Goal: Task Accomplishment & Management: Use online tool/utility

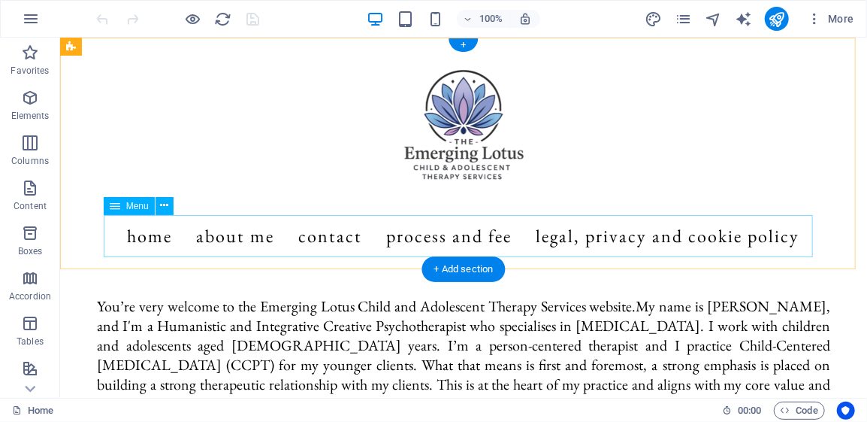
click at [437, 234] on nav "Home About Me Contact Process and Fee Legal, Privacy and Cookie Policy" at bounding box center [462, 235] width 709 height 42
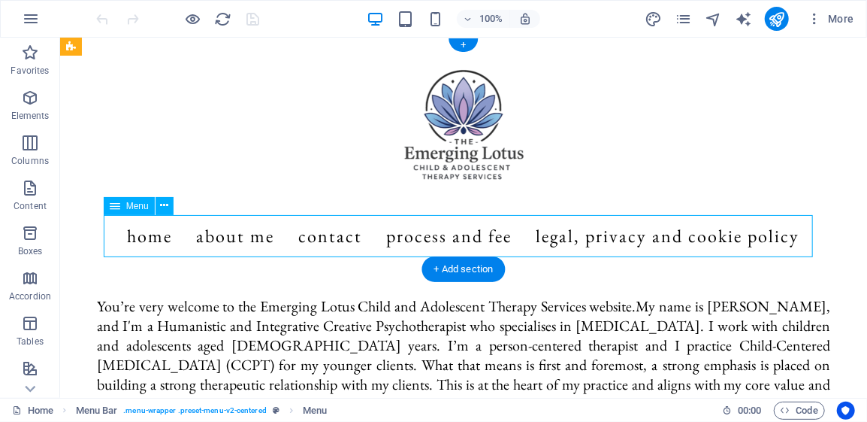
click at [437, 234] on nav "Home About Me Contact Process and Fee Legal, Privacy and Cookie Policy" at bounding box center [462, 235] width 709 height 42
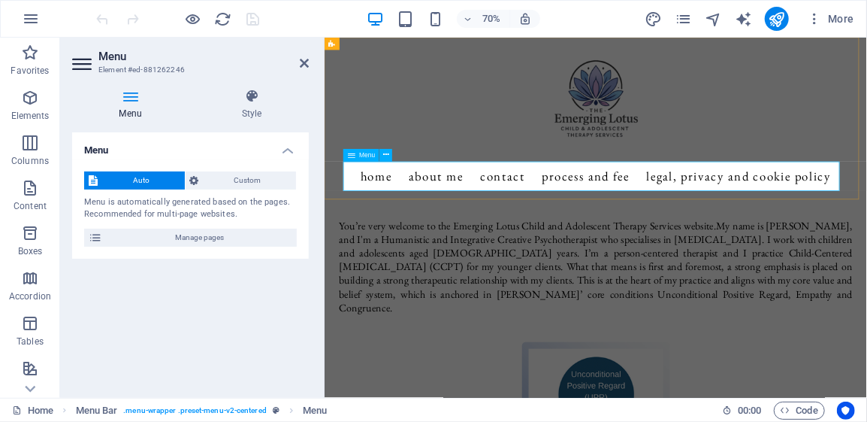
click at [712, 234] on nav "Home About Me Contact Process and Fee Legal, Privacy and Cookie Policy" at bounding box center [711, 235] width 709 height 42
click at [305, 66] on icon at bounding box center [304, 63] width 9 height 12
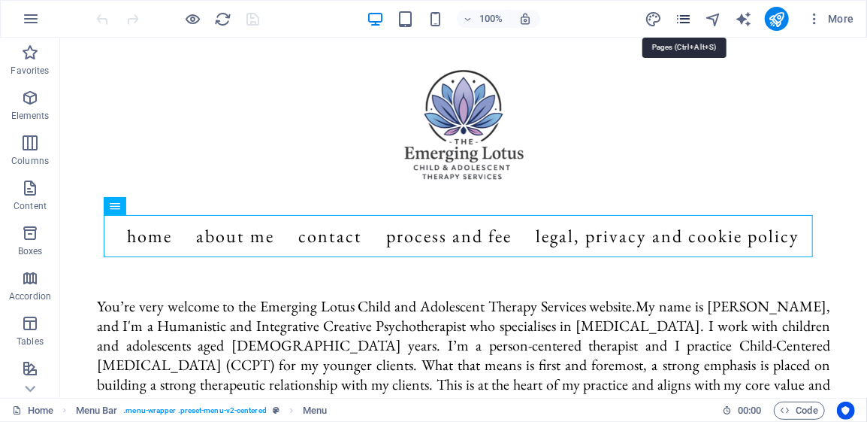
click at [686, 19] on icon "pages" at bounding box center [683, 19] width 17 height 17
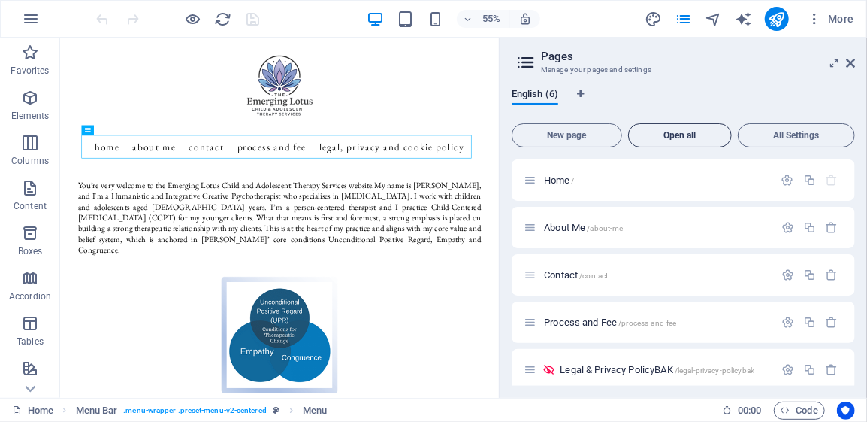
click at [681, 139] on span "Open all" at bounding box center [680, 135] width 90 height 9
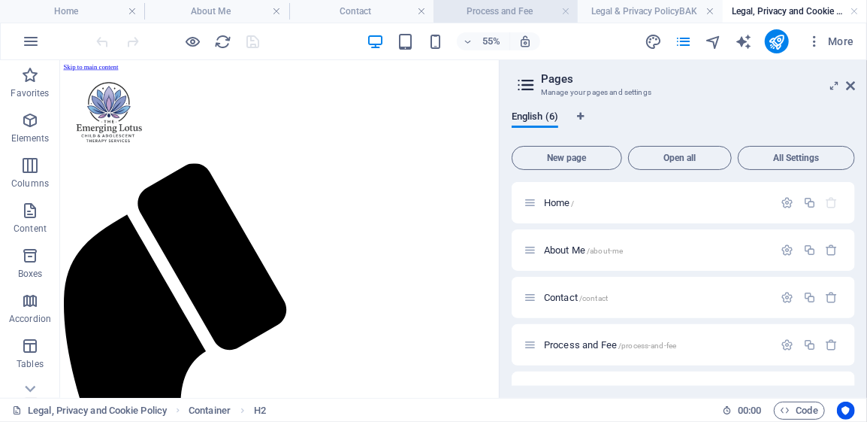
click at [503, 8] on h4 "Process and Fee" at bounding box center [506, 11] width 144 height 17
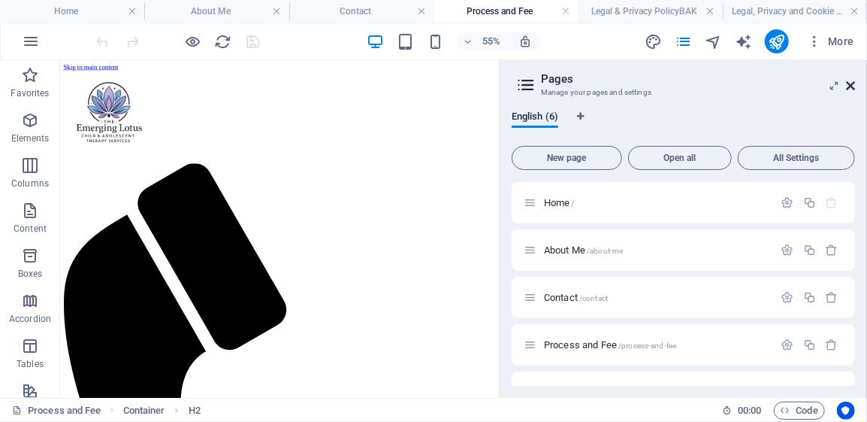
click at [851, 83] on icon at bounding box center [850, 86] width 9 height 12
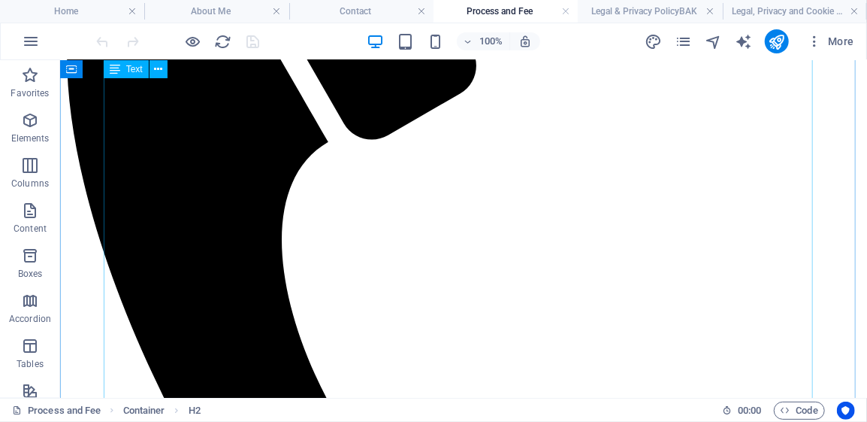
scroll to position [376, 0]
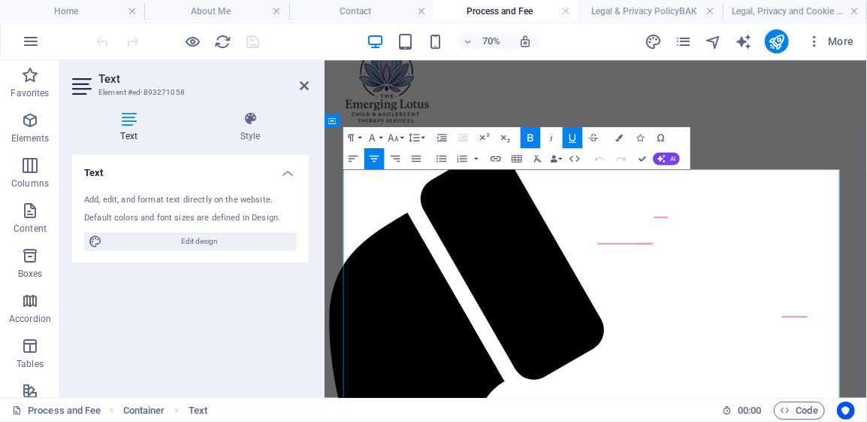
scroll to position [135, 0]
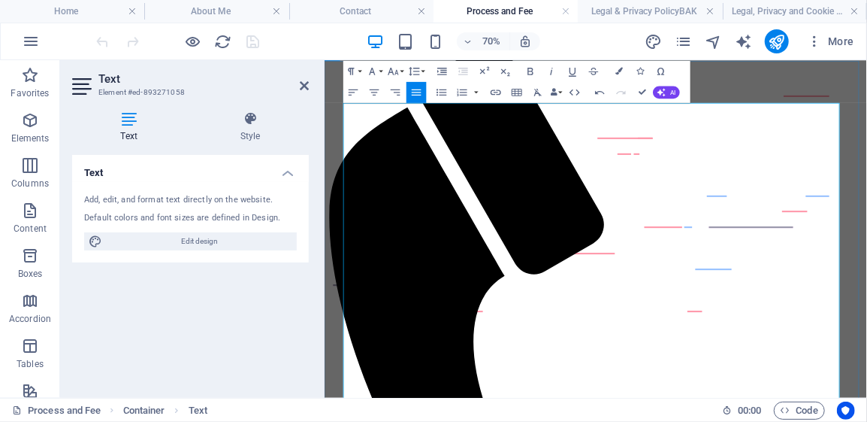
scroll to position [286, 0]
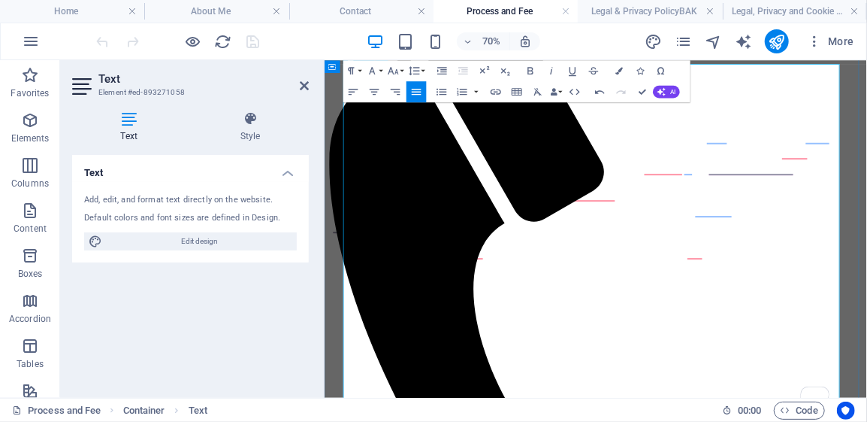
drag, startPoint x: 682, startPoint y: 364, endPoint x: 352, endPoint y: 360, distance: 330.7
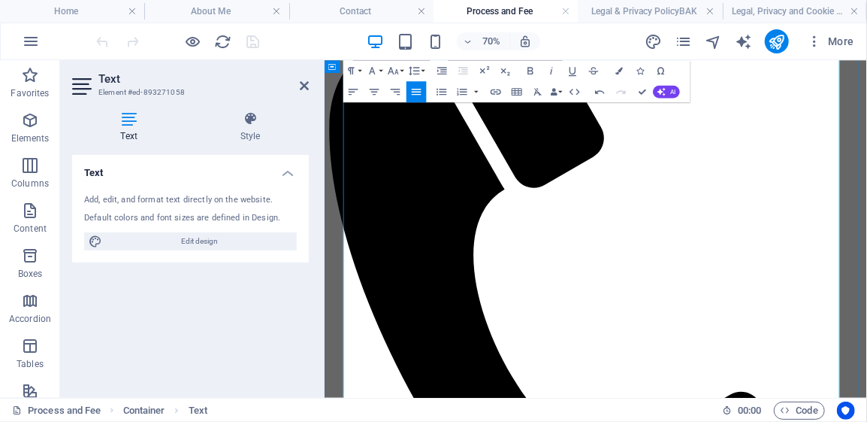
scroll to position [361, 0]
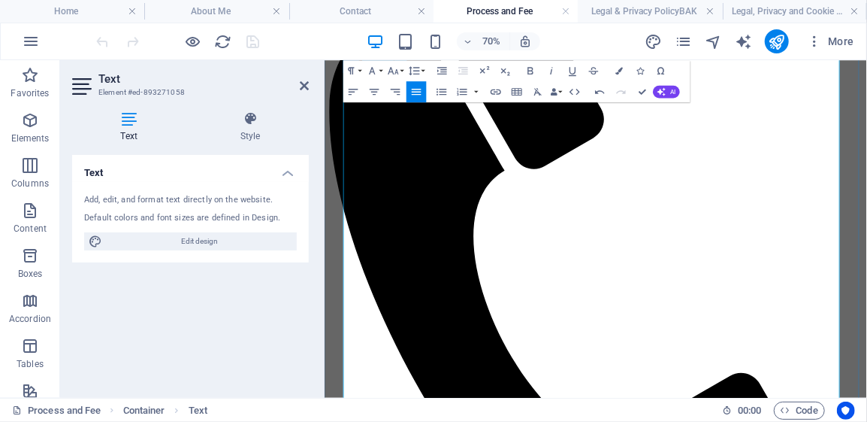
click at [305, 80] on icon at bounding box center [304, 86] width 9 height 12
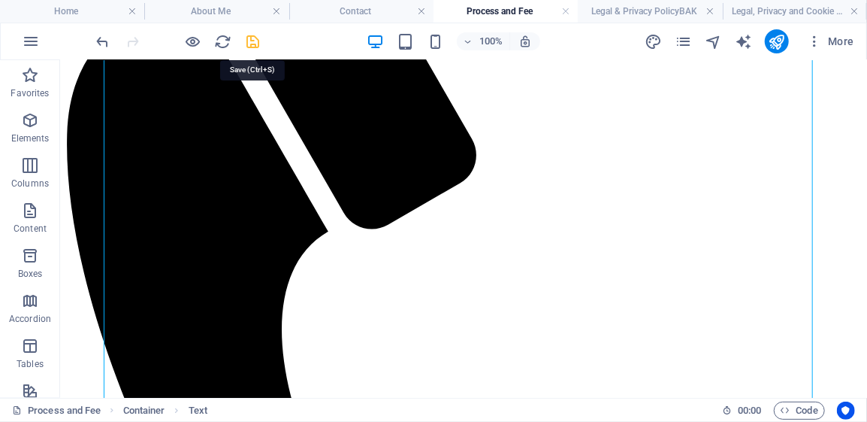
click at [250, 45] on icon "save" at bounding box center [253, 41] width 17 height 17
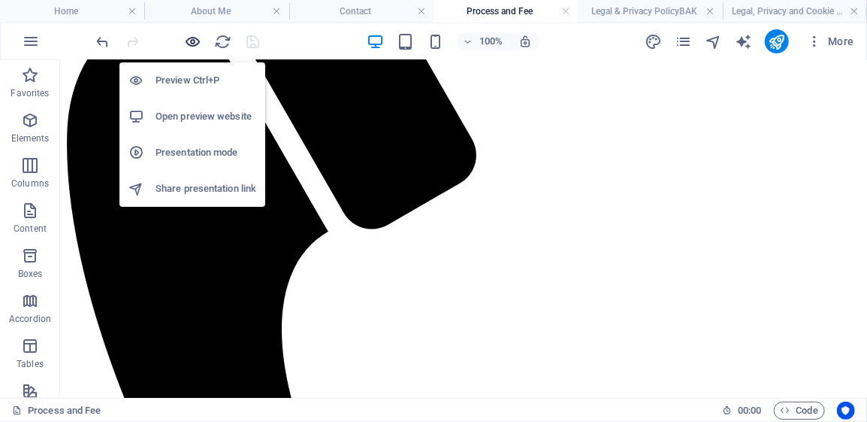
click at [191, 41] on icon "button" at bounding box center [193, 41] width 17 height 17
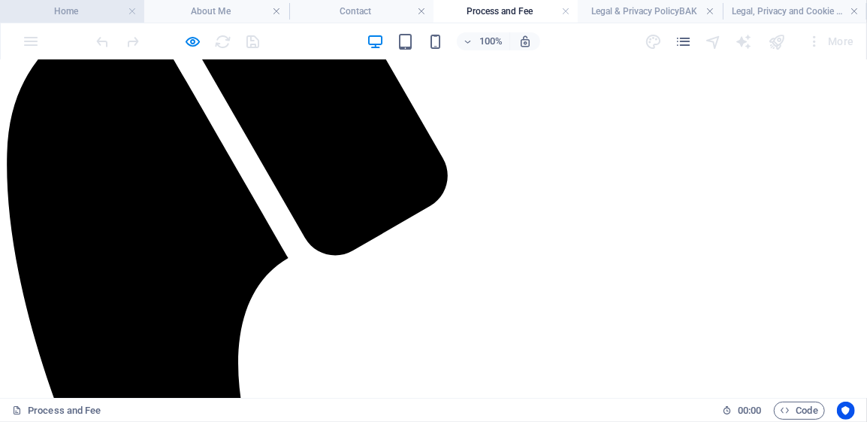
click at [66, 14] on h4 "Home" at bounding box center [72, 11] width 144 height 17
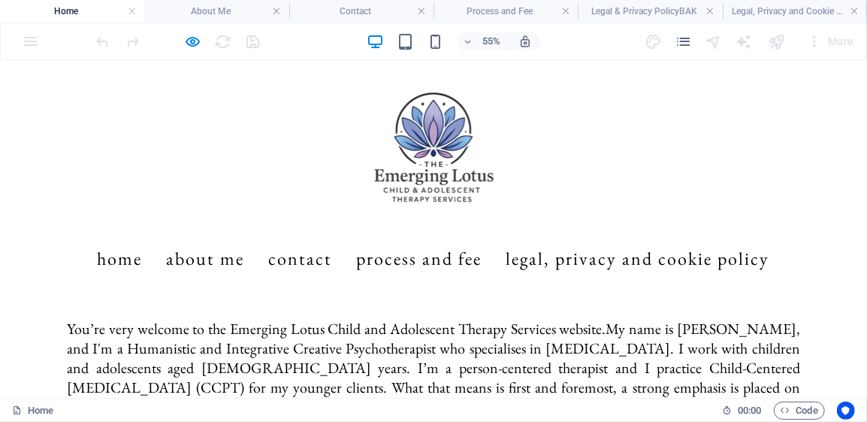
scroll to position [0, 0]
click at [622, 255] on link "Legal, Privacy and Cookie Policy" at bounding box center [639, 258] width 264 height 42
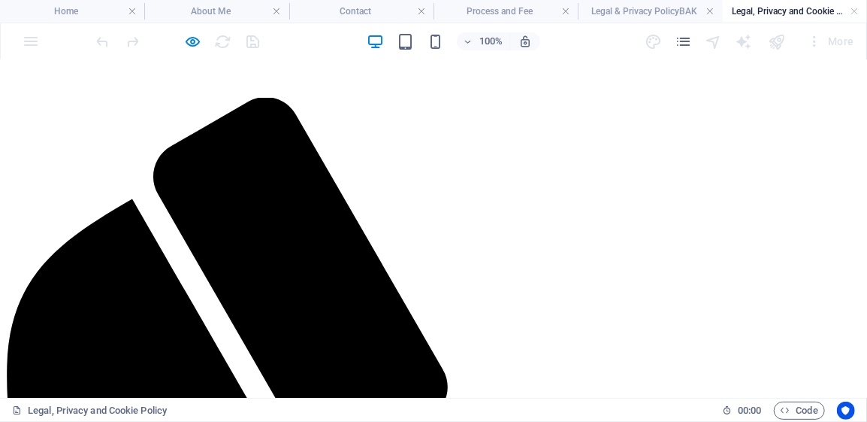
scroll to position [225, 0]
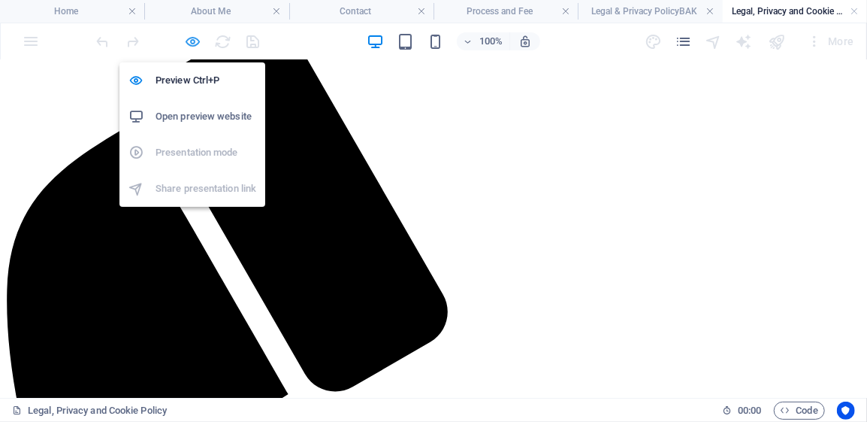
click at [194, 43] on icon "button" at bounding box center [193, 41] width 17 height 17
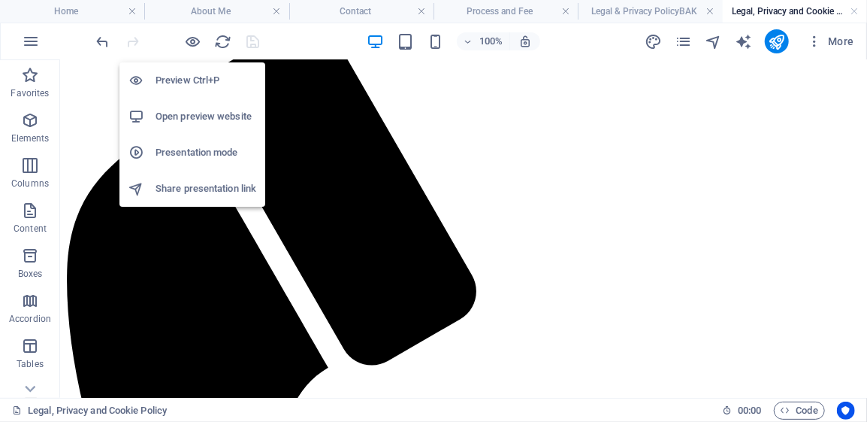
click at [188, 116] on h6 "Open preview website" at bounding box center [206, 116] width 101 height 18
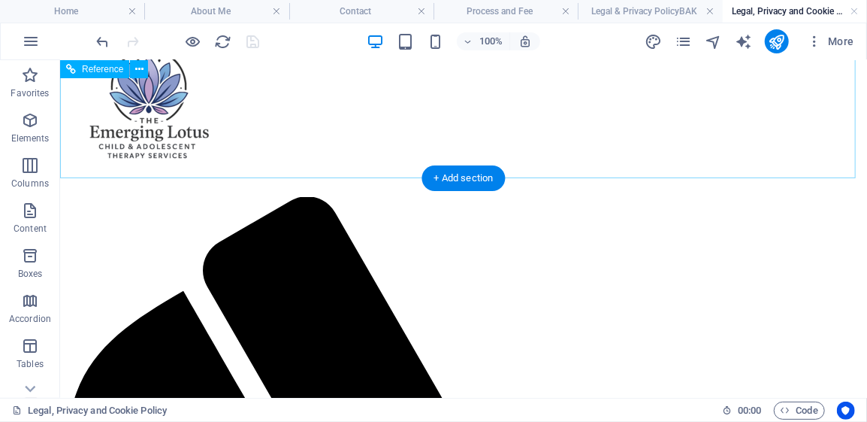
scroll to position [0, 0]
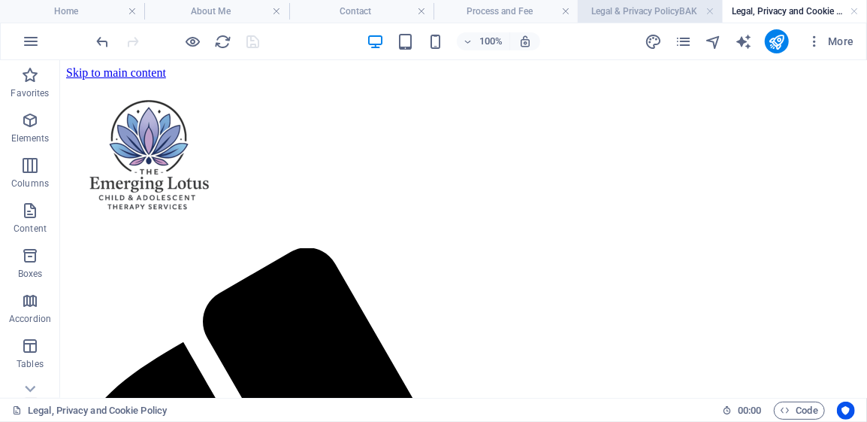
click at [606, 12] on h4 "Legal & Privacy PolicyBAK" at bounding box center [650, 11] width 144 height 17
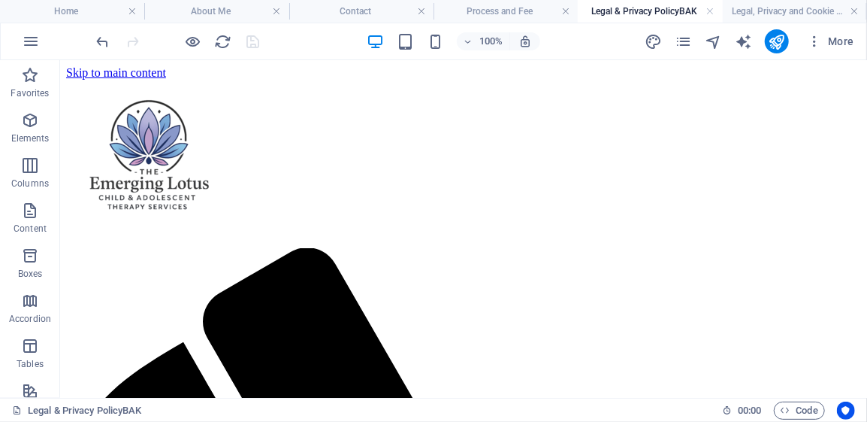
click at [668, 8] on h4 "Legal & Privacy PolicyBAK" at bounding box center [650, 11] width 144 height 17
click at [711, 11] on link at bounding box center [710, 12] width 9 height 14
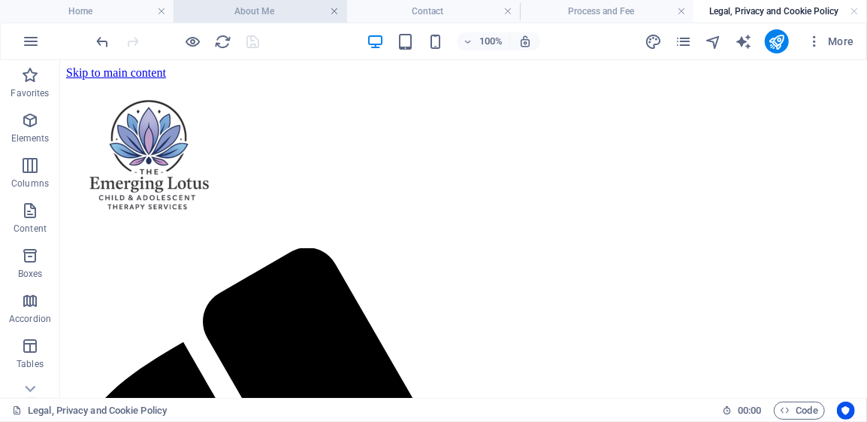
click at [337, 9] on link at bounding box center [334, 12] width 9 height 14
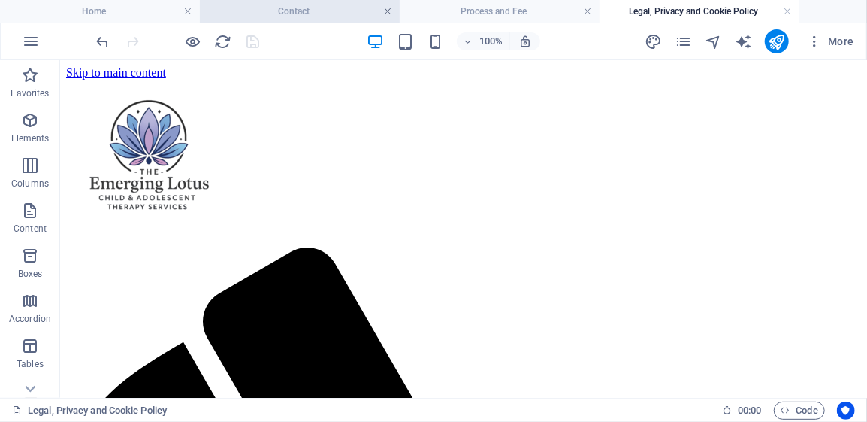
click at [386, 11] on link at bounding box center [387, 12] width 9 height 14
click at [387, 11] on link at bounding box center [387, 12] width 9 height 14
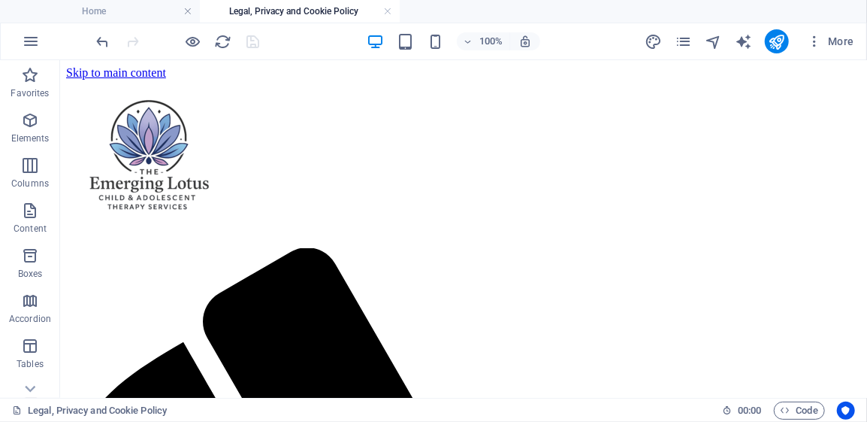
click at [337, 14] on h4 "Legal, Privacy and Cookie Policy" at bounding box center [300, 11] width 200 height 17
click at [818, 39] on icon "button" at bounding box center [814, 41] width 15 height 15
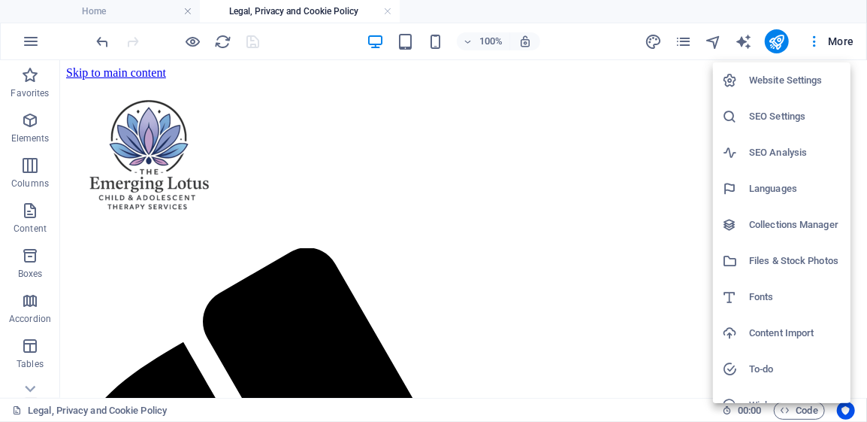
click at [786, 87] on h6 "Website Settings" at bounding box center [795, 80] width 92 height 18
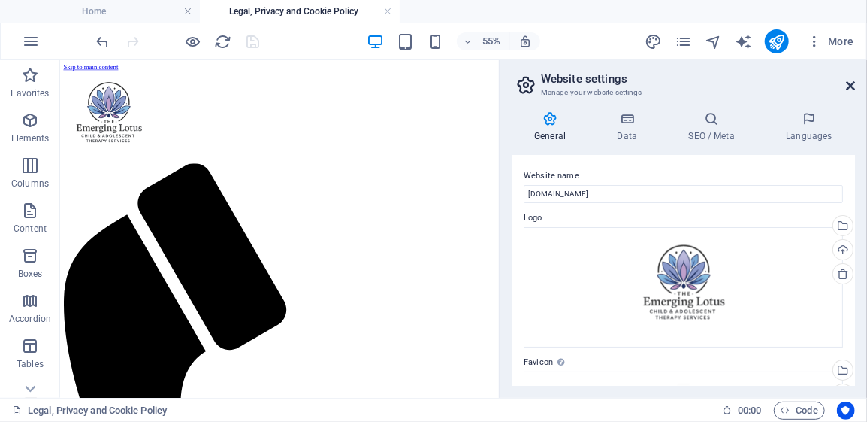
click at [854, 81] on icon at bounding box center [850, 86] width 9 height 12
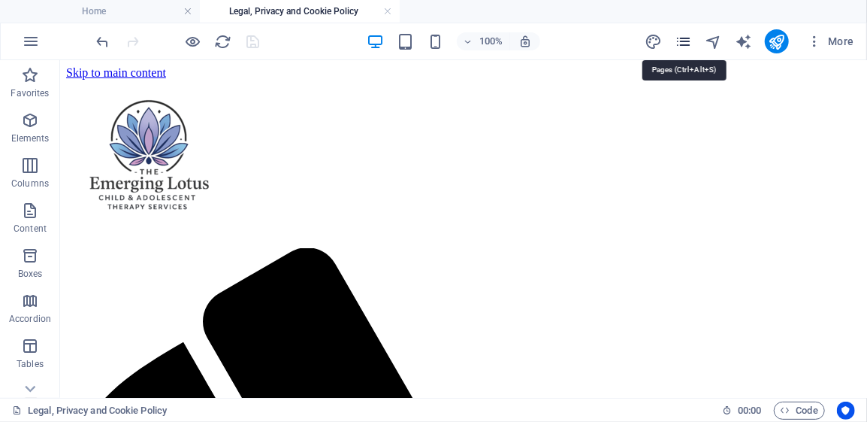
click at [684, 41] on icon "pages" at bounding box center [683, 41] width 17 height 17
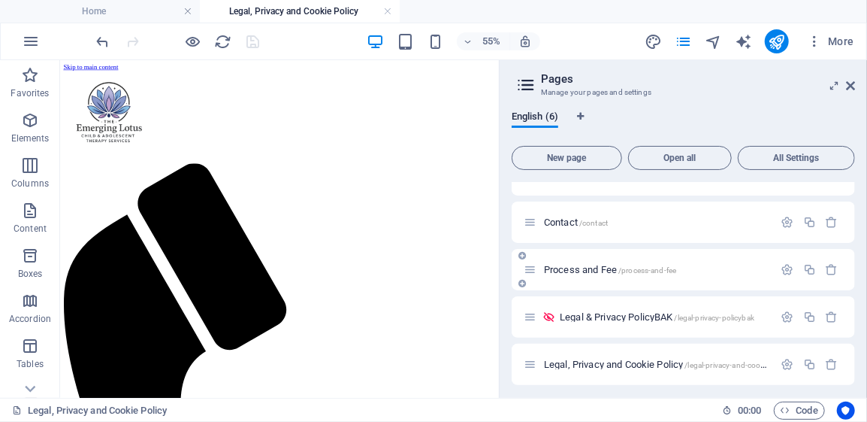
scroll to position [80, 0]
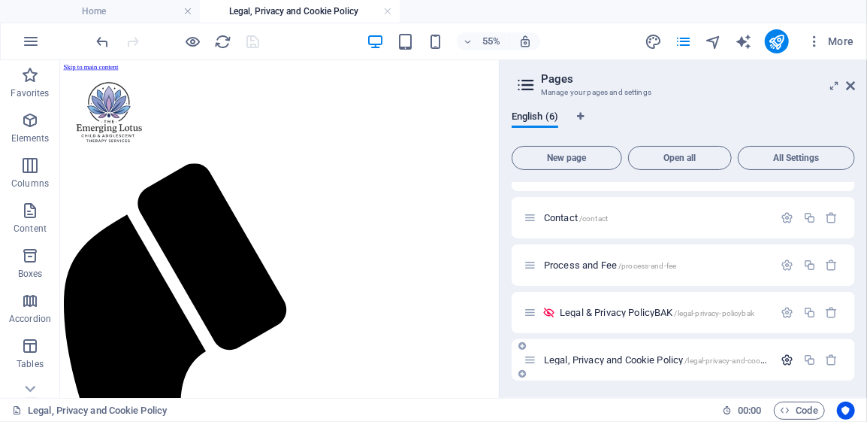
click at [786, 360] on icon "button" at bounding box center [788, 359] width 13 height 13
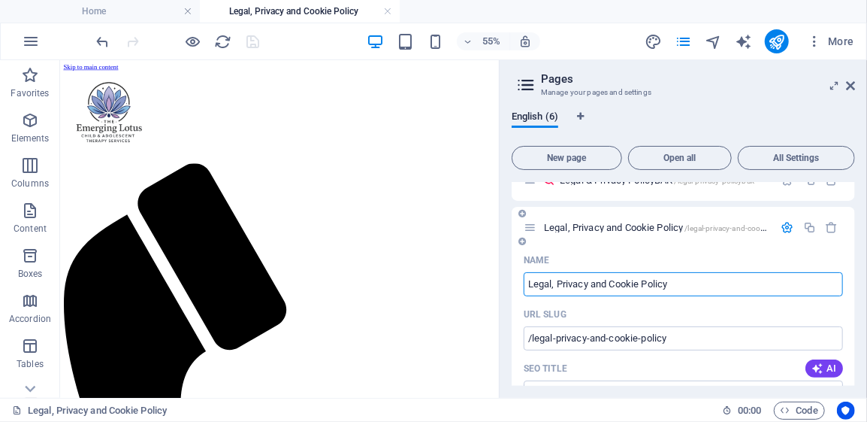
click at [641, 283] on input "Legal, Privacy and Cookie Policy" at bounding box center [683, 284] width 319 height 24
type input "Legal, Privacy Policy"
type input "/legal-privacy-policy"
type input "Privacy Policy"
type input "/privacy-policy"
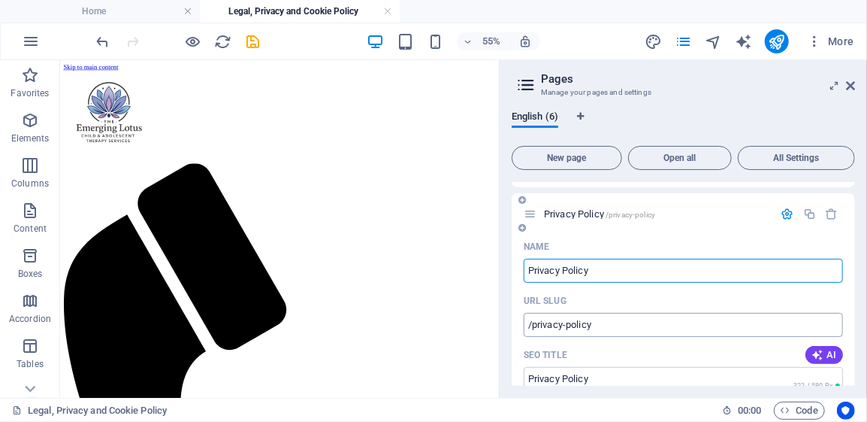
scroll to position [150, 0]
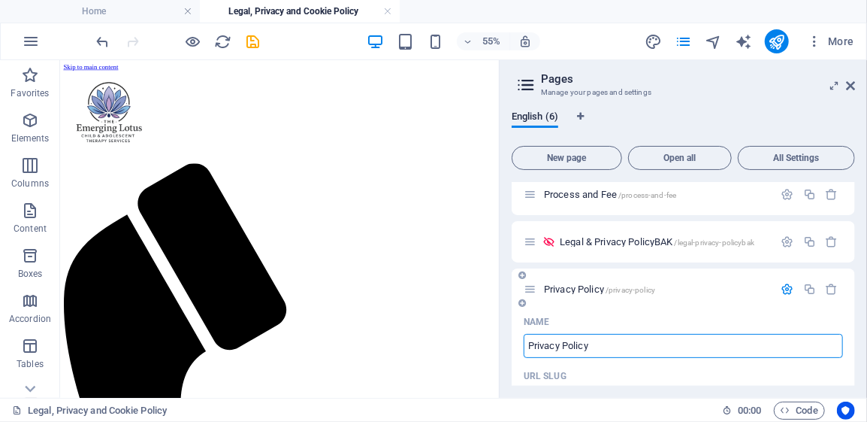
type input "Privacy Policy"
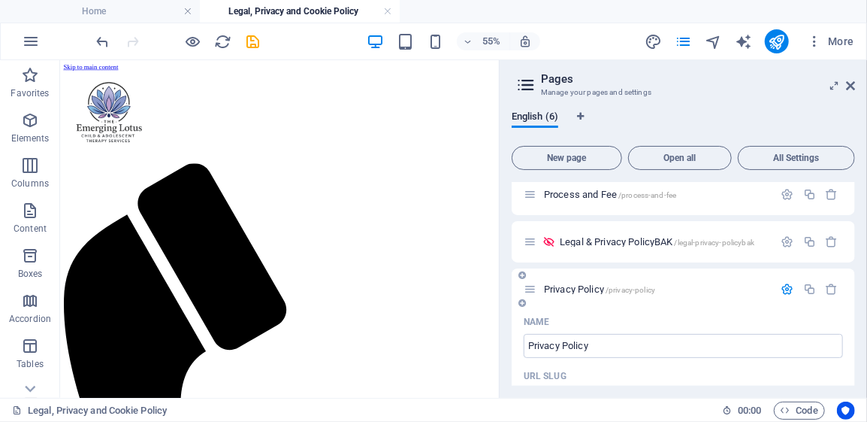
click at [791, 290] on icon "button" at bounding box center [788, 289] width 13 height 13
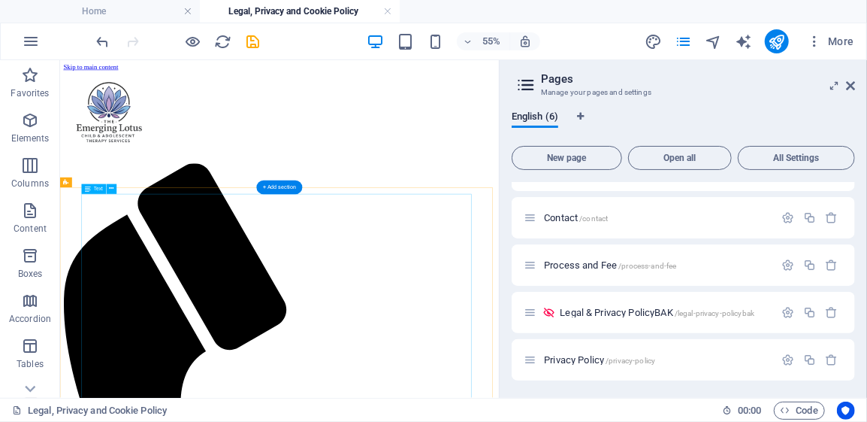
click at [857, 88] on aside "Pages Manage your pages and settings English (6) New page Open all All Settings…" at bounding box center [683, 228] width 368 height 337
drag, startPoint x: 851, startPoint y: 81, endPoint x: 787, endPoint y: 20, distance: 88.8
click at [851, 81] on icon at bounding box center [850, 86] width 9 height 12
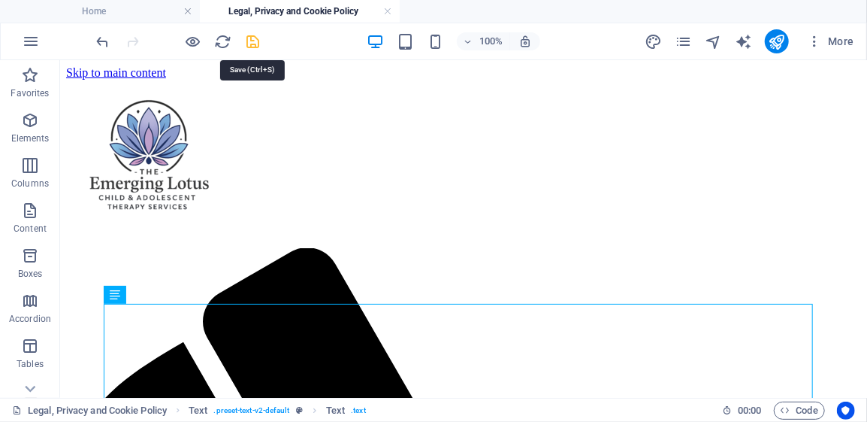
click at [253, 41] on icon "save" at bounding box center [253, 41] width 17 height 17
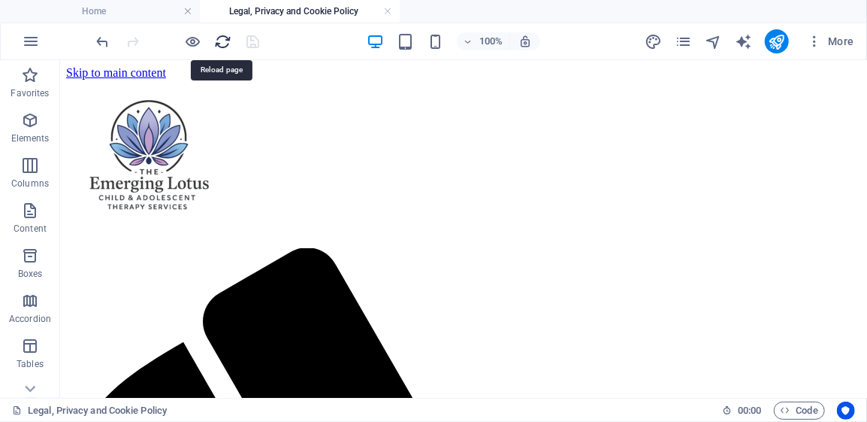
click at [220, 41] on icon "reload" at bounding box center [223, 41] width 17 height 17
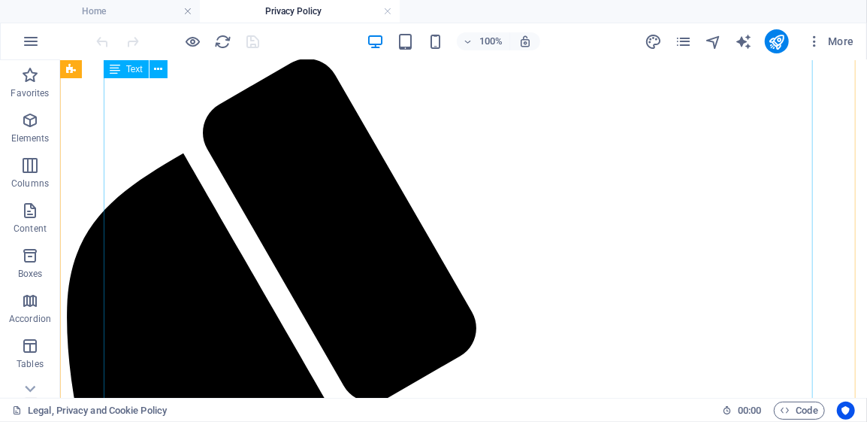
scroll to position [0, 0]
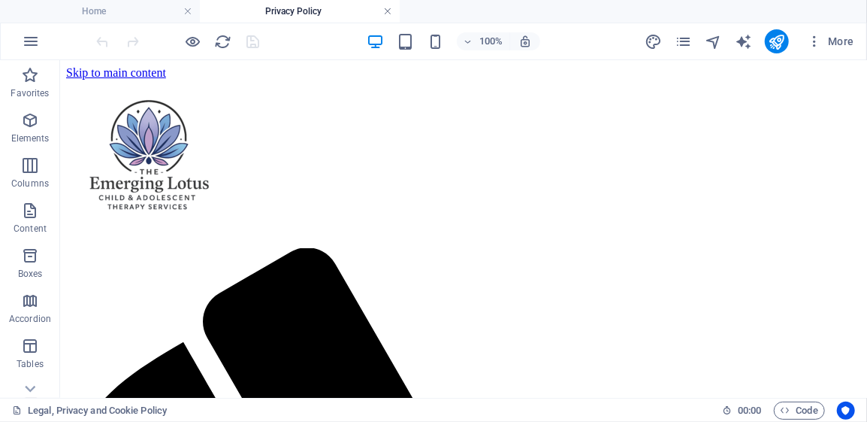
click at [389, 12] on link at bounding box center [387, 12] width 9 height 14
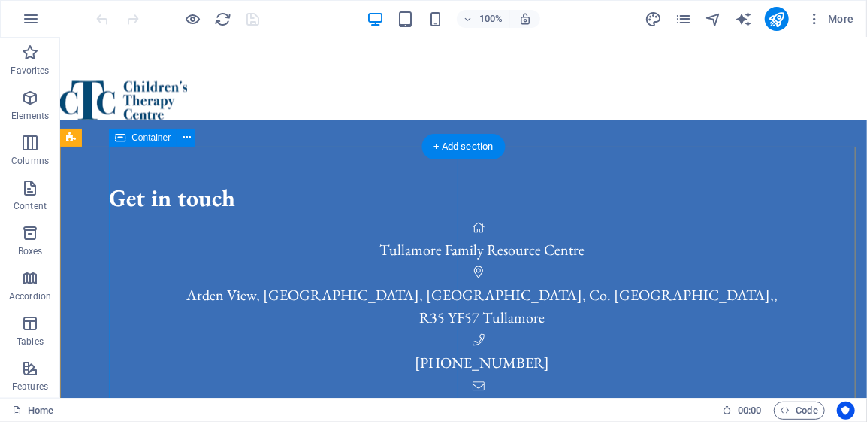
scroll to position [1202, 0]
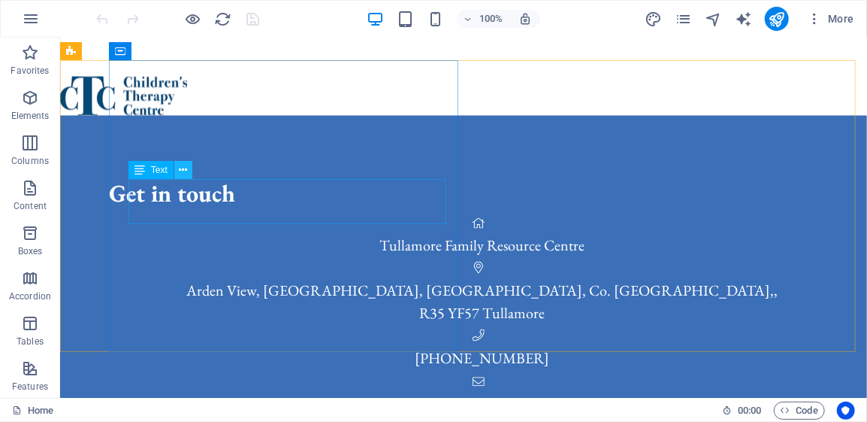
click at [182, 168] on icon at bounding box center [183, 170] width 8 height 16
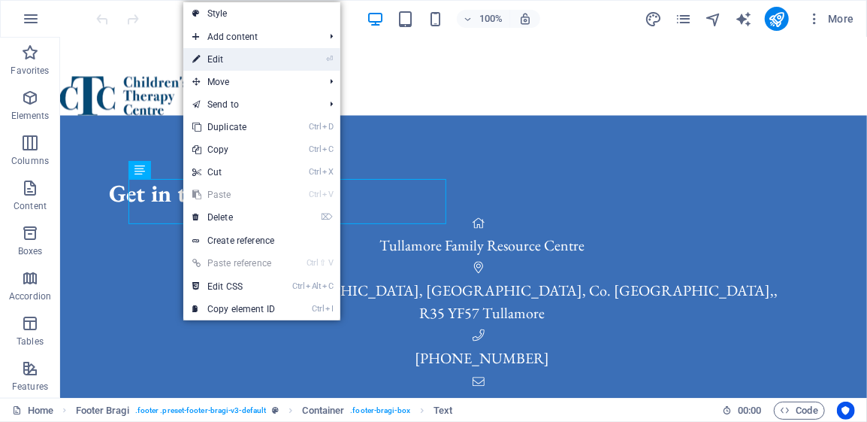
click at [229, 56] on link "⏎ Edit" at bounding box center [233, 59] width 101 height 23
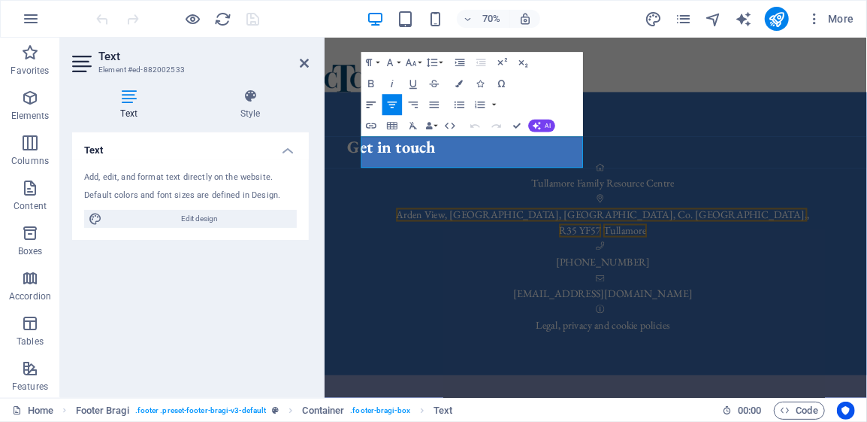
click at [370, 104] on icon "button" at bounding box center [371, 105] width 13 height 13
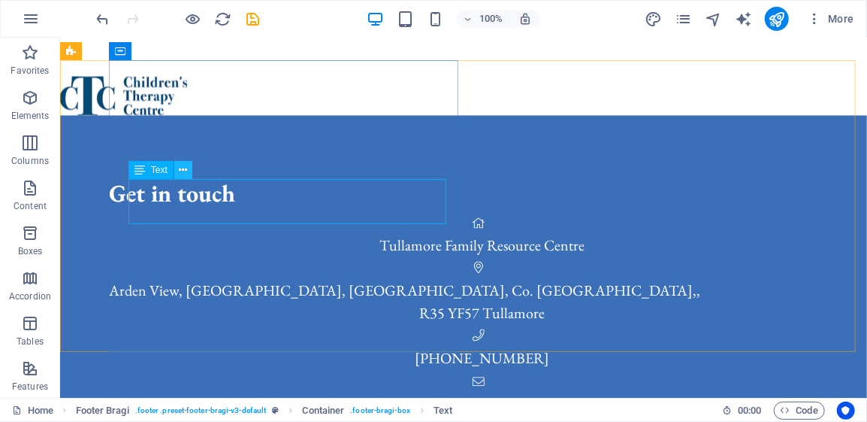
click at [182, 167] on icon at bounding box center [183, 170] width 8 height 16
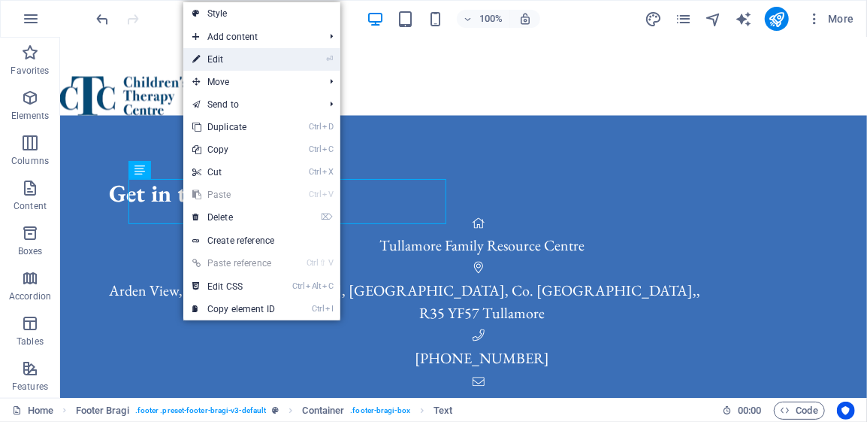
click at [239, 57] on link "⏎ Edit" at bounding box center [233, 59] width 101 height 23
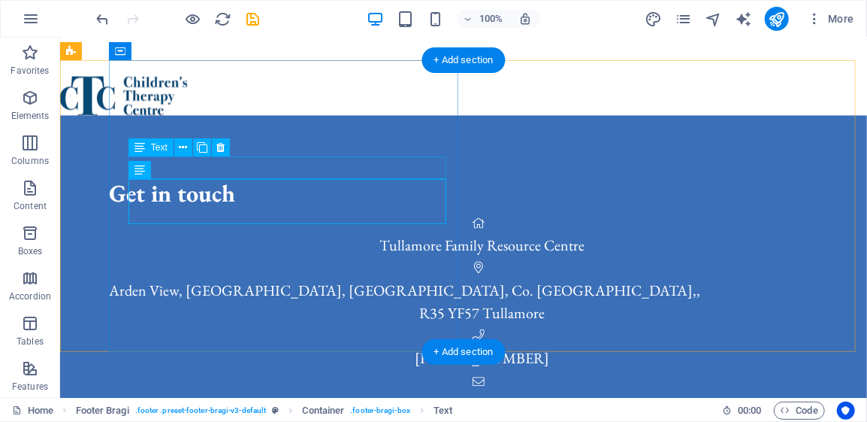
click at [379, 235] on span "Tullamore Family Resource Centre" at bounding box center [481, 245] width 205 height 20
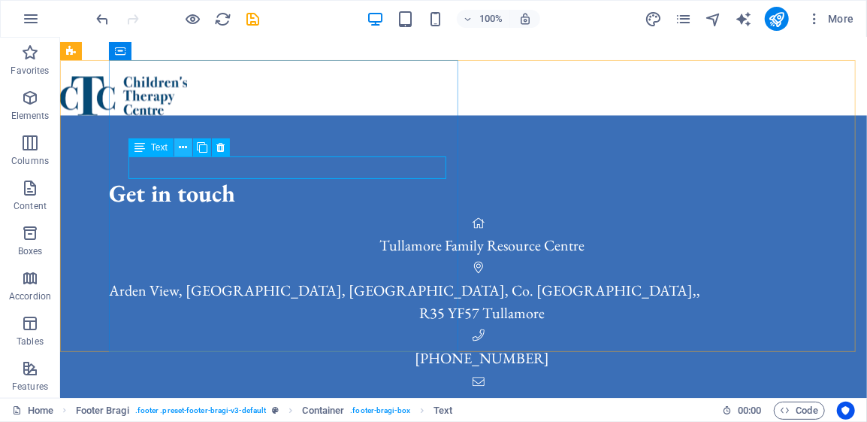
click at [183, 147] on icon at bounding box center [183, 148] width 8 height 16
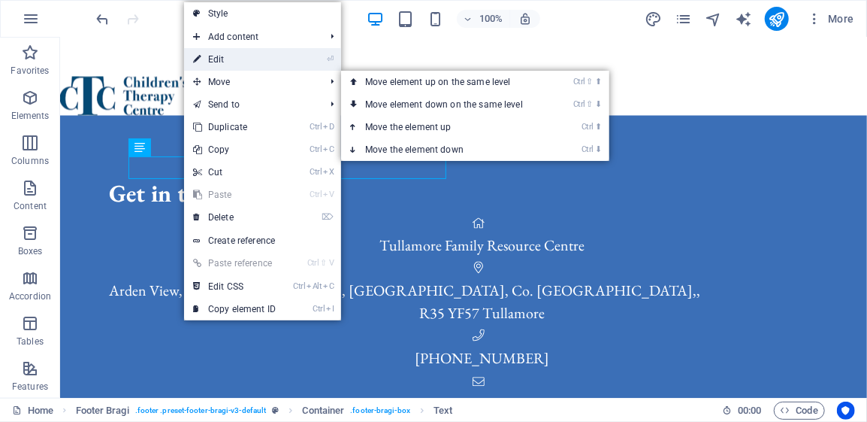
click at [256, 62] on link "⏎ Edit" at bounding box center [234, 59] width 101 height 23
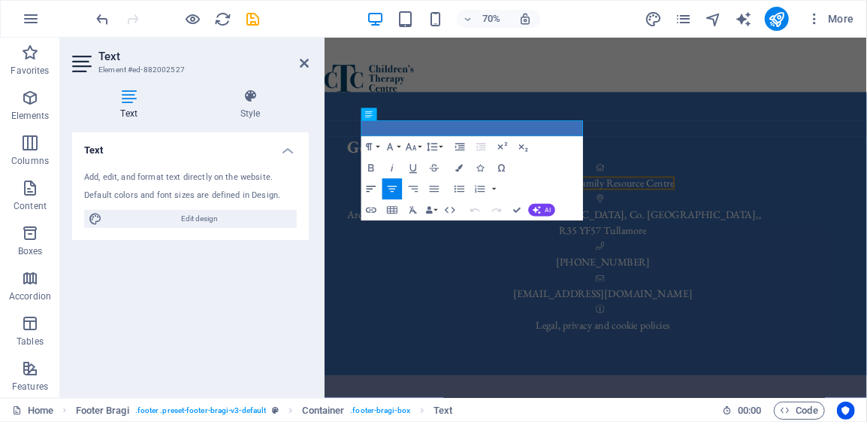
click at [368, 189] on icon "button" at bounding box center [372, 189] width 10 height 6
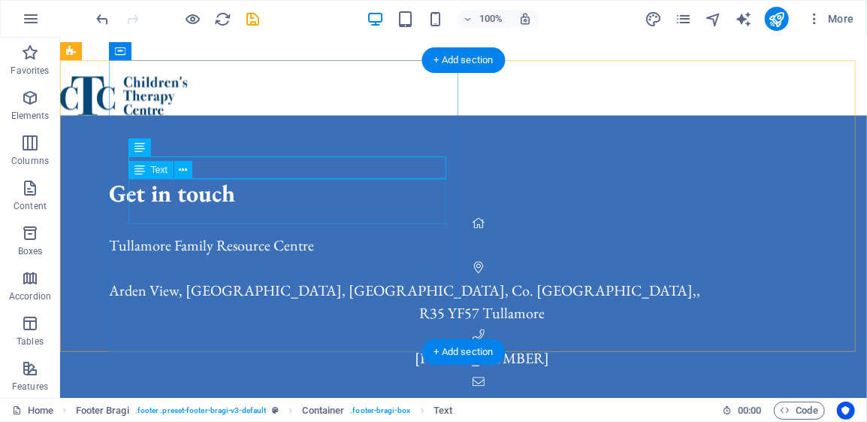
click at [419, 303] on span "R35 YF57" at bounding box center [449, 313] width 60 height 20
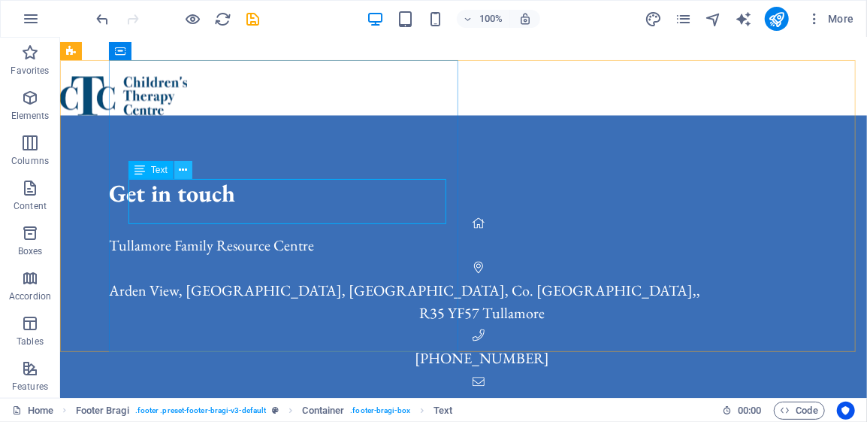
click at [185, 169] on icon at bounding box center [183, 170] width 8 height 16
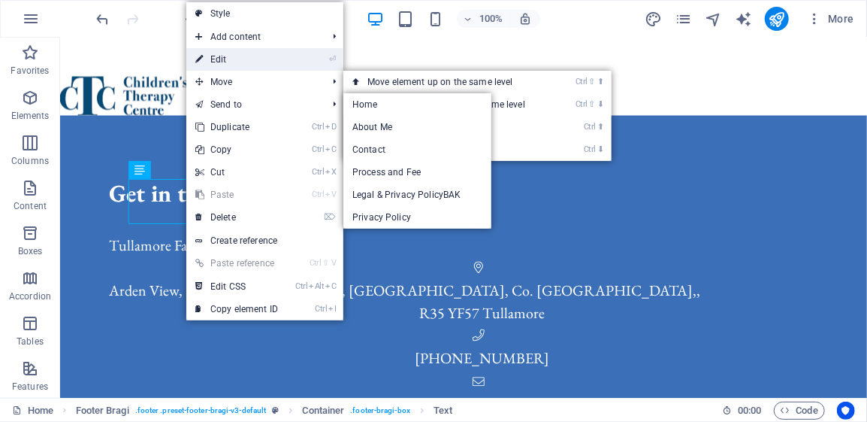
click at [225, 55] on link "⏎ Edit" at bounding box center [236, 59] width 101 height 23
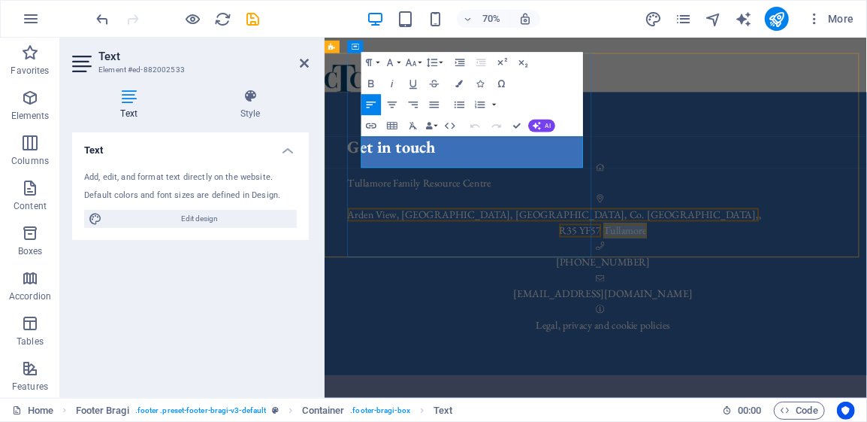
drag, startPoint x: 608, startPoint y: 210, endPoint x: 468, endPoint y: 202, distance: 140.0
click at [468, 301] on p "R35 YF57 Tullamore" at bounding box center [722, 312] width 730 height 23
drag, startPoint x: 464, startPoint y: 213, endPoint x: 603, endPoint y: 223, distance: 140.1
click at [603, 223] on div "Get in touch Tullamore Family Resource Centre [GEOGRAPHIC_DATA], [GEOGRAPHIC_DA…" at bounding box center [722, 317] width 730 height 404
click at [375, 103] on icon "button" at bounding box center [371, 105] width 13 height 13
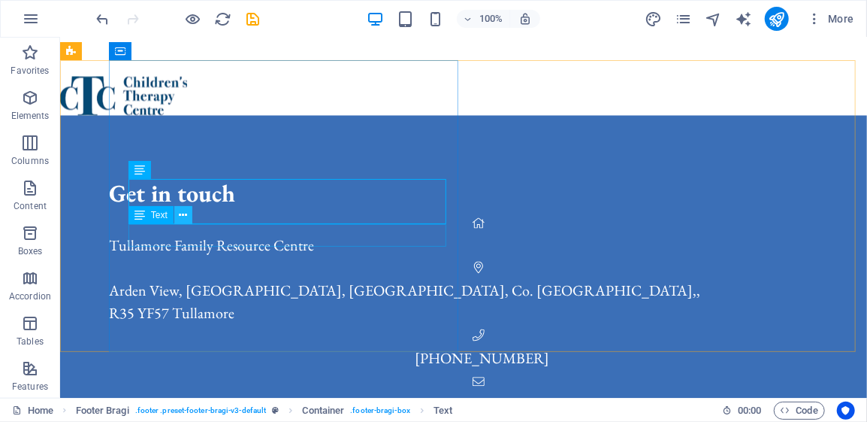
click at [186, 218] on icon at bounding box center [183, 215] width 8 height 16
click at [182, 218] on icon at bounding box center [183, 215] width 8 height 16
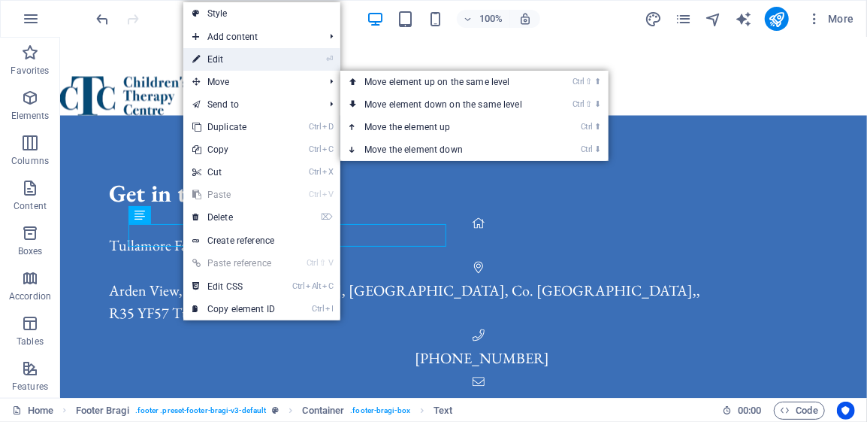
click at [266, 59] on link "⏎ Edit" at bounding box center [233, 59] width 101 height 23
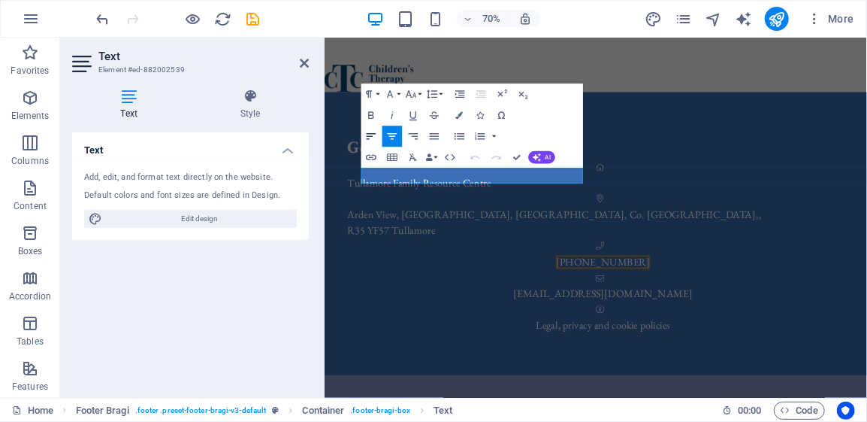
click at [375, 136] on icon "button" at bounding box center [371, 137] width 13 height 13
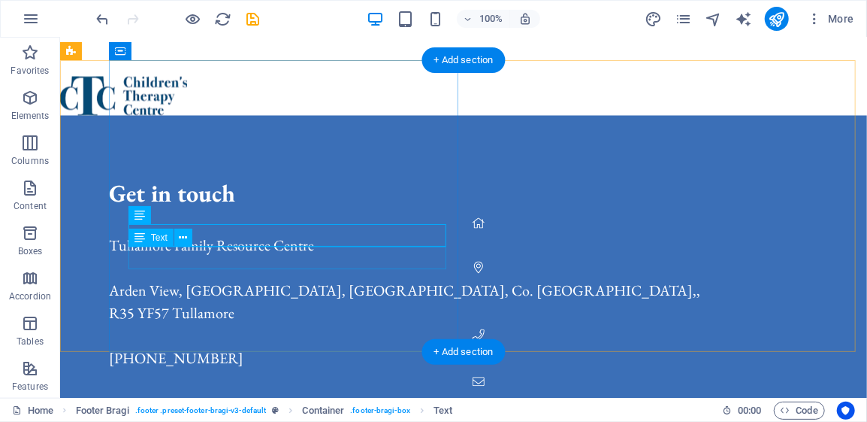
click at [146, 392] on div "[EMAIL_ADDRESS][DOMAIN_NAME]" at bounding box center [481, 403] width 746 height 23
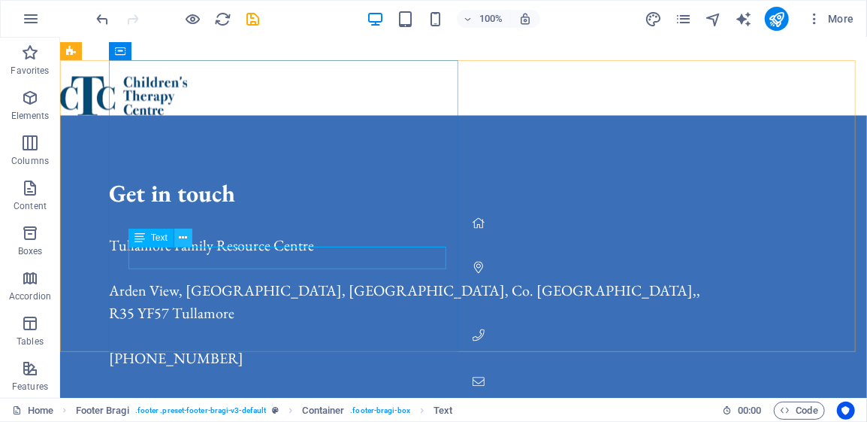
click at [184, 242] on icon at bounding box center [183, 238] width 8 height 16
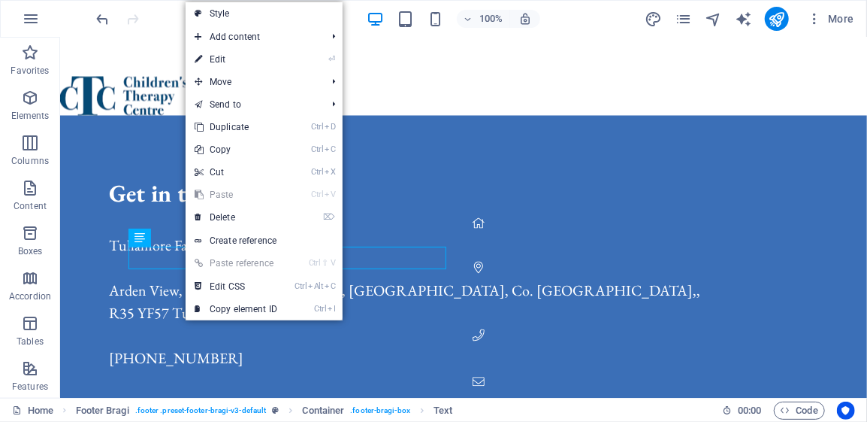
click at [224, 57] on link "⏎ Edit" at bounding box center [236, 59] width 101 height 23
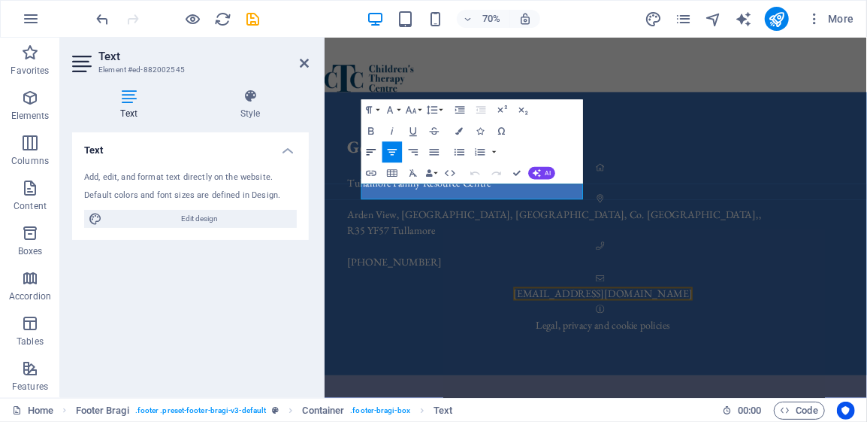
click at [371, 153] on icon "button" at bounding box center [372, 153] width 10 height 6
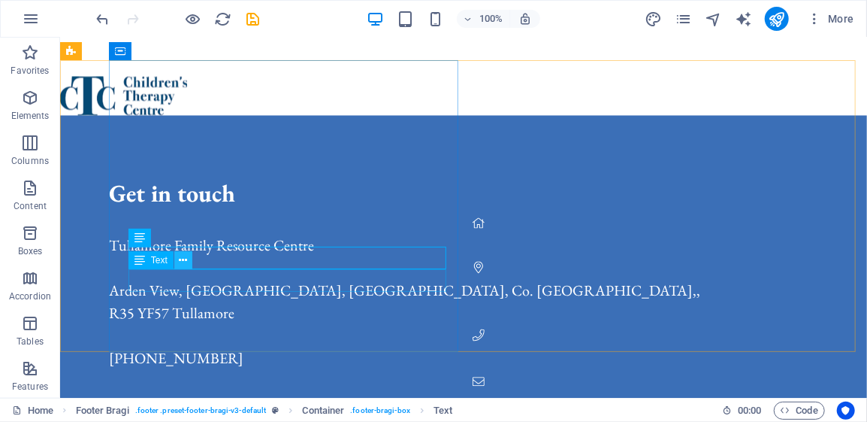
click at [180, 260] on icon at bounding box center [183, 261] width 8 height 16
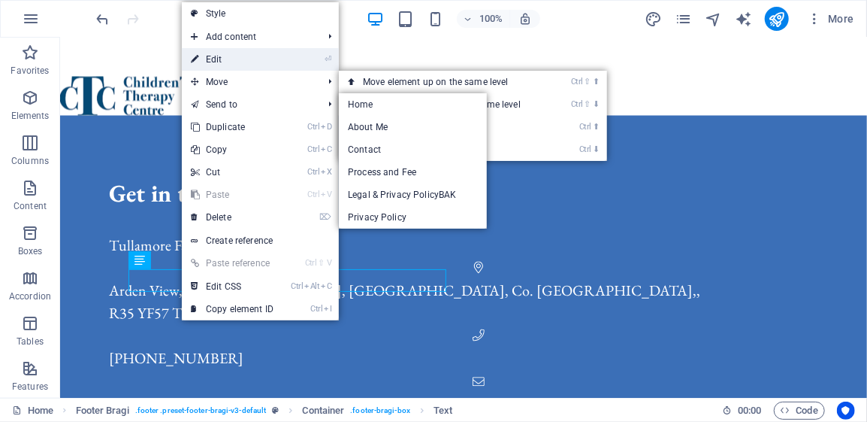
click at [232, 55] on link "⏎ Edit" at bounding box center [232, 59] width 101 height 23
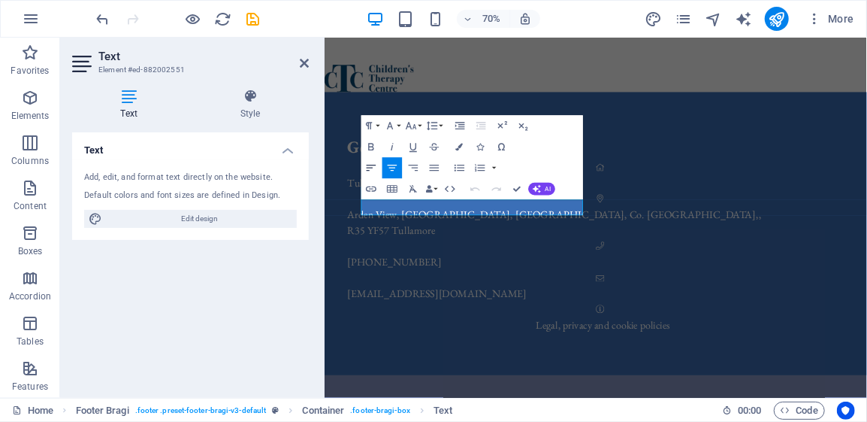
click at [373, 165] on icon "button" at bounding box center [372, 168] width 10 height 6
drag, startPoint x: 518, startPoint y: 188, endPoint x: 457, endPoint y: 150, distance: 71.5
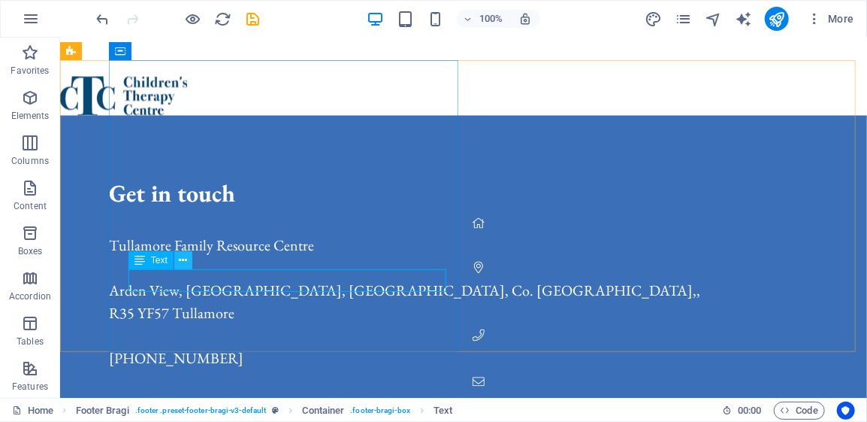
click at [185, 257] on icon at bounding box center [183, 261] width 8 height 16
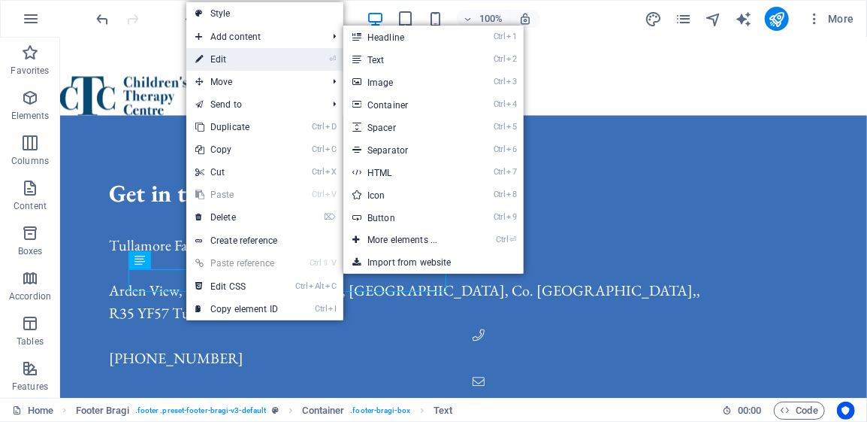
click at [229, 62] on link "⏎ Edit" at bounding box center [236, 59] width 101 height 23
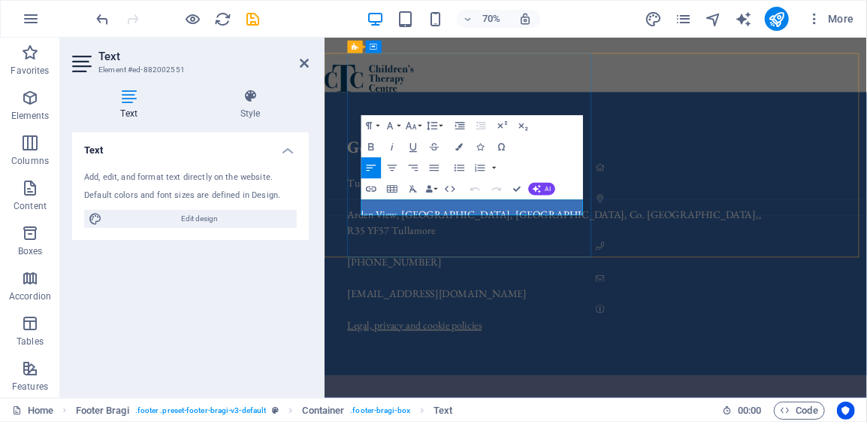
click at [374, 189] on icon "button" at bounding box center [371, 189] width 13 height 13
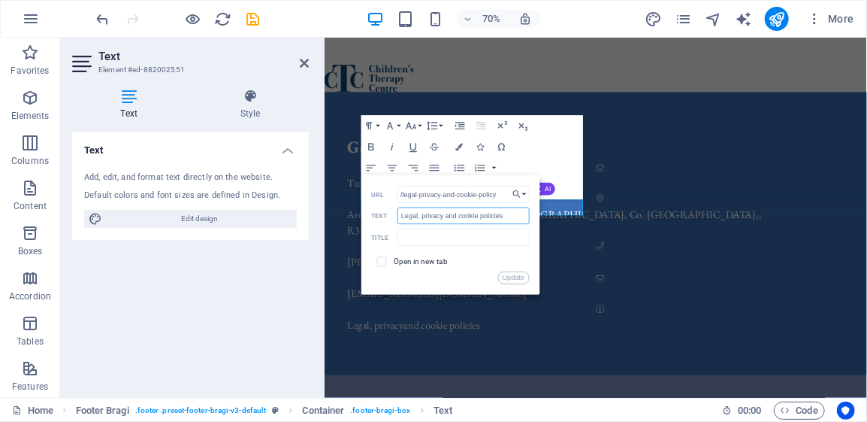
click at [479, 214] on input "Legal, privacy and cookie policies" at bounding box center [464, 215] width 132 height 17
type input "Privacy policies"
click at [420, 195] on input "/legal-privacy-and-cookie-policy" at bounding box center [464, 194] width 132 height 17
click at [460, 193] on input "/privacy-and-cookie-policy" at bounding box center [464, 194] width 132 height 17
type input "/privacy-policy"
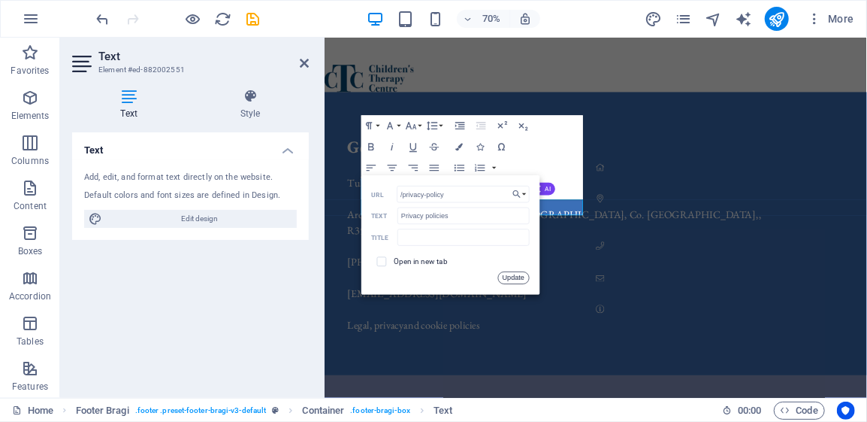
click at [522, 278] on button "Update" at bounding box center [514, 278] width 32 height 13
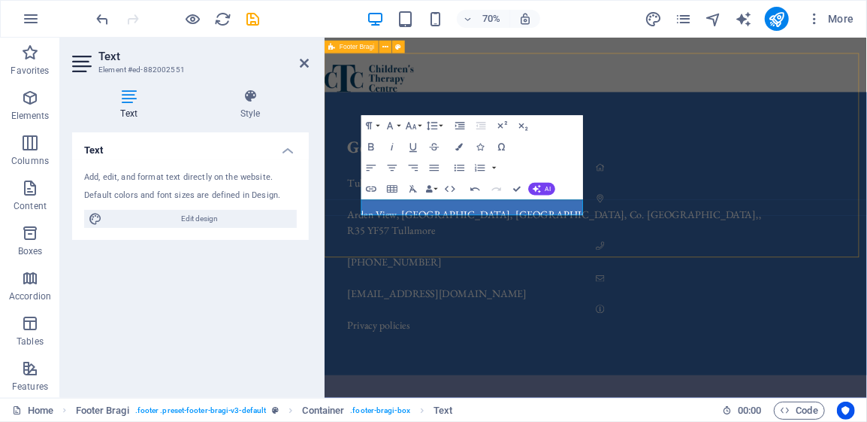
click at [742, 221] on div "Get in touch Tullamore Family Resource Centre [GEOGRAPHIC_DATA], [GEOGRAPHIC_DA…" at bounding box center [711, 317] width 775 height 404
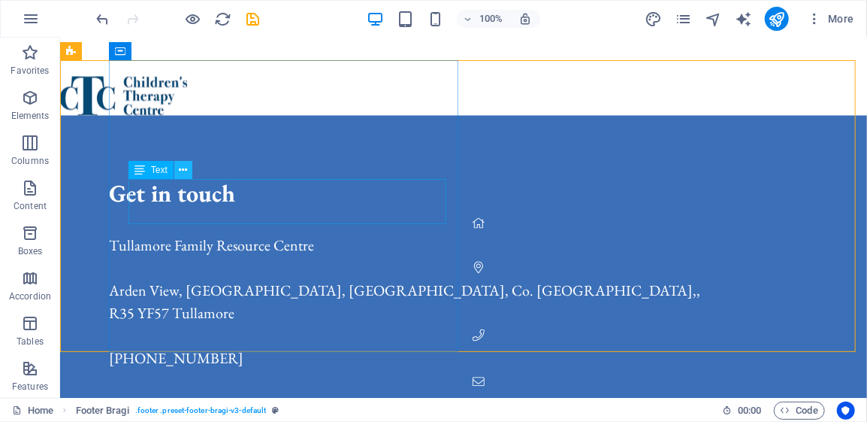
click at [185, 172] on icon at bounding box center [183, 170] width 8 height 16
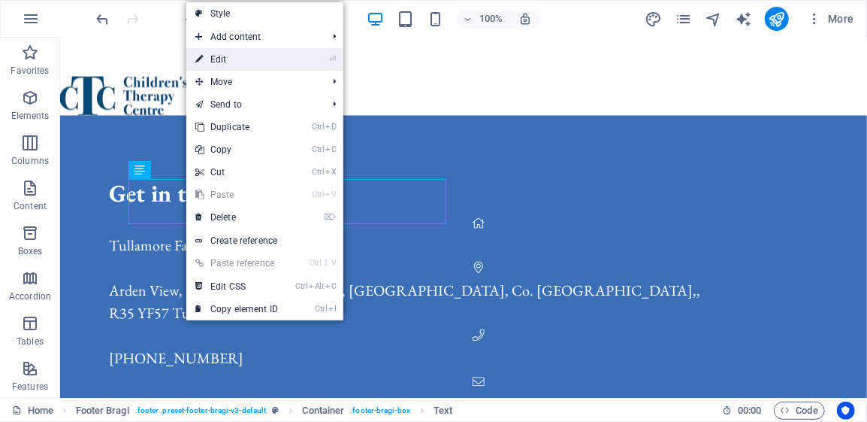
click at [240, 52] on link "⏎ Edit" at bounding box center [236, 59] width 101 height 23
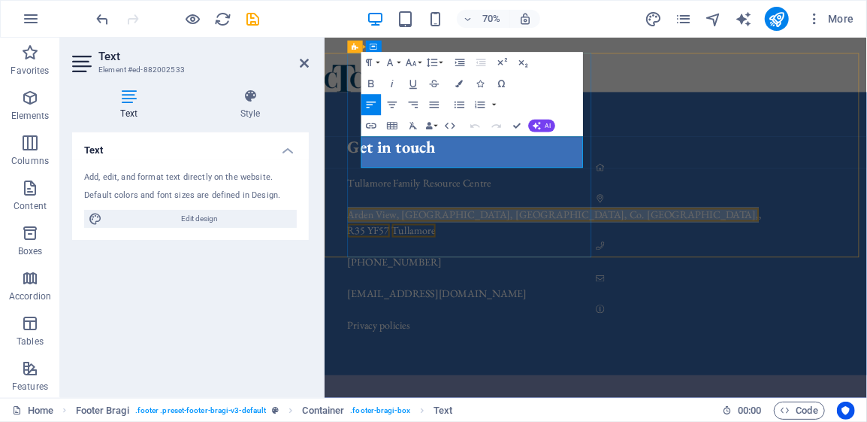
click at [519, 280] on span "Arden View, [GEOGRAPHIC_DATA], [GEOGRAPHIC_DATA], Co. [GEOGRAPHIC_DATA]," at bounding box center [651, 290] width 588 height 20
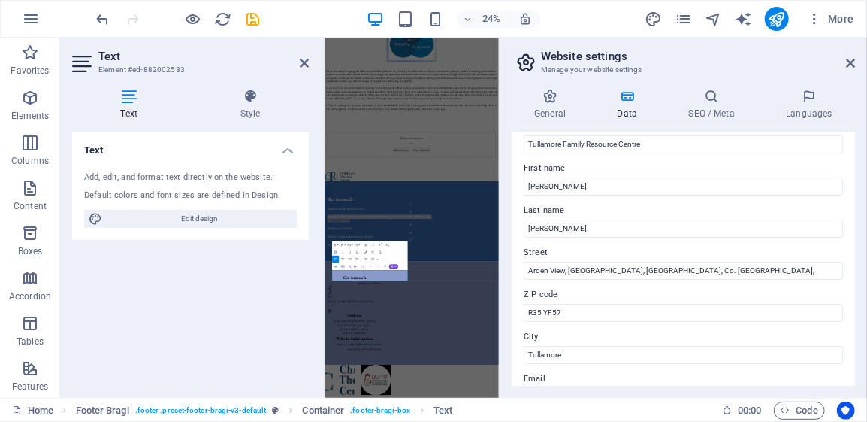
scroll to position [75, 0]
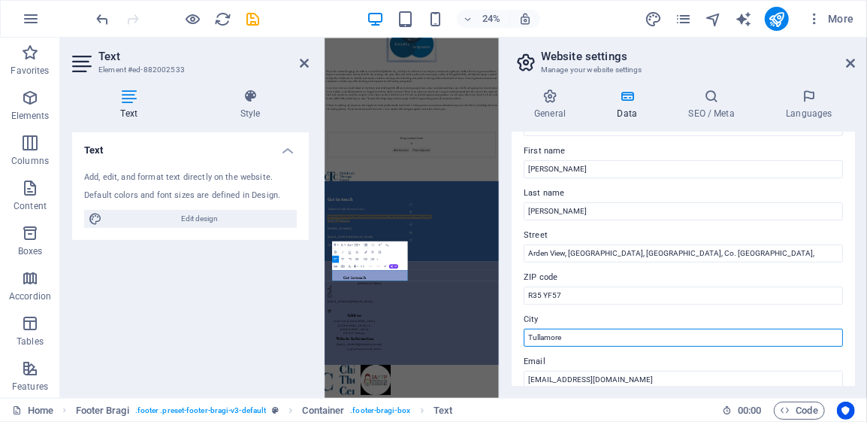
click at [566, 334] on input "Tullamore" at bounding box center [683, 337] width 319 height 18
type input "T"
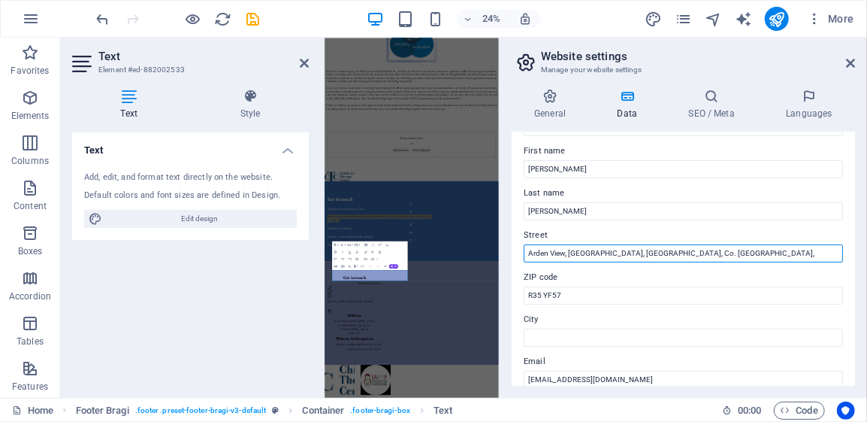
click at [676, 253] on input "Arden View, [GEOGRAPHIC_DATA], [GEOGRAPHIC_DATA], Co. [GEOGRAPHIC_DATA]," at bounding box center [683, 253] width 319 height 18
drag, startPoint x: 676, startPoint y: 253, endPoint x: 644, endPoint y: 250, distance: 32.4
click at [644, 250] on input "Arden View, [GEOGRAPHIC_DATA], [GEOGRAPHIC_DATA], Co. [GEOGRAPHIC_DATA]," at bounding box center [683, 253] width 319 height 18
type input "Arden View, [GEOGRAPHIC_DATA], [GEOGRAPHIC_DATA],"
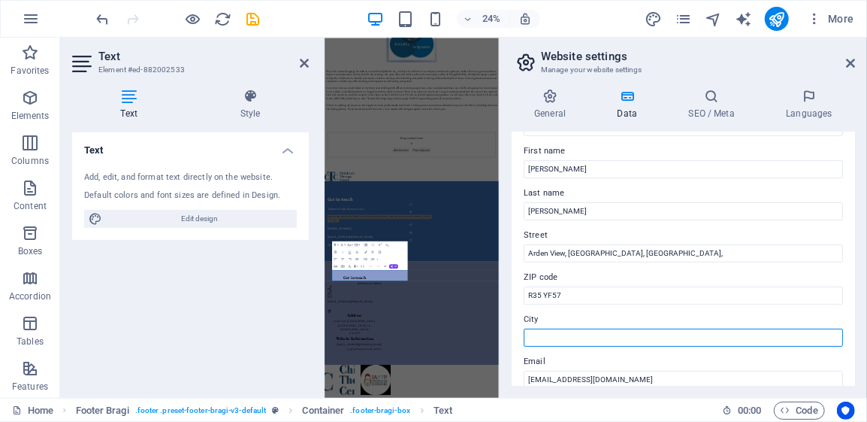
click at [537, 338] on input "City" at bounding box center [683, 337] width 319 height 18
paste input "Co. [GEOGRAPHIC_DATA],"
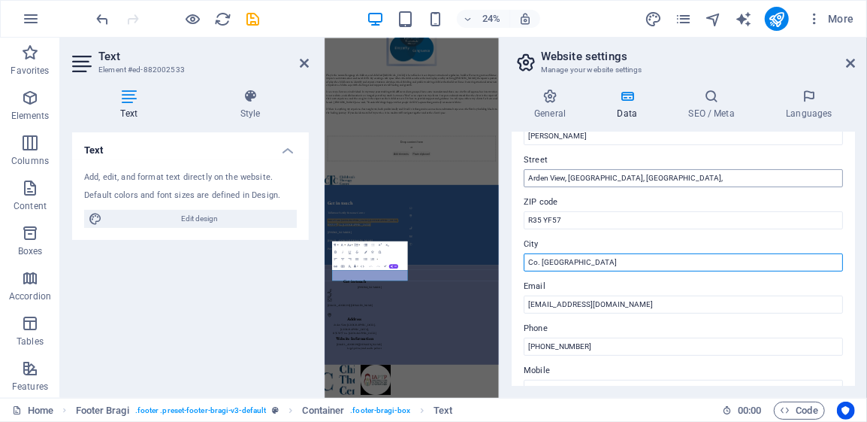
type input "Co. [GEOGRAPHIC_DATA]"
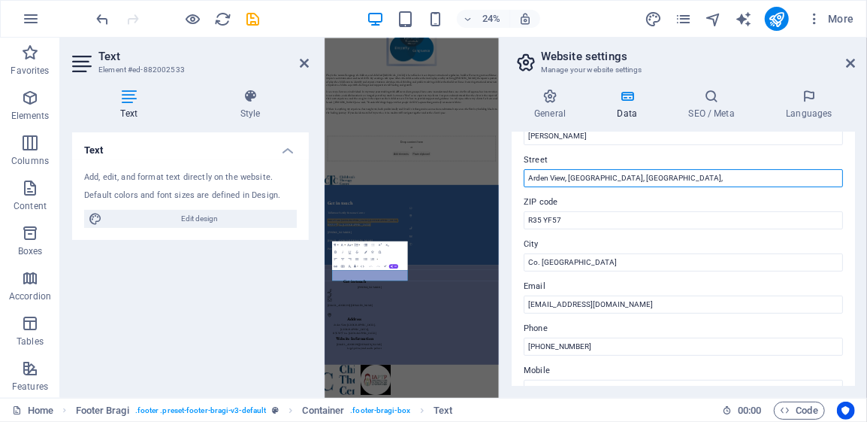
click at [567, 180] on input "Arden View, [GEOGRAPHIC_DATA], [GEOGRAPHIC_DATA]," at bounding box center [683, 178] width 319 height 18
click at [641, 182] on input "Arden View, [GEOGRAPHIC_DATA], [GEOGRAPHIC_DATA]," at bounding box center [683, 178] width 319 height 18
click at [606, 177] on input "Arden View, [GEOGRAPHIC_DATA], [GEOGRAPHIC_DATA]" at bounding box center [683, 178] width 319 height 18
type input "Arden View, [GEOGRAPHIC_DATA], [GEOGRAPHIC_DATA]"
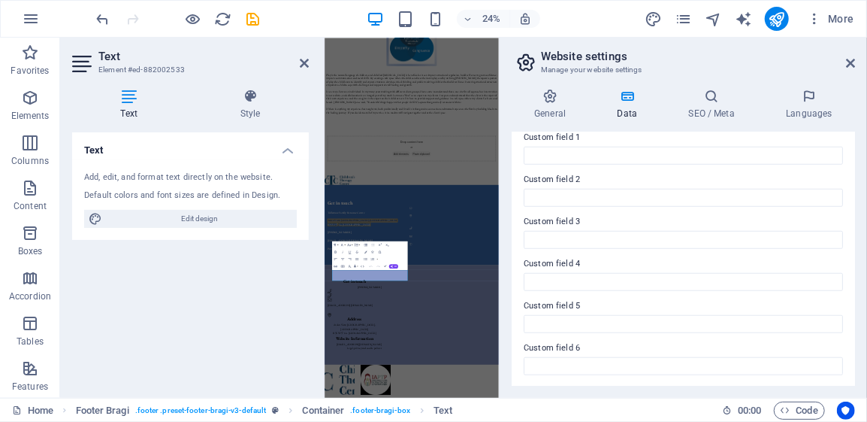
scroll to position [467, 0]
click at [849, 63] on icon at bounding box center [850, 63] width 9 height 12
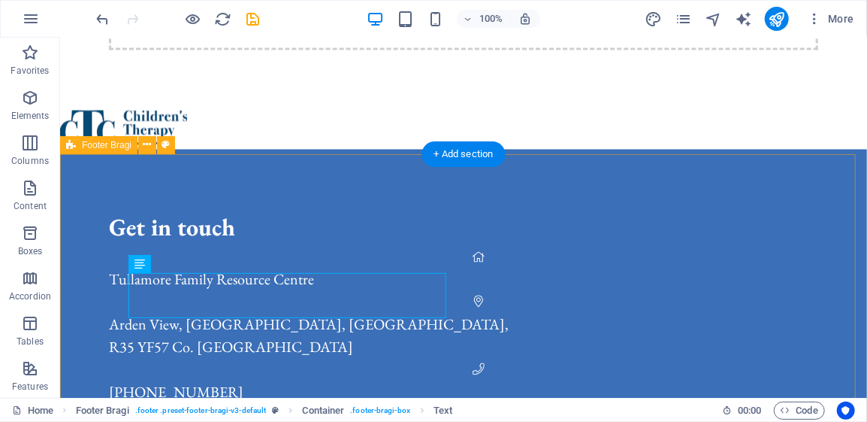
scroll to position [1184, 0]
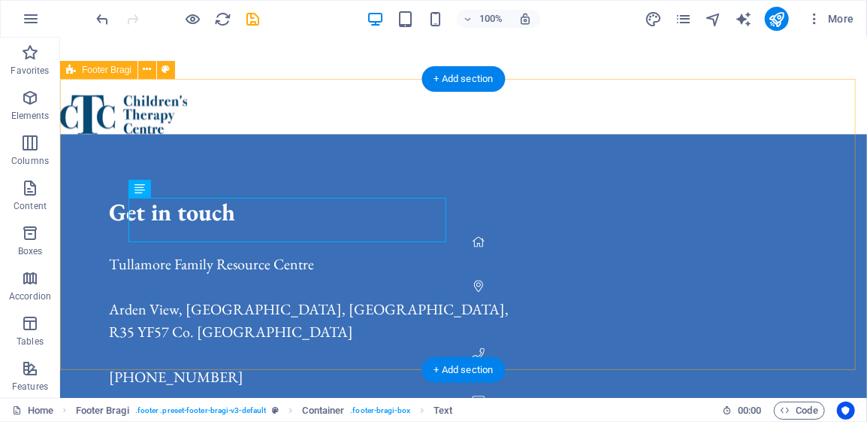
click at [680, 217] on div "Get in touch Tullamore Family Resource Centre [GEOGRAPHIC_DATA], [GEOGRAPHIC_DA…" at bounding box center [462, 336] width 807 height 404
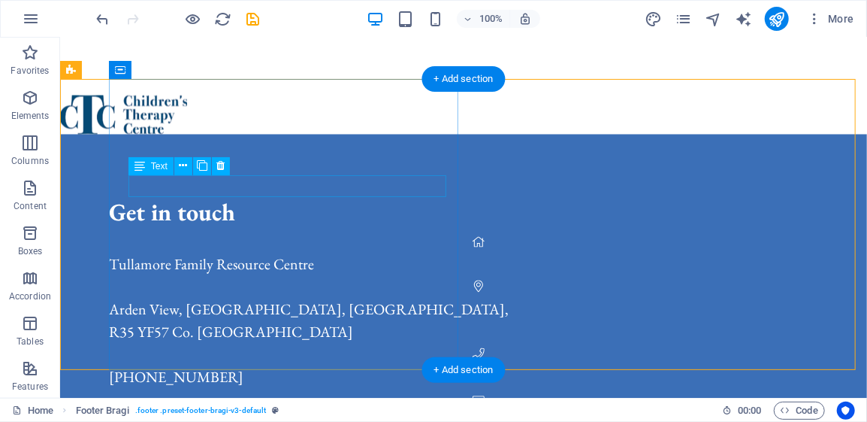
click at [190, 254] on span "Tullamore Family Resource Centre" at bounding box center [210, 264] width 205 height 20
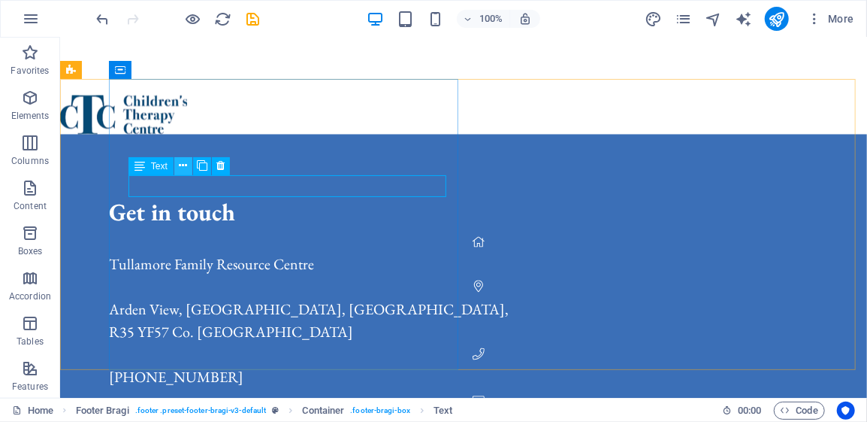
click at [182, 165] on icon at bounding box center [183, 166] width 8 height 16
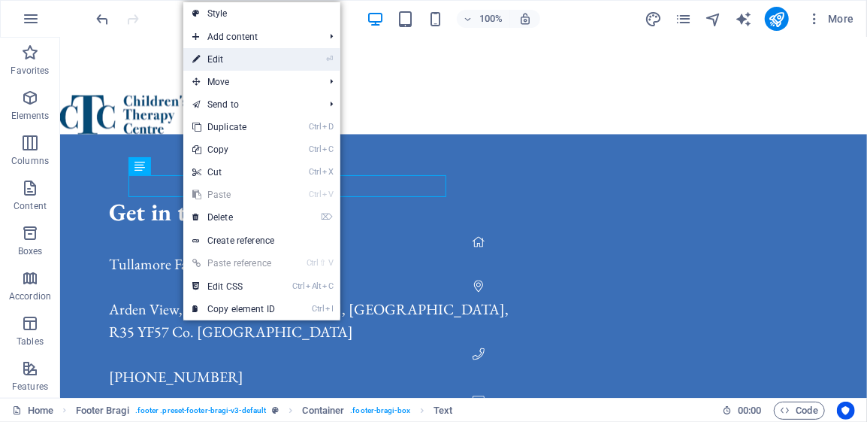
click at [222, 63] on link "⏎ Edit" at bounding box center [233, 59] width 101 height 23
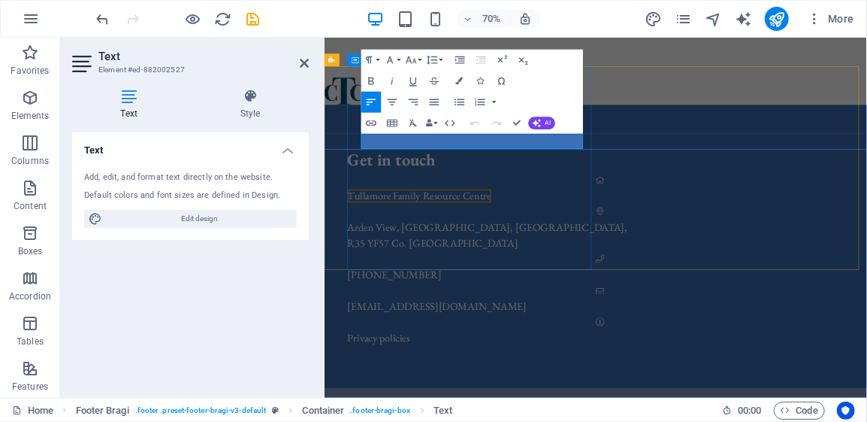
click at [443, 254] on span "Tullamore Family Resource Centre" at bounding box center [459, 264] width 205 height 20
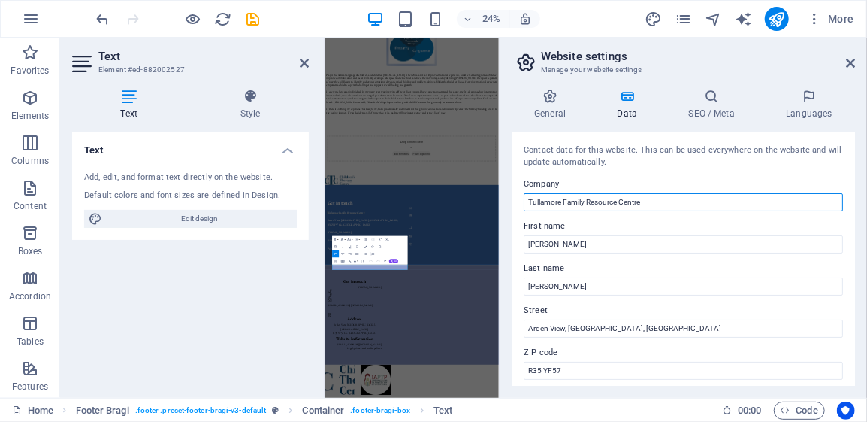
click at [563, 203] on input "Tullamore Family Resource Centre" at bounding box center [683, 202] width 319 height 18
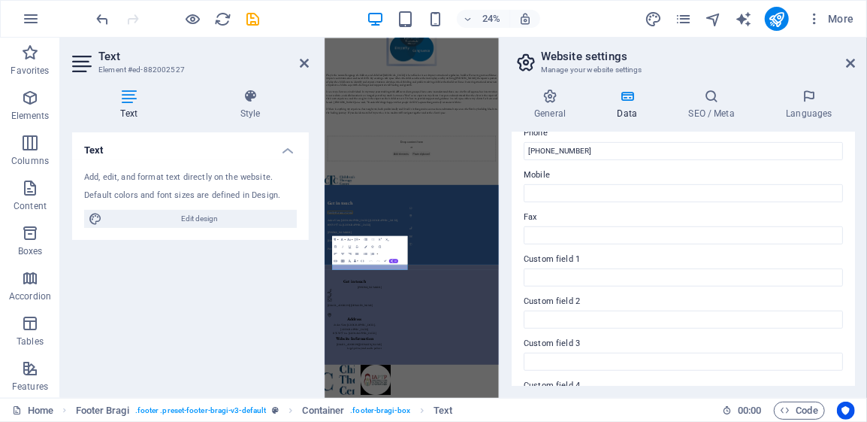
scroll to position [376, 0]
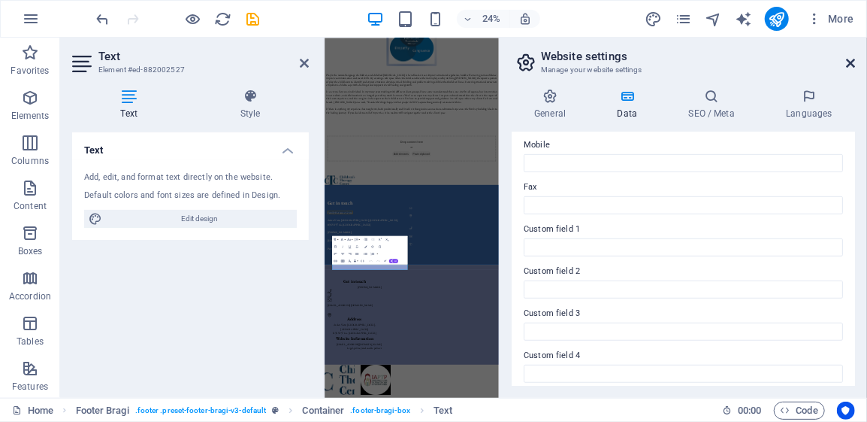
type input "Family Resource Centre"
click at [848, 62] on icon at bounding box center [850, 63] width 9 height 12
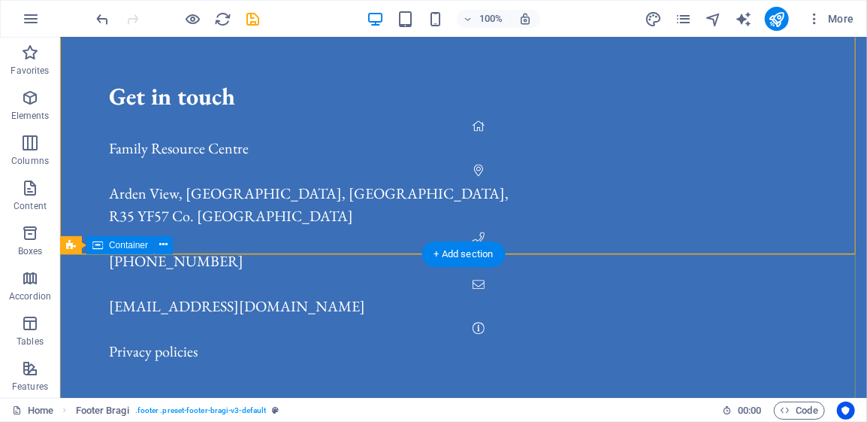
scroll to position [1376, 0]
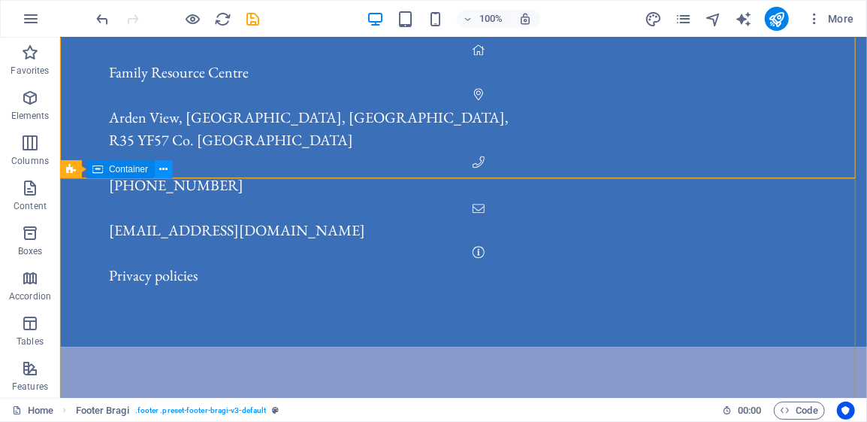
click at [161, 170] on icon at bounding box center [164, 170] width 8 height 16
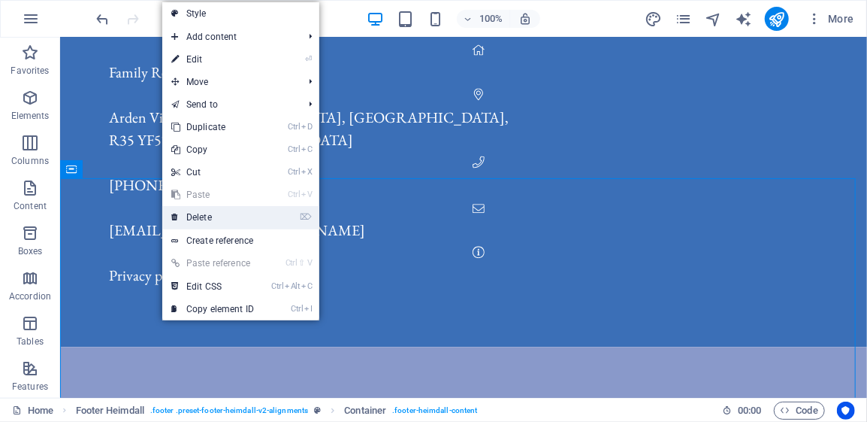
click at [205, 214] on link "⌦ Delete" at bounding box center [212, 217] width 101 height 23
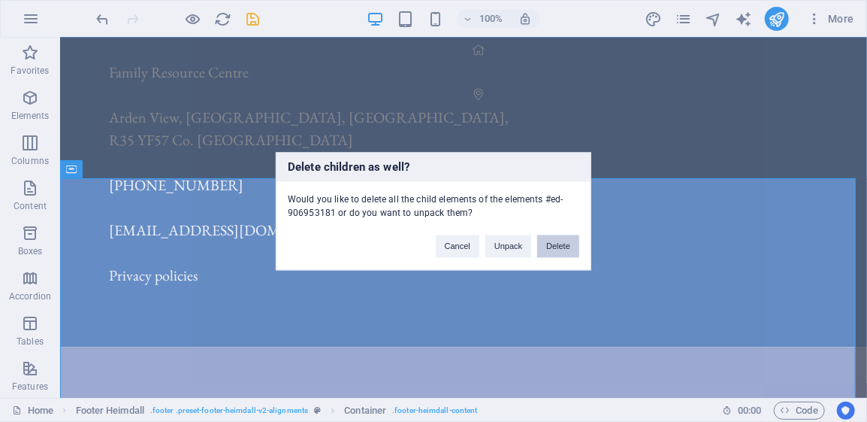
click at [564, 246] on button "Delete" at bounding box center [558, 245] width 42 height 23
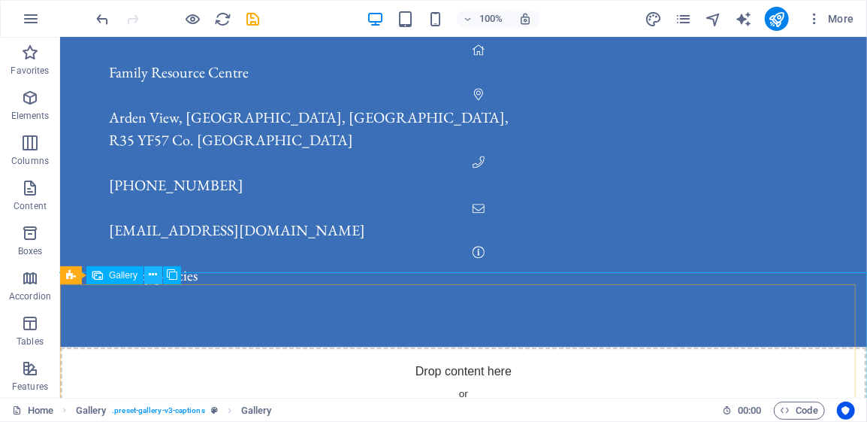
click at [152, 278] on icon at bounding box center [154, 275] width 8 height 16
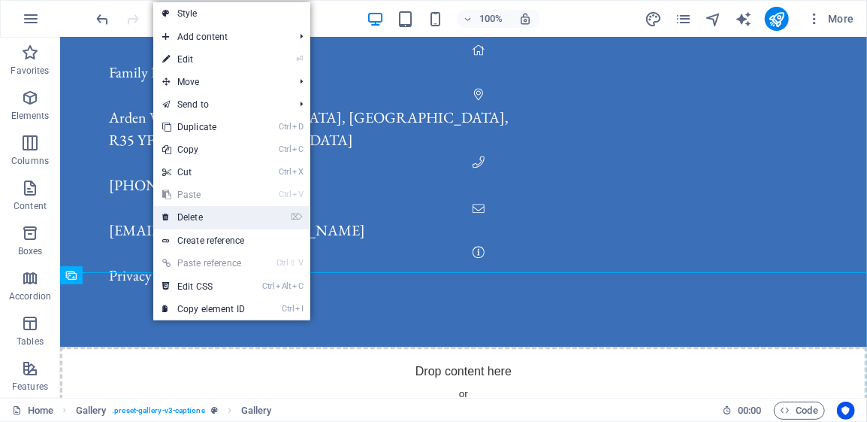
click at [202, 216] on link "⌦ Delete" at bounding box center [203, 217] width 101 height 23
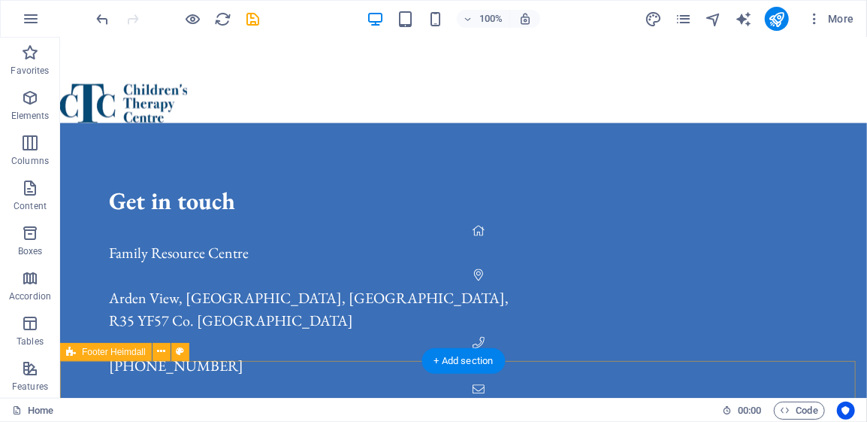
scroll to position [1193, 0]
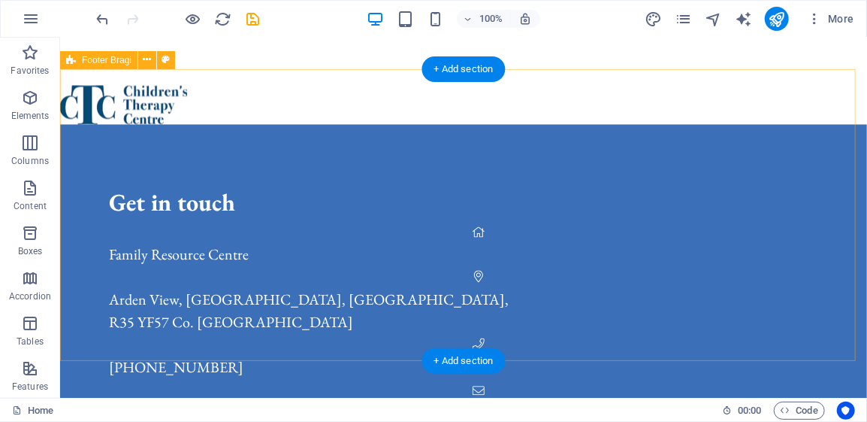
click at [653, 206] on div "Get in touch Family Resource Centre [GEOGRAPHIC_DATA], [GEOGRAPHIC_DATA], [GEOG…" at bounding box center [462, 326] width 807 height 404
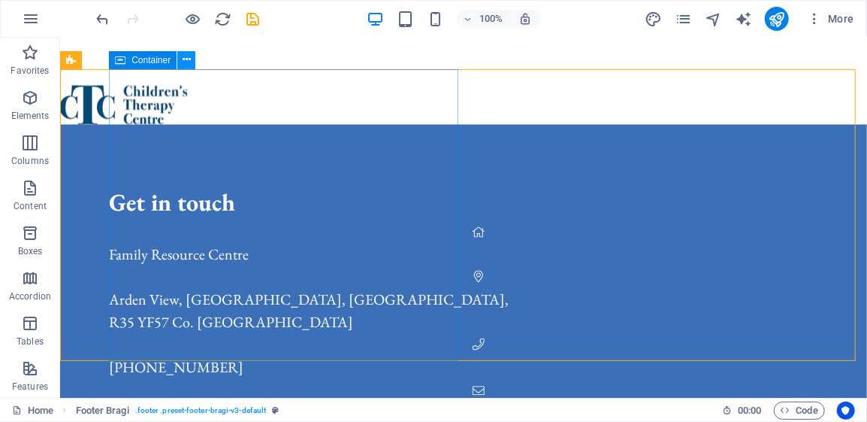
click at [186, 64] on icon at bounding box center [187, 60] width 8 height 16
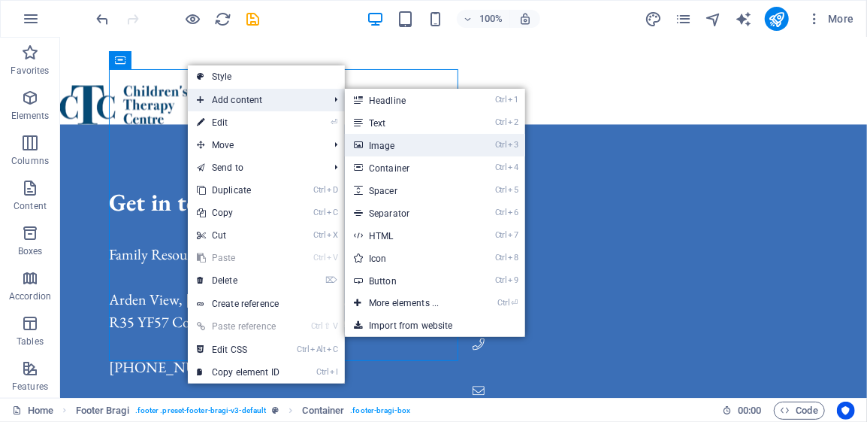
click at [410, 145] on link "Ctrl 3 Image" at bounding box center [407, 145] width 124 height 23
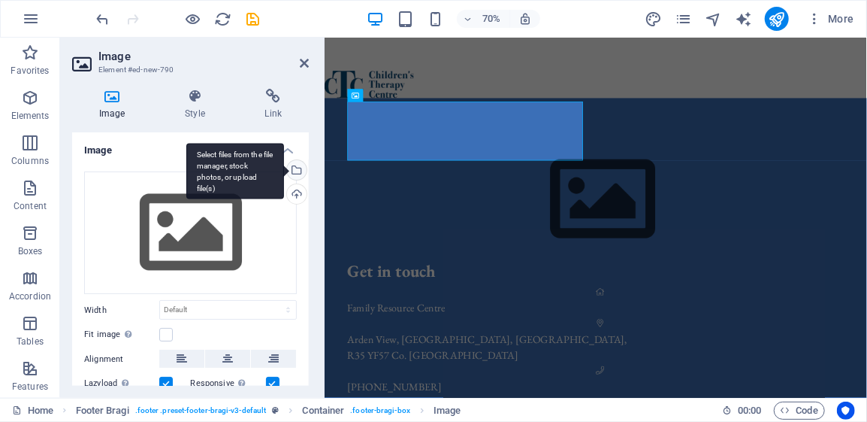
click at [295, 167] on div "Select files from the file manager, stock photos, or upload file(s)" at bounding box center [295, 171] width 23 height 23
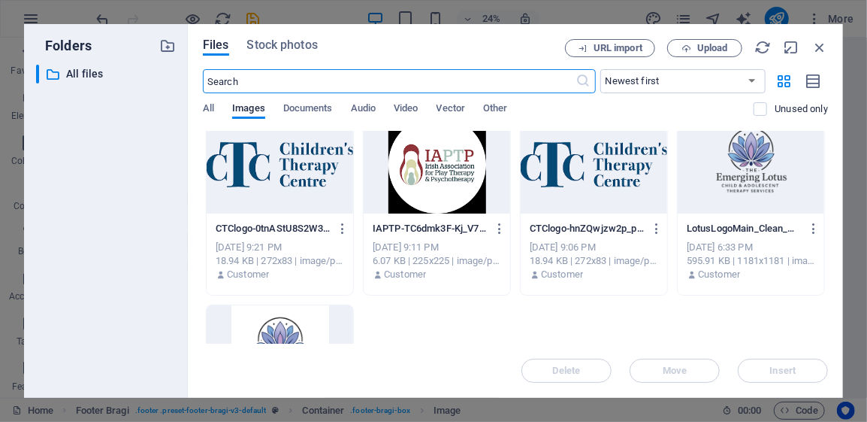
scroll to position [376, 0]
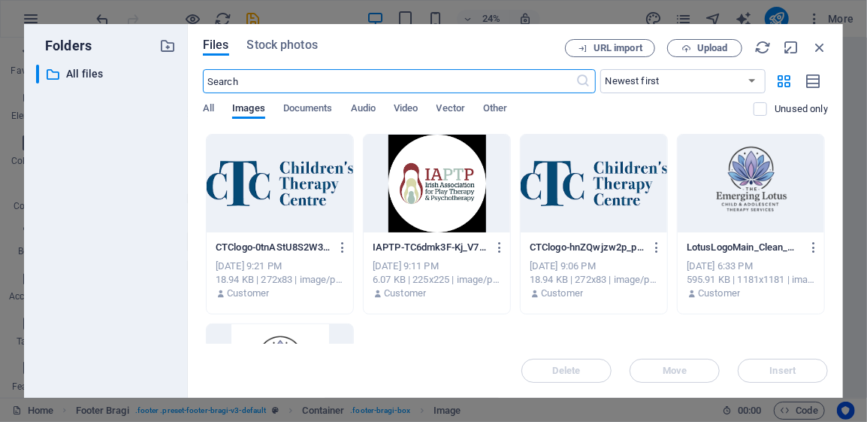
click at [315, 207] on div at bounding box center [280, 184] width 147 height 98
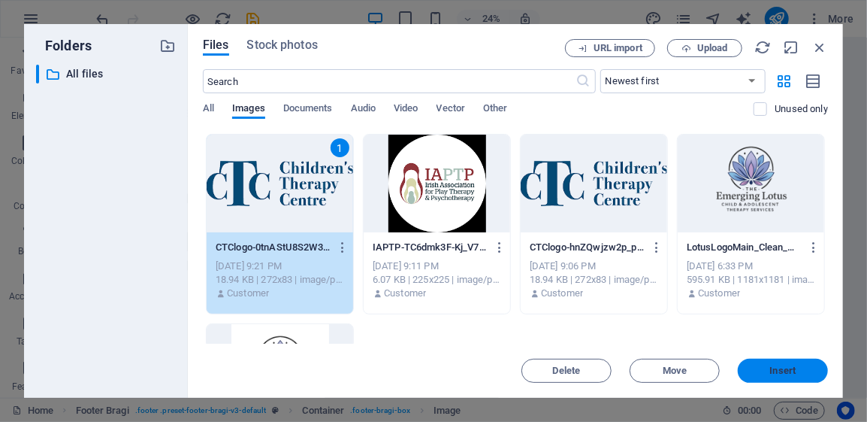
click at [794, 367] on span "Insert" at bounding box center [783, 370] width 26 height 9
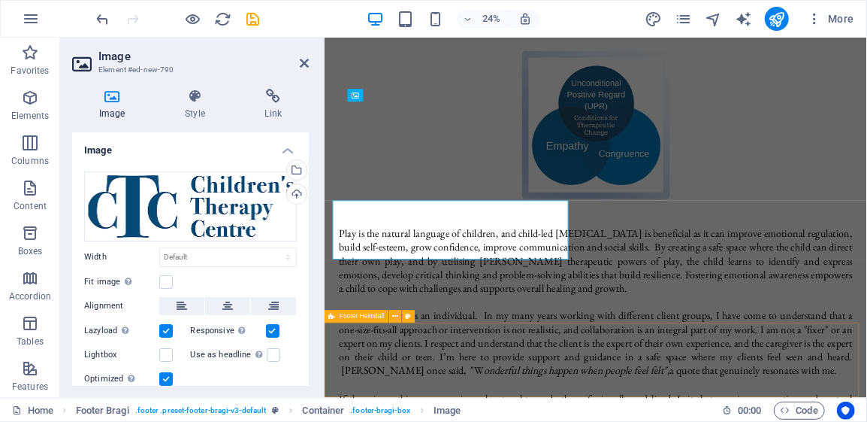
scroll to position [1193, 0]
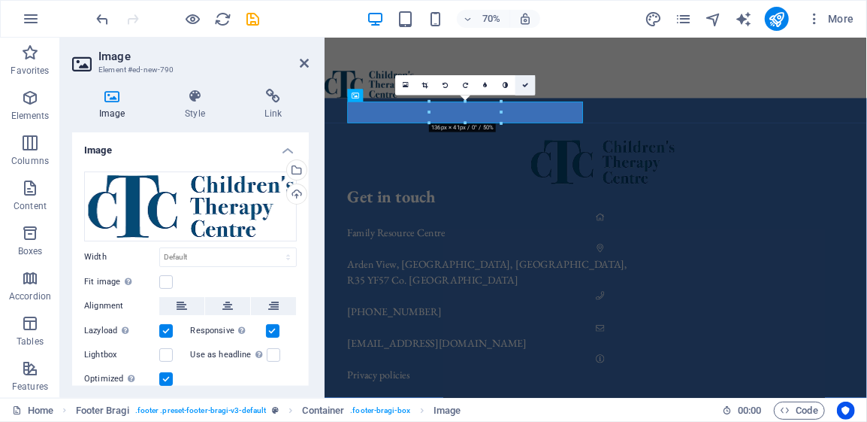
click at [526, 85] on icon at bounding box center [525, 85] width 6 height 6
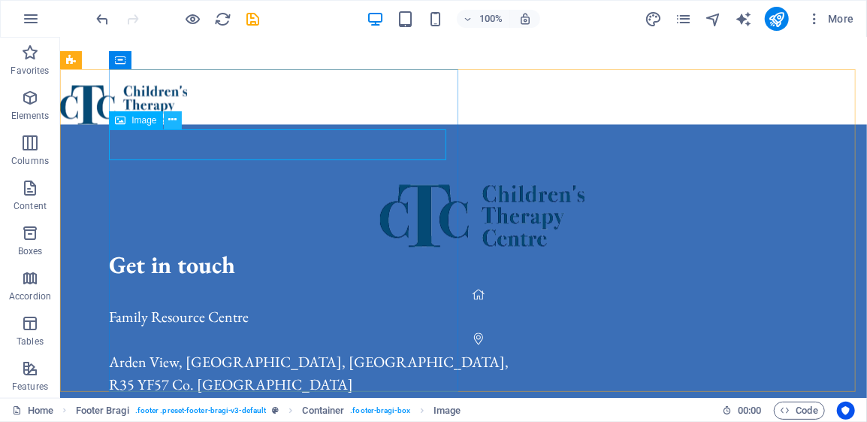
click at [171, 119] on icon at bounding box center [172, 120] width 8 height 16
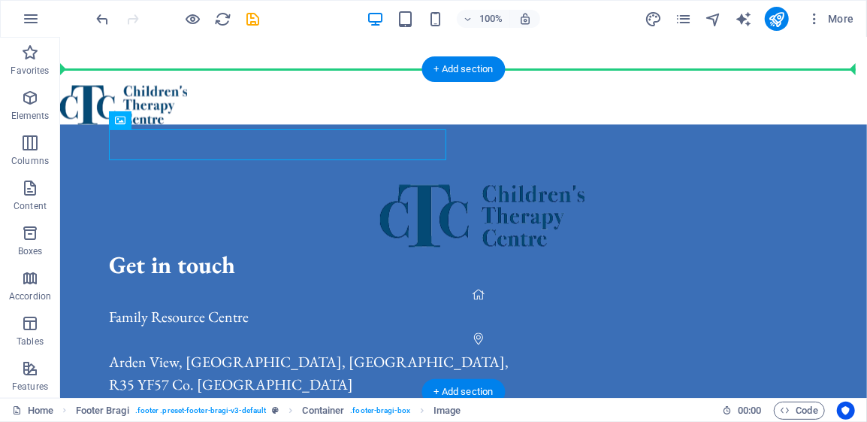
drag, startPoint x: 180, startPoint y: 160, endPoint x: 720, endPoint y: 144, distance: 539.8
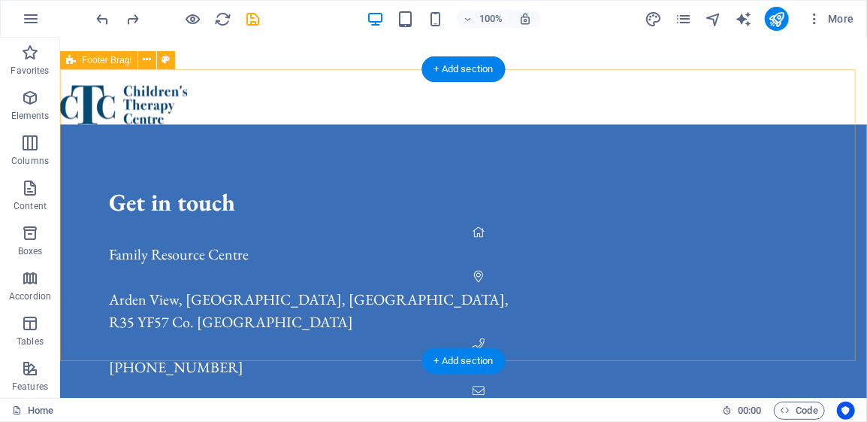
click at [592, 232] on div "Get in touch Family Resource Centre [GEOGRAPHIC_DATA], [GEOGRAPHIC_DATA], [GEOG…" at bounding box center [462, 326] width 807 height 404
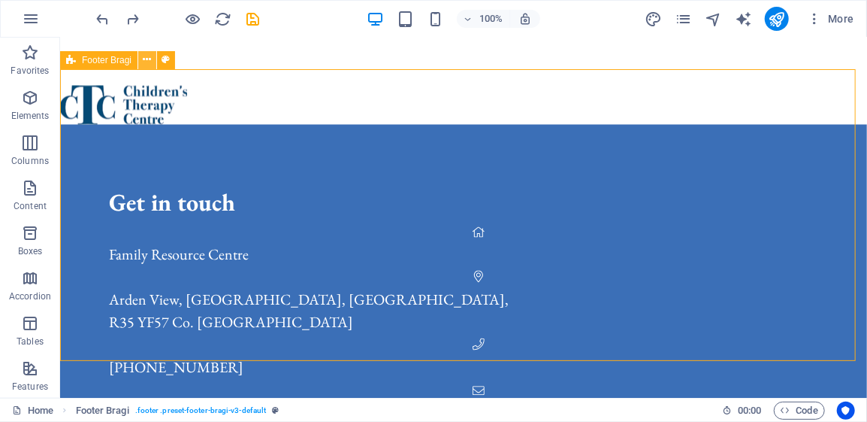
click at [146, 62] on icon at bounding box center [148, 60] width 8 height 16
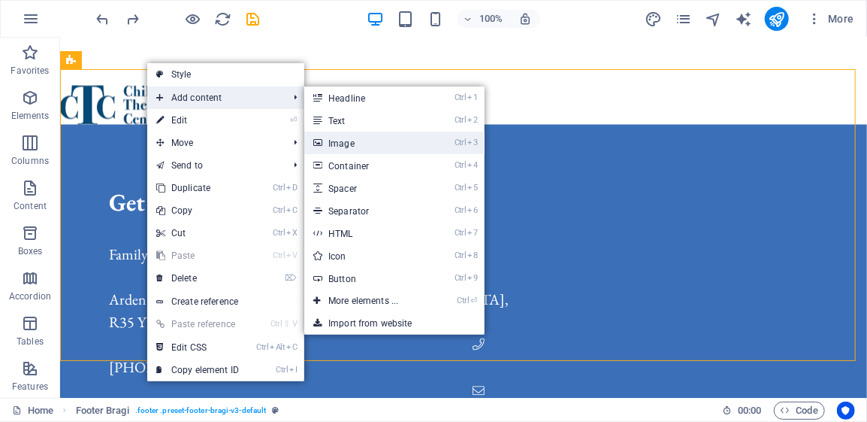
click at [380, 145] on link "Ctrl 3 Image" at bounding box center [366, 143] width 124 height 23
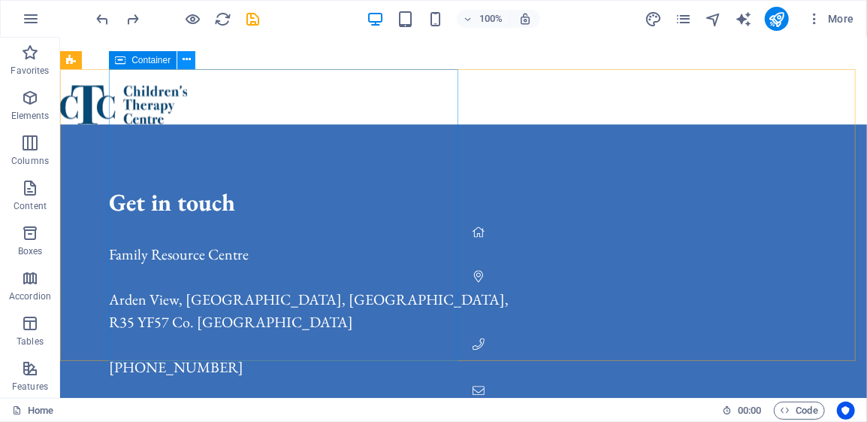
click at [186, 65] on icon at bounding box center [187, 60] width 8 height 16
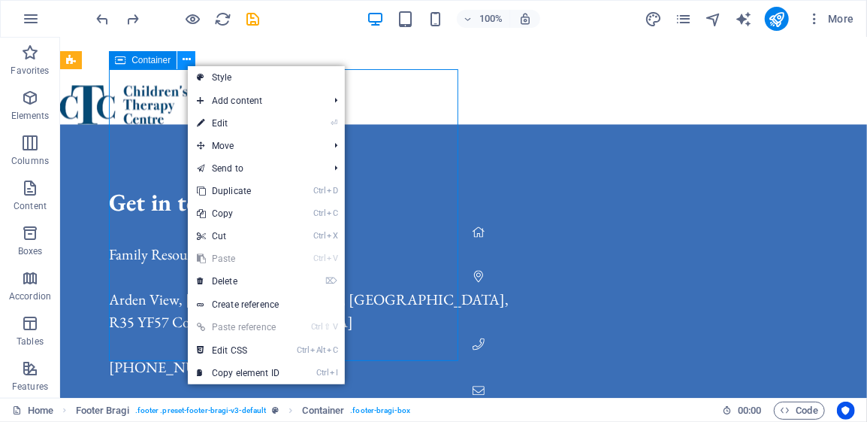
click at [184, 62] on icon at bounding box center [187, 60] width 8 height 16
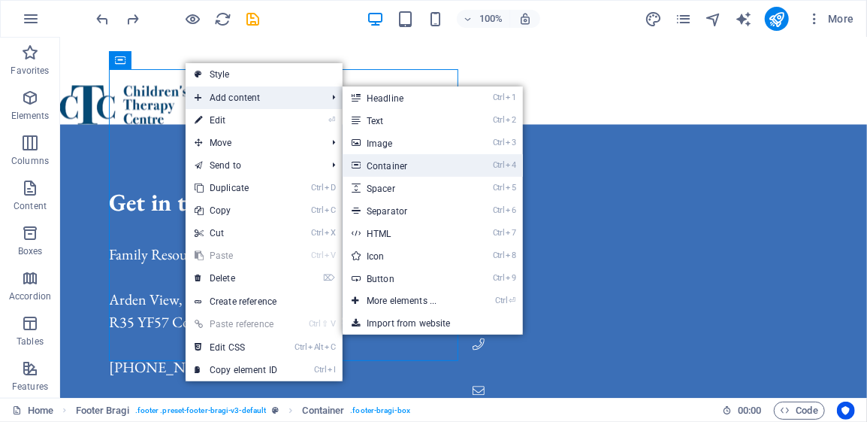
click at [437, 168] on link "Ctrl 4 Container" at bounding box center [405, 165] width 124 height 23
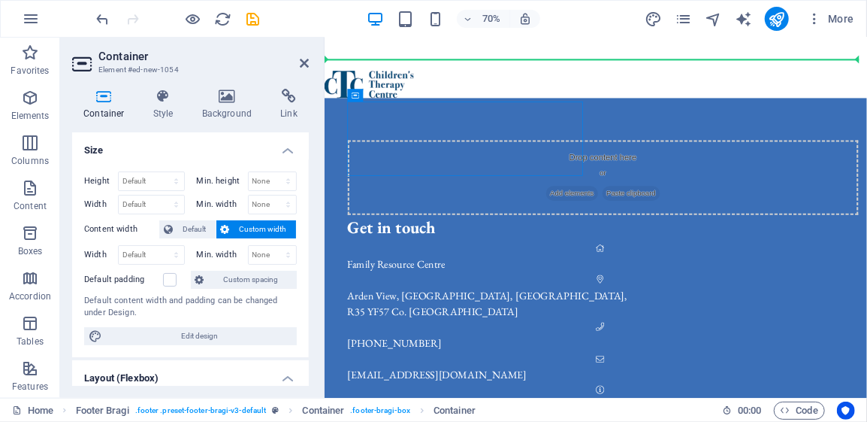
drag, startPoint x: 391, startPoint y: 131, endPoint x: 913, endPoint y: 156, distance: 522.9
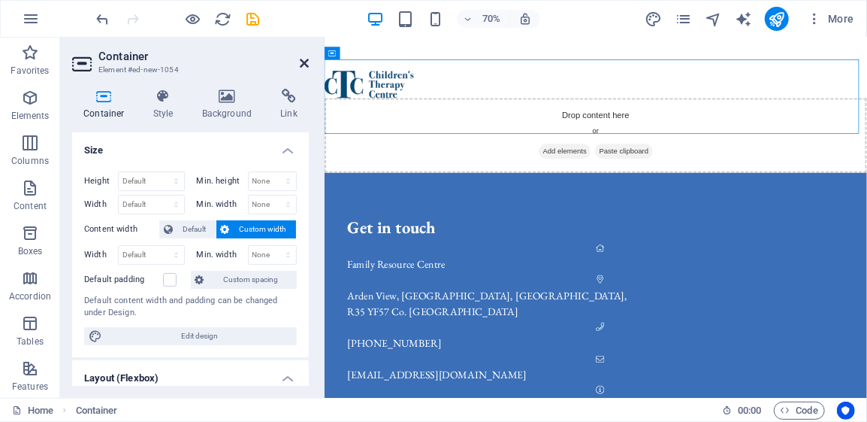
click at [304, 61] on icon at bounding box center [304, 63] width 9 height 12
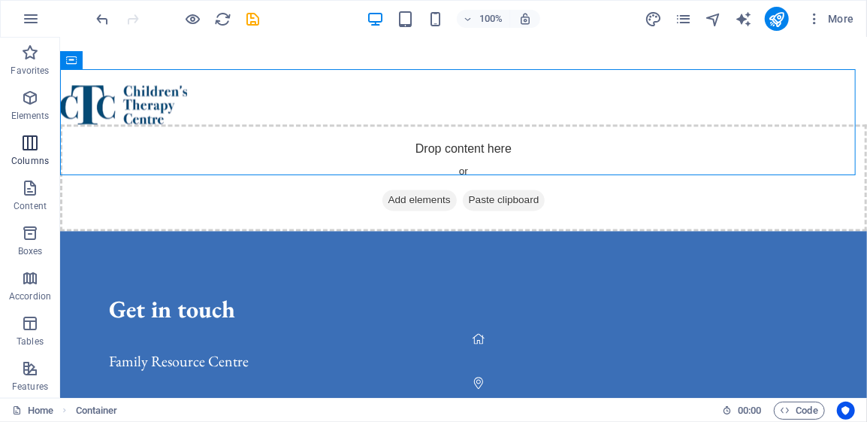
click at [32, 151] on icon "button" at bounding box center [30, 143] width 18 height 18
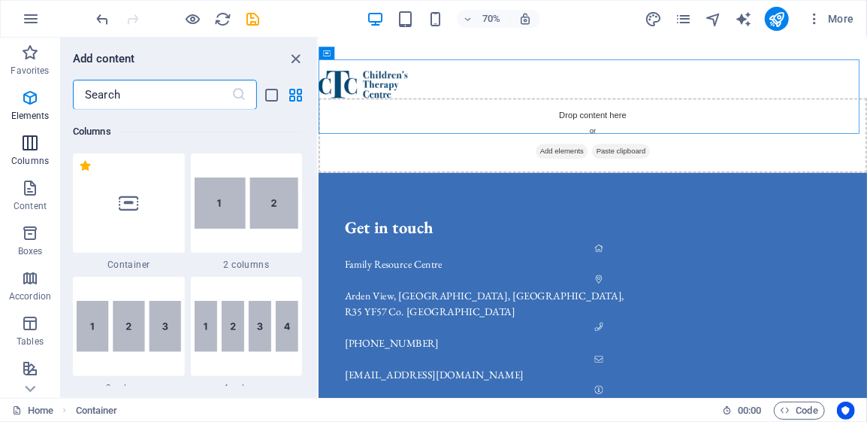
scroll to position [743, 0]
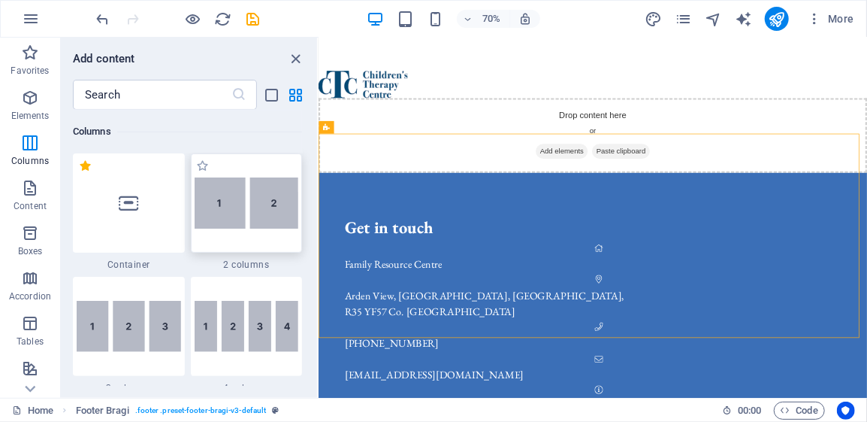
click at [277, 209] on img at bounding box center [247, 202] width 104 height 51
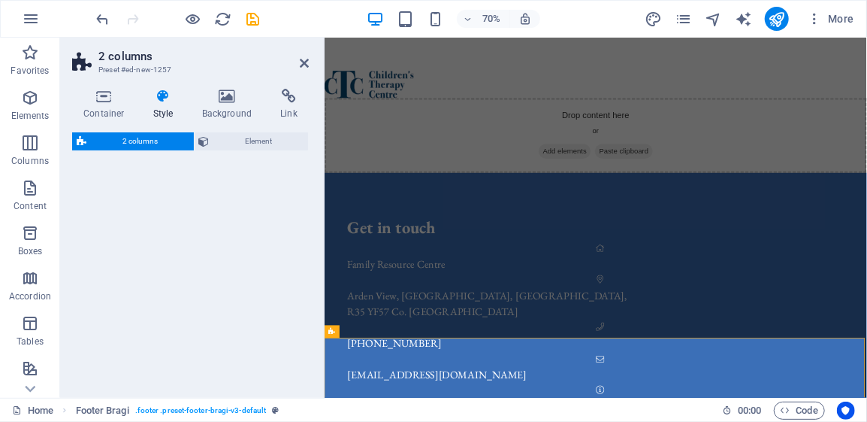
select select "rem"
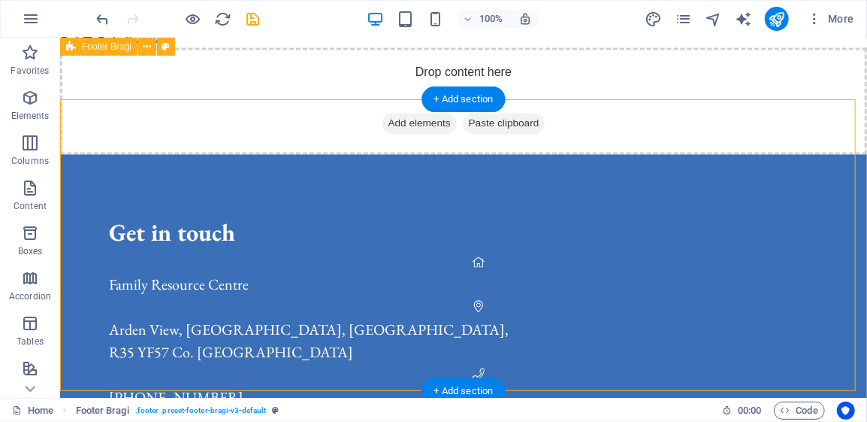
scroll to position [1269, 0]
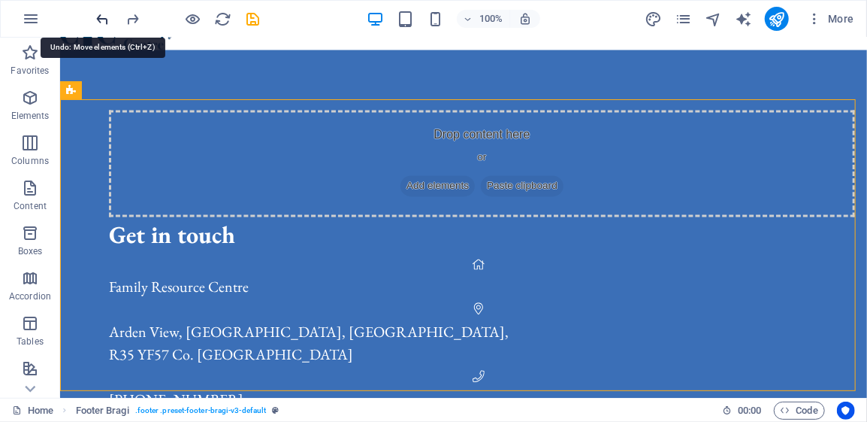
scroll to position [1163, 0]
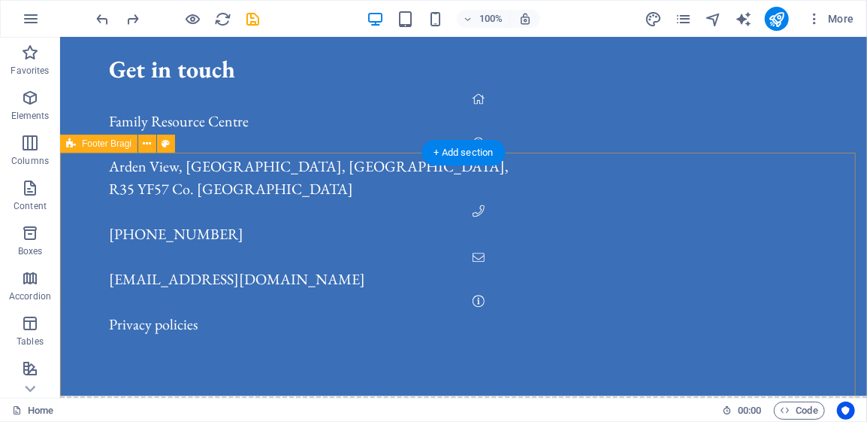
scroll to position [1344, 0]
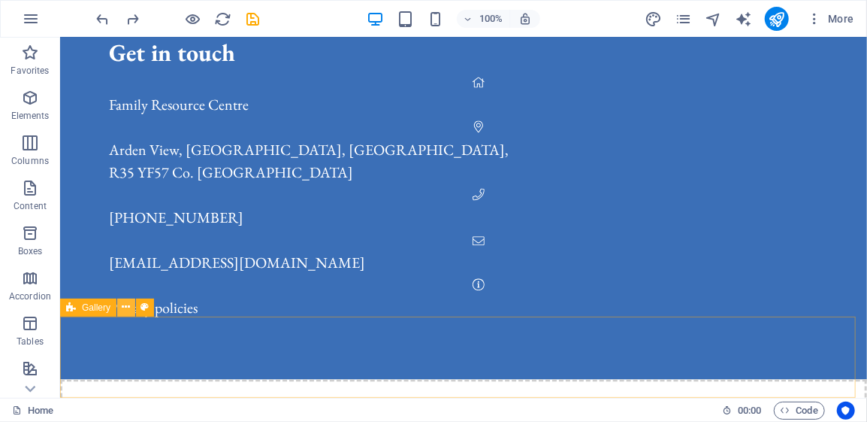
click at [126, 308] on icon at bounding box center [126, 307] width 8 height 16
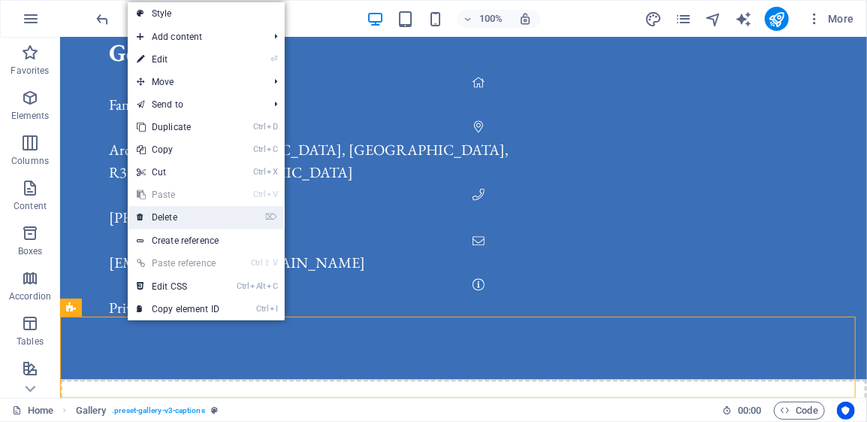
click at [176, 214] on link "⌦ Delete" at bounding box center [178, 217] width 101 height 23
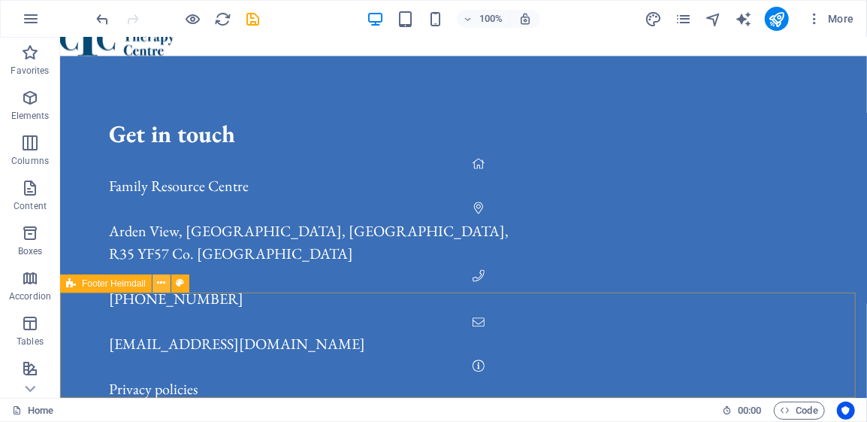
click at [160, 286] on icon at bounding box center [161, 283] width 8 height 16
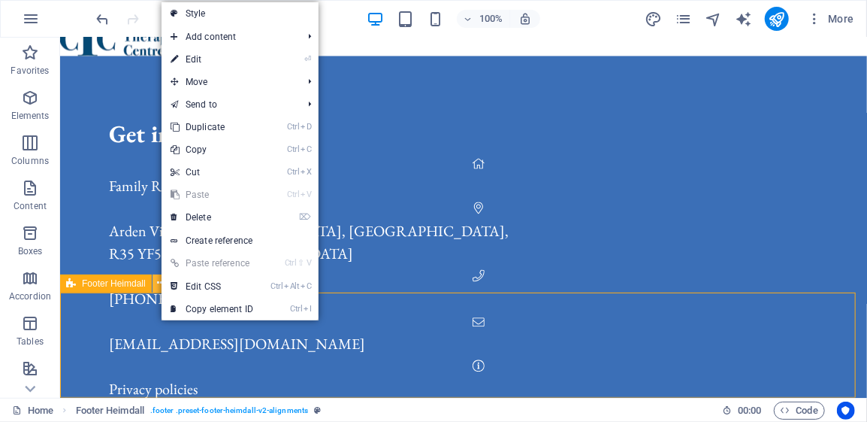
click at [159, 284] on icon at bounding box center [161, 283] width 8 height 16
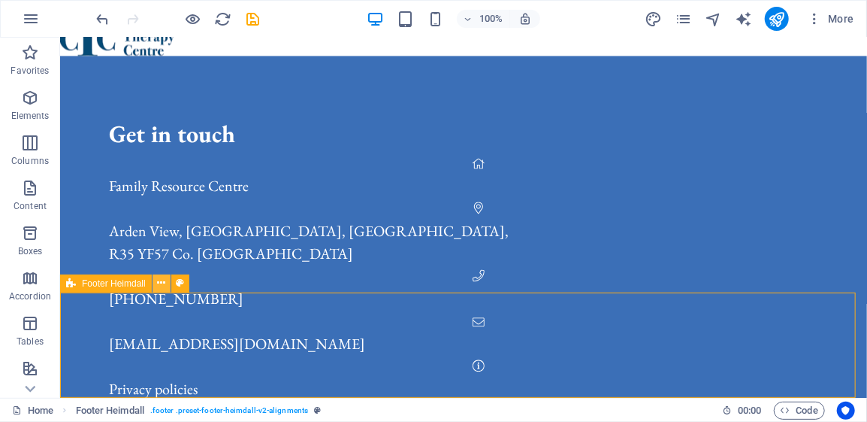
click at [159, 285] on icon at bounding box center [161, 283] width 8 height 16
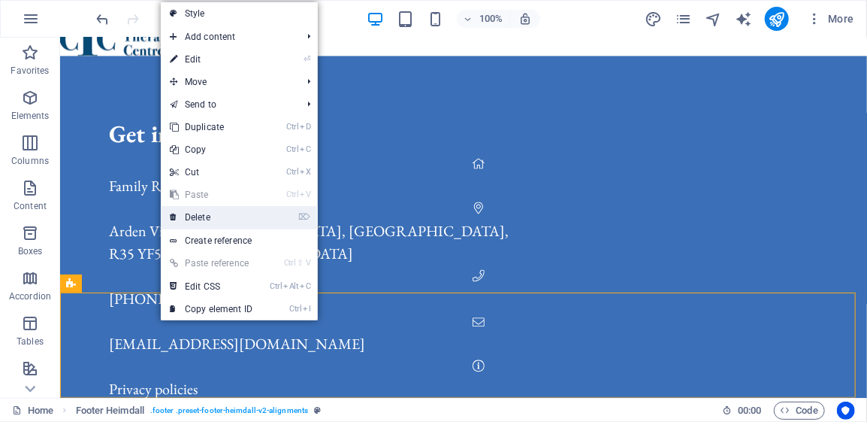
click at [214, 216] on link "⌦ Delete" at bounding box center [211, 217] width 101 height 23
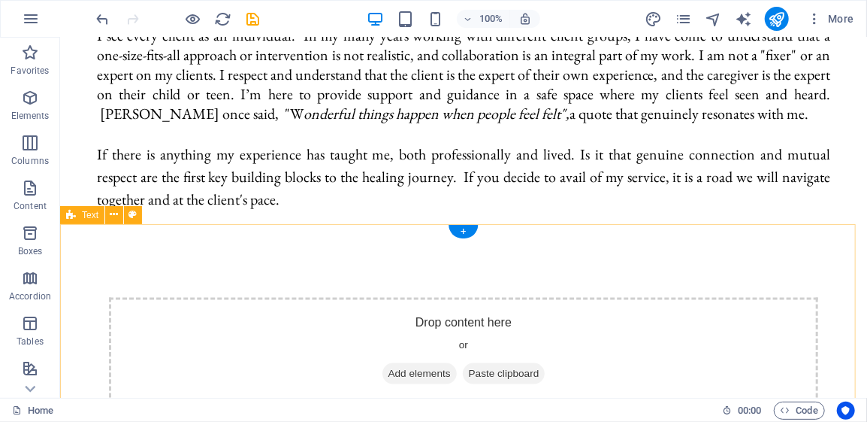
scroll to position [856, 0]
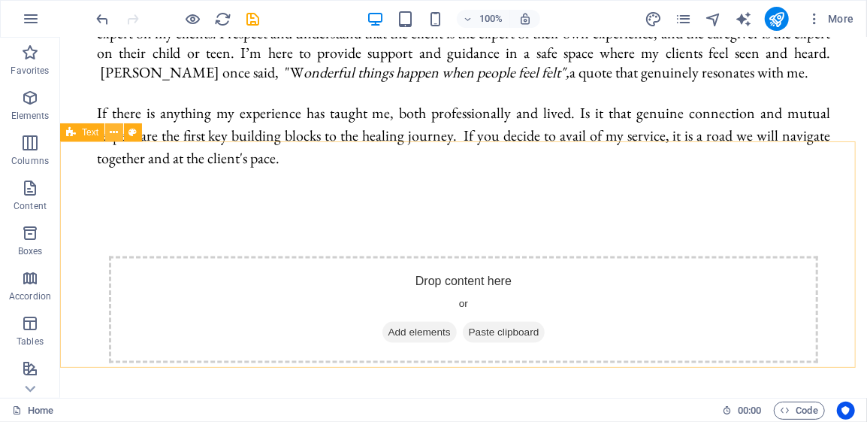
click at [116, 138] on icon at bounding box center [114, 133] width 8 height 16
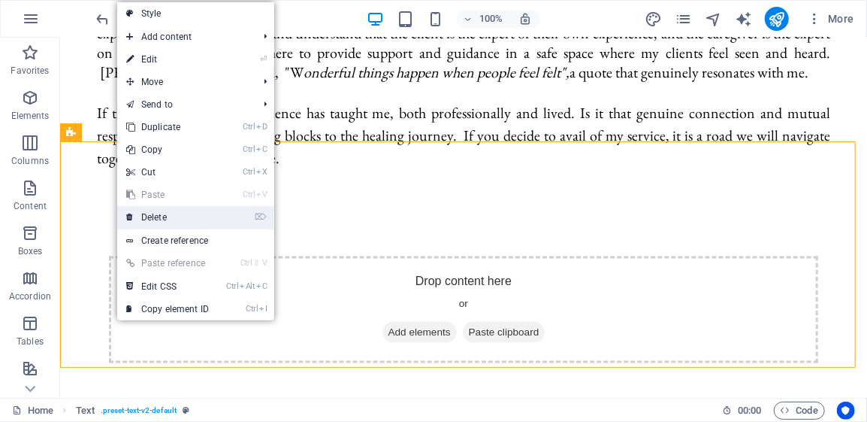
drag, startPoint x: 162, startPoint y: 213, endPoint x: 101, endPoint y: 174, distance: 71.7
click at [162, 213] on link "⌦ Delete" at bounding box center [167, 217] width 101 height 23
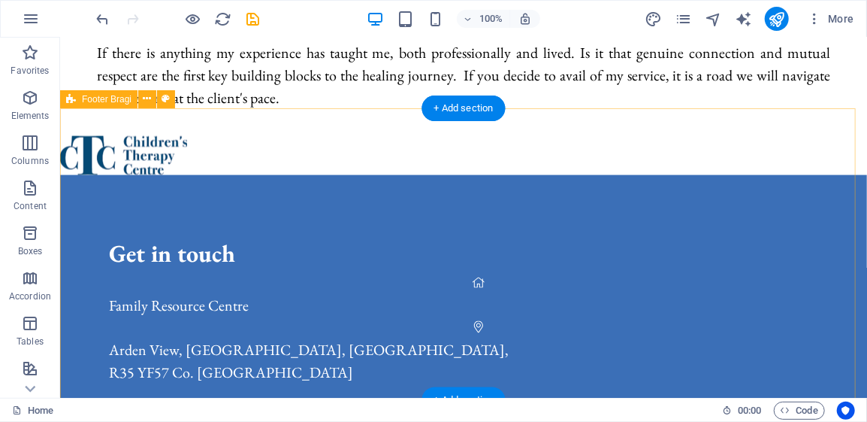
scroll to position [930, 0]
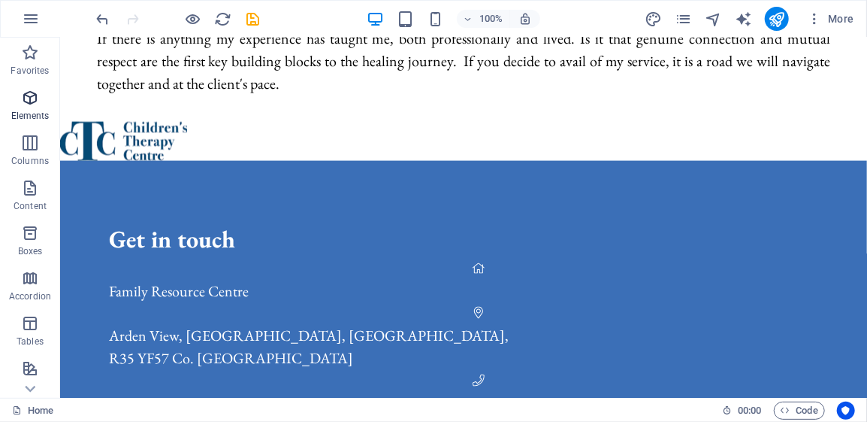
click at [27, 96] on icon "button" at bounding box center [30, 98] width 18 height 18
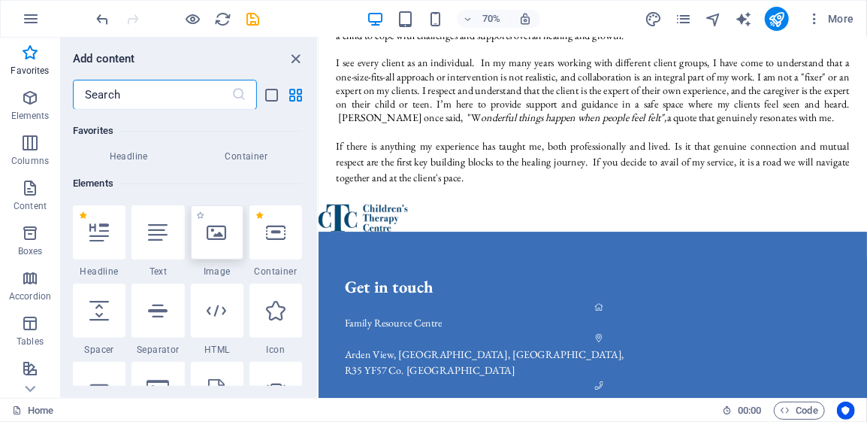
scroll to position [85, 0]
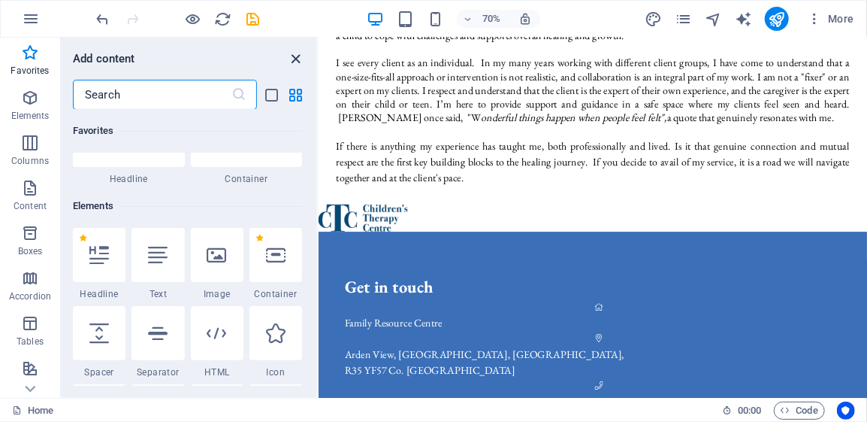
click at [293, 57] on icon "close panel" at bounding box center [296, 58] width 17 height 17
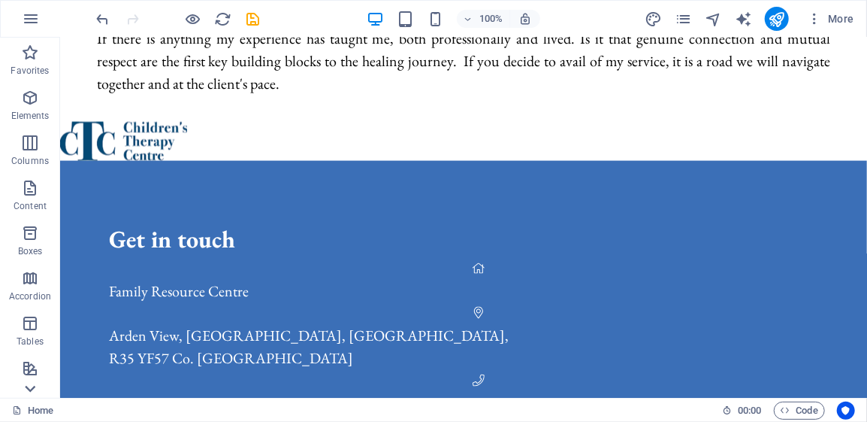
click at [27, 387] on icon at bounding box center [30, 389] width 11 height 7
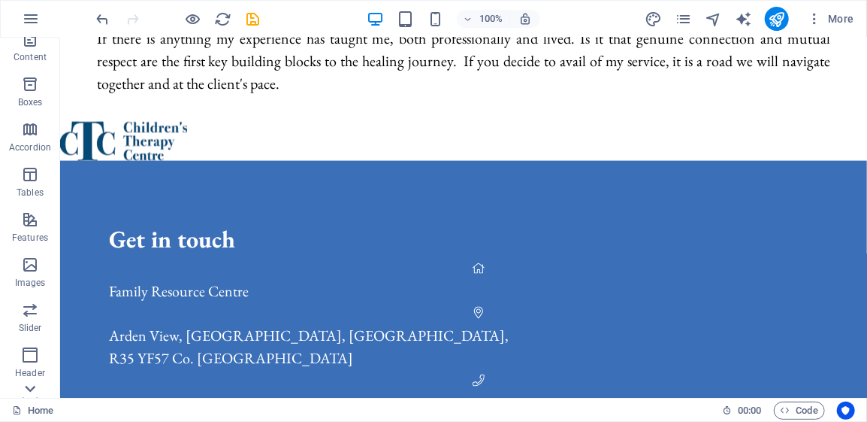
scroll to position [316, 0]
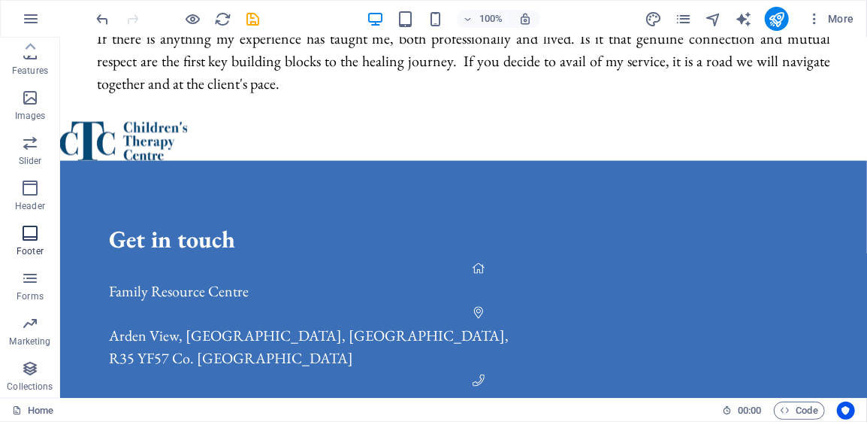
click at [31, 249] on p "Footer" at bounding box center [30, 251] width 27 height 12
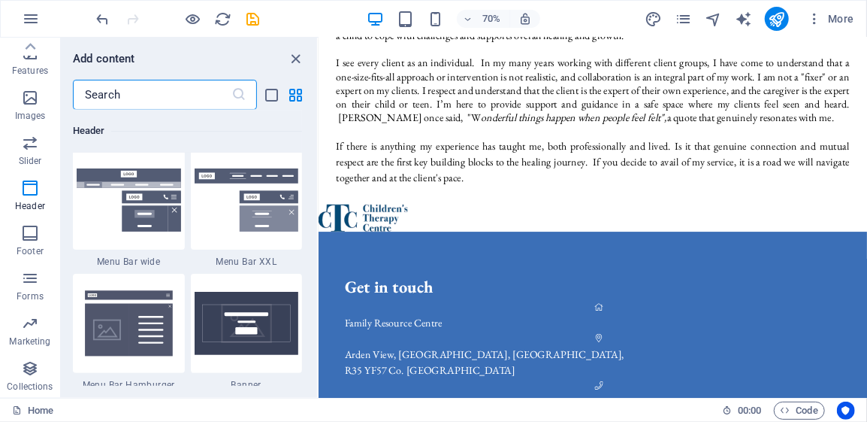
scroll to position [9497, 0]
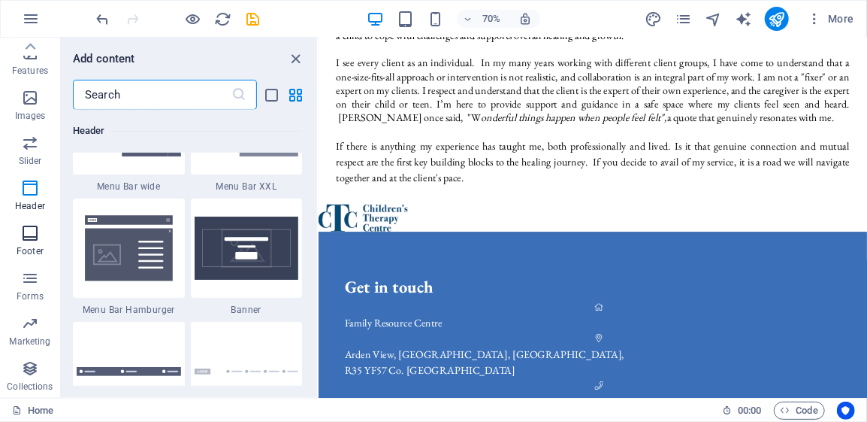
click at [32, 233] on icon "button" at bounding box center [30, 233] width 18 height 18
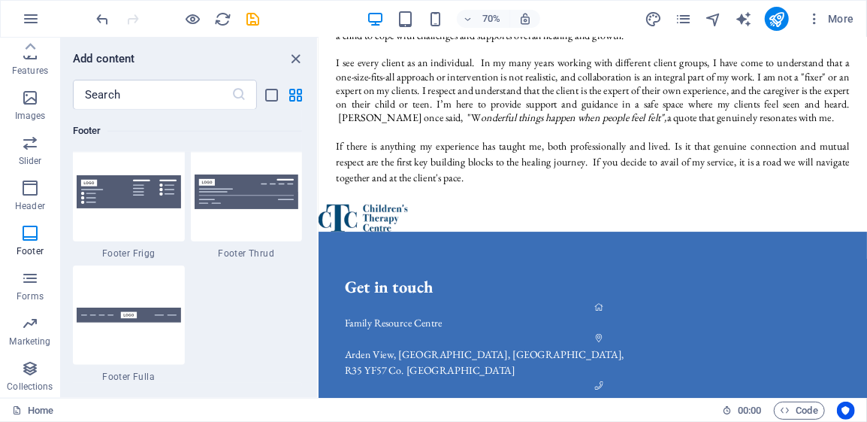
scroll to position [10624, 0]
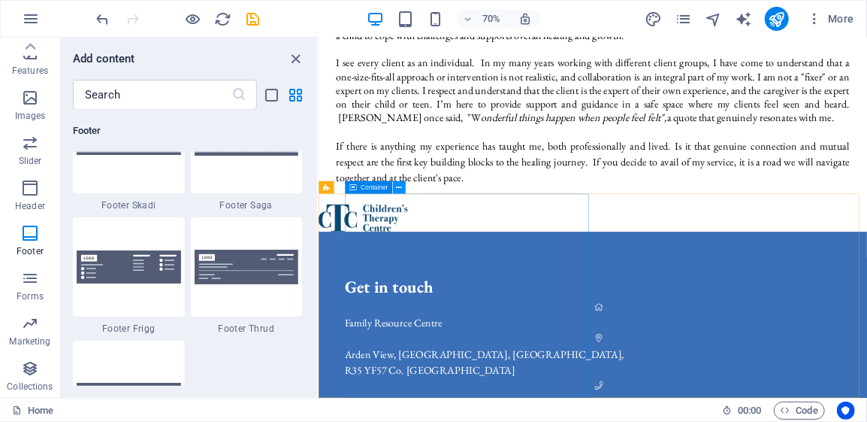
click at [401, 187] on icon at bounding box center [399, 187] width 6 height 11
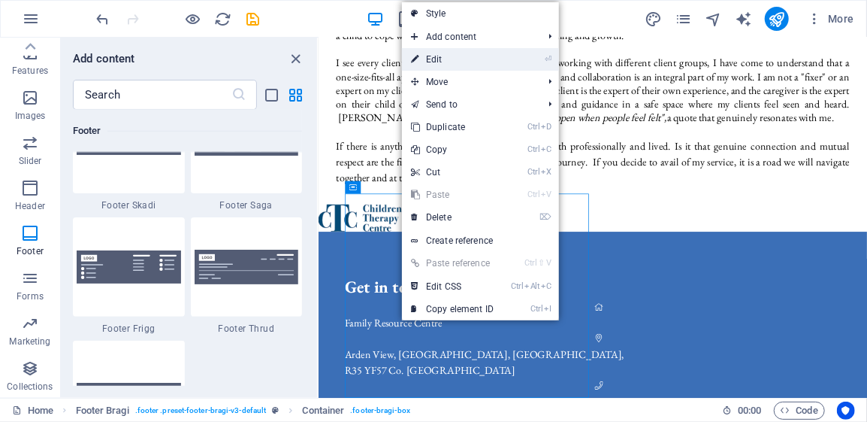
click at [457, 58] on link "⏎ Edit" at bounding box center [452, 59] width 101 height 23
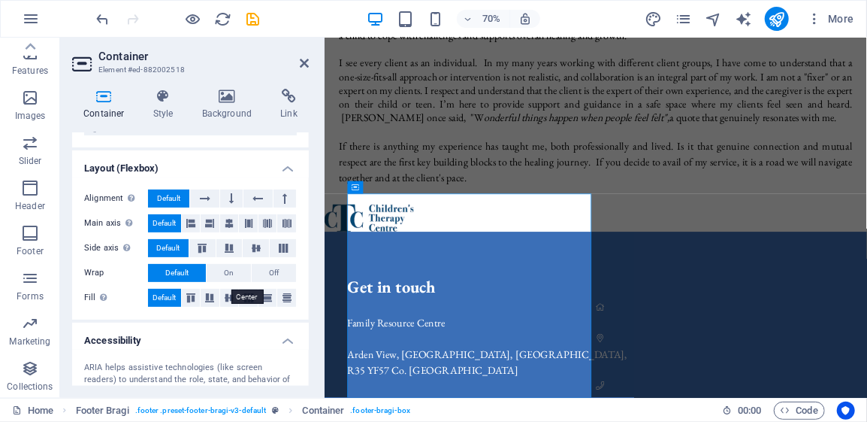
scroll to position [225, 0]
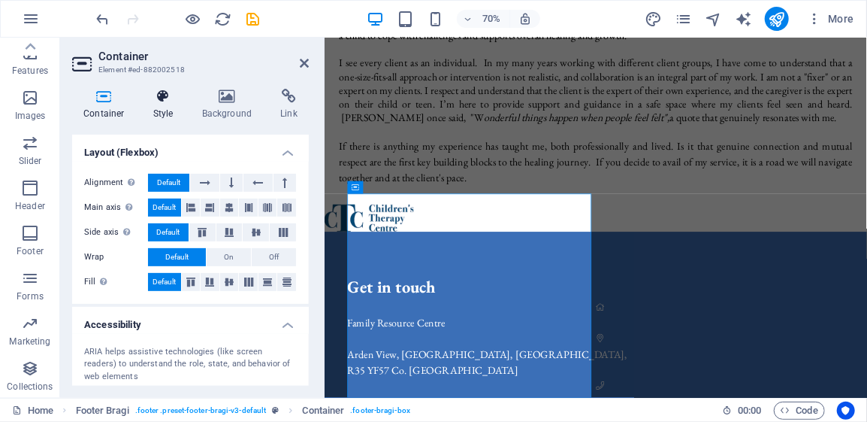
click at [159, 113] on h4 "Style" at bounding box center [166, 105] width 49 height 32
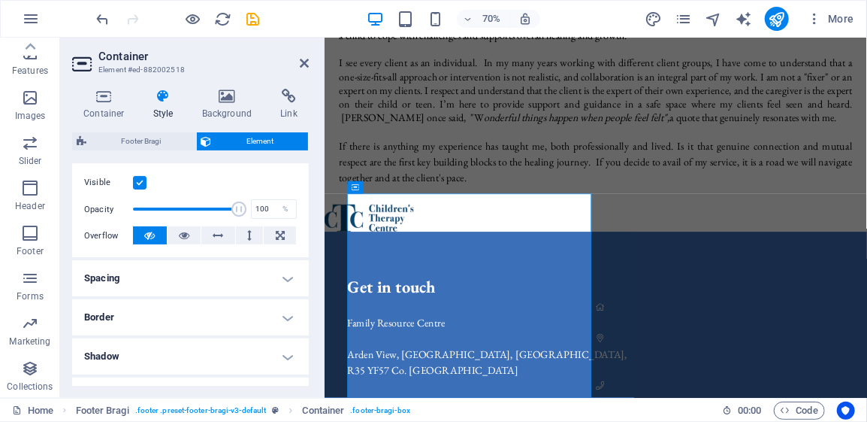
scroll to position [186, 0]
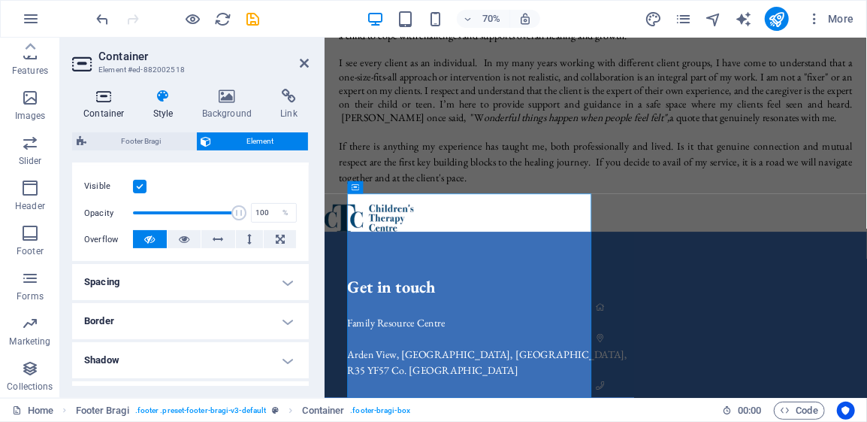
click at [110, 105] on h4 "Container" at bounding box center [107, 105] width 70 height 32
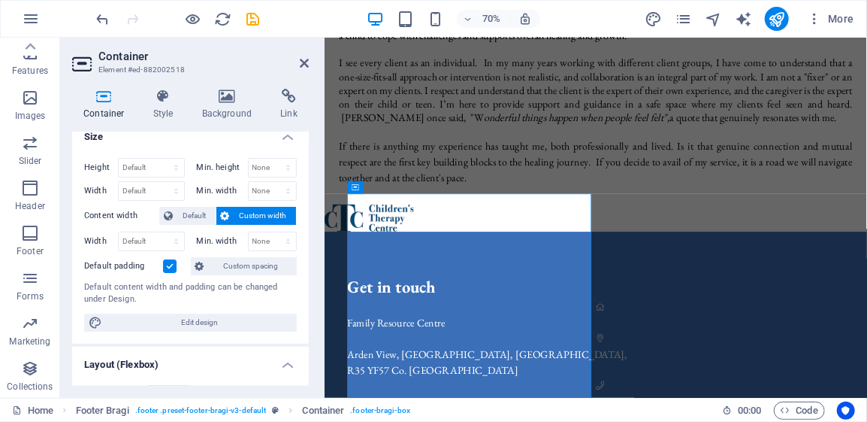
scroll to position [0, 0]
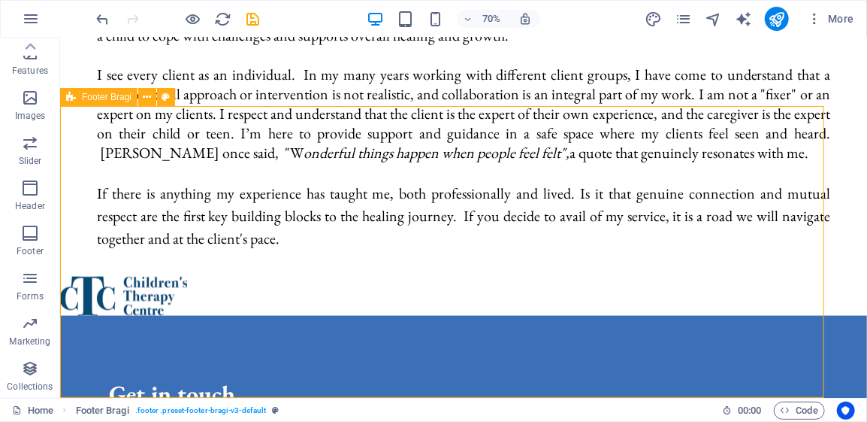
scroll to position [930, 0]
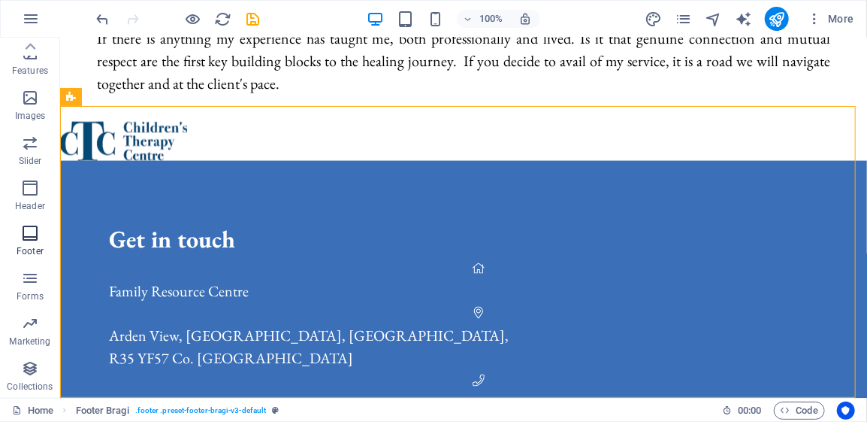
click at [35, 237] on icon "button" at bounding box center [30, 233] width 18 height 18
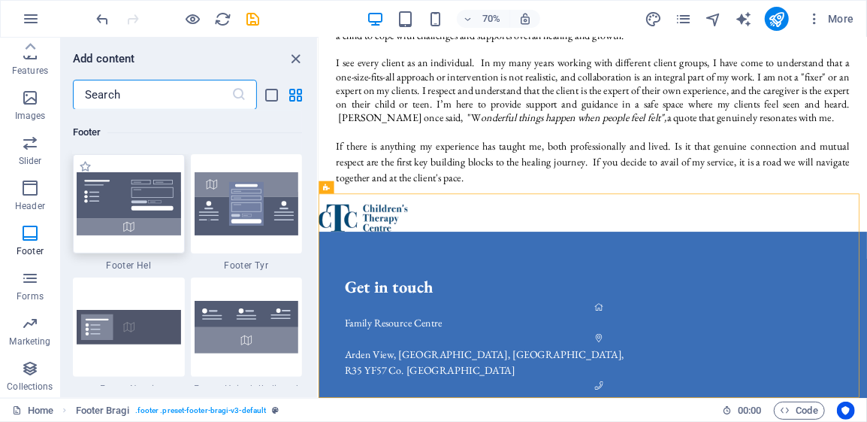
scroll to position [10023, 0]
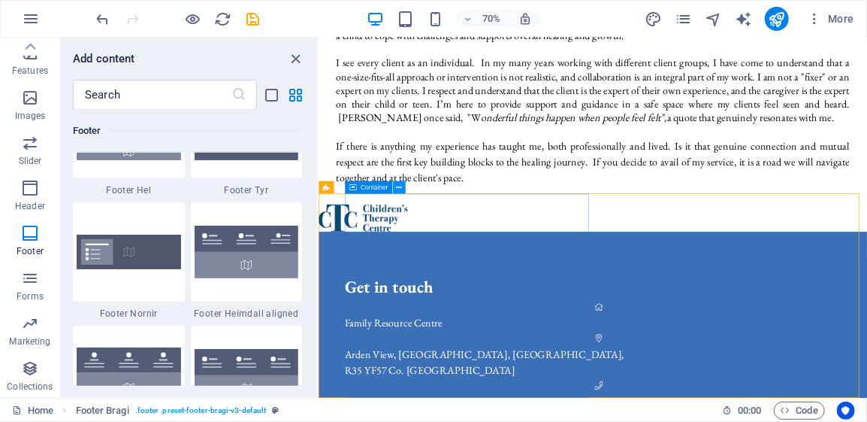
click at [396, 187] on icon at bounding box center [399, 187] width 6 height 11
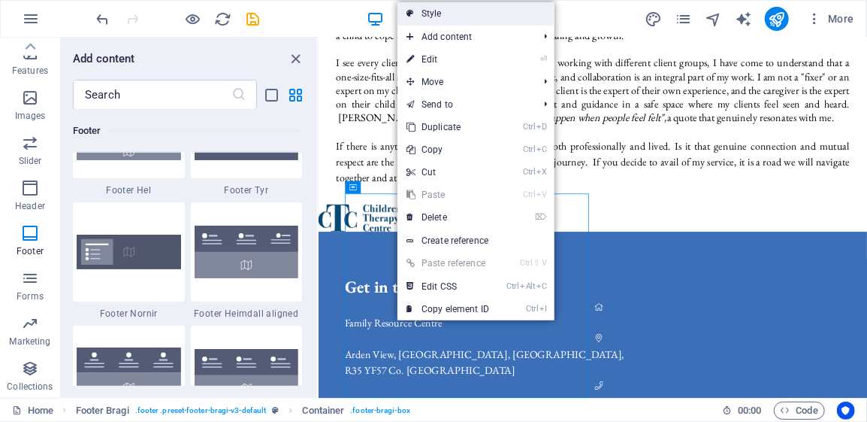
click at [431, 17] on link "Style" at bounding box center [476, 13] width 157 height 23
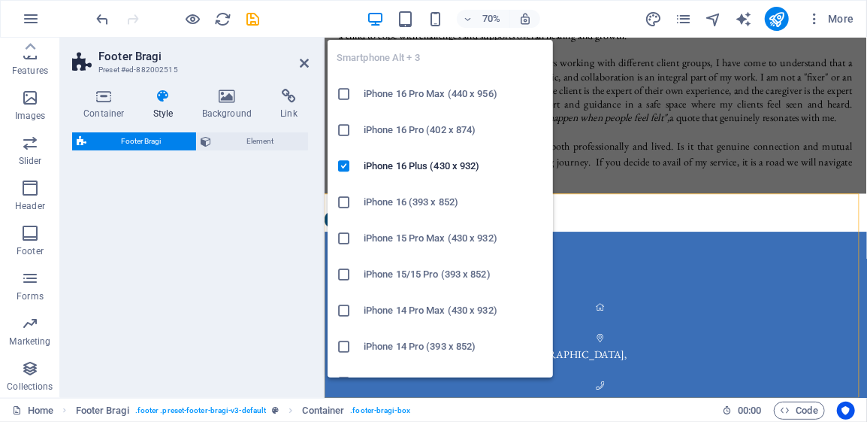
select select "%"
select select "rem"
select select "px"
select select "rem"
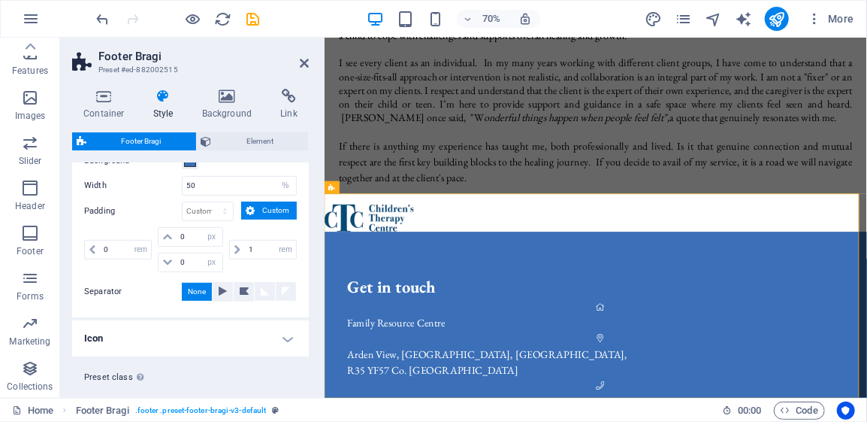
scroll to position [339, 0]
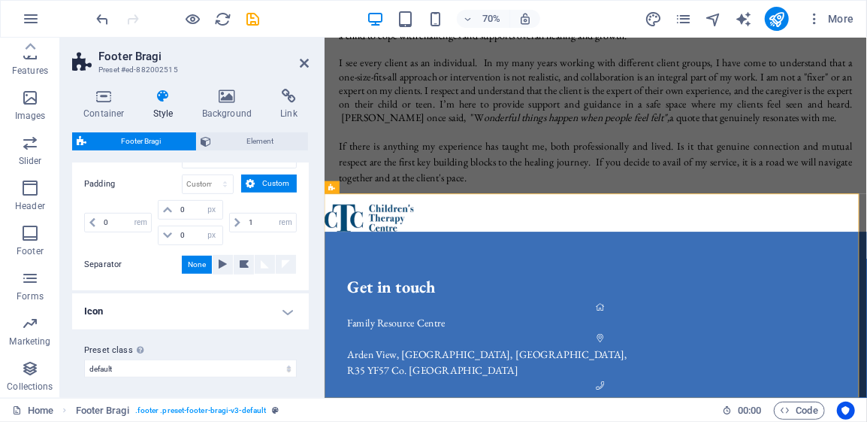
click at [289, 310] on h4 "Icon" at bounding box center [190, 311] width 237 height 36
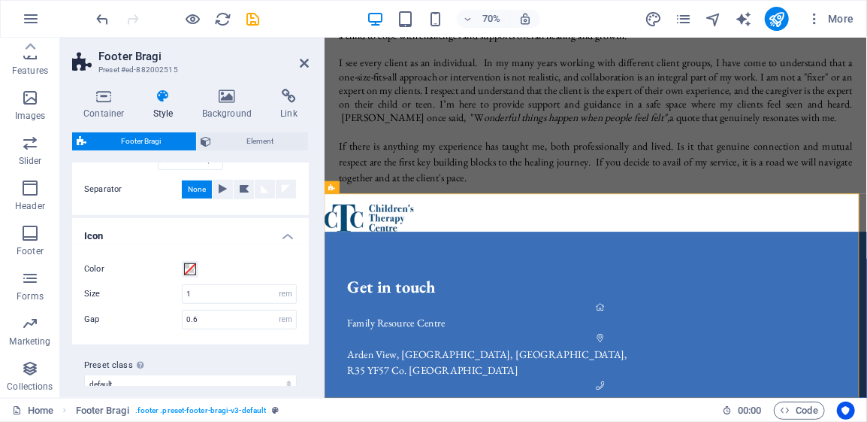
scroll to position [428, 0]
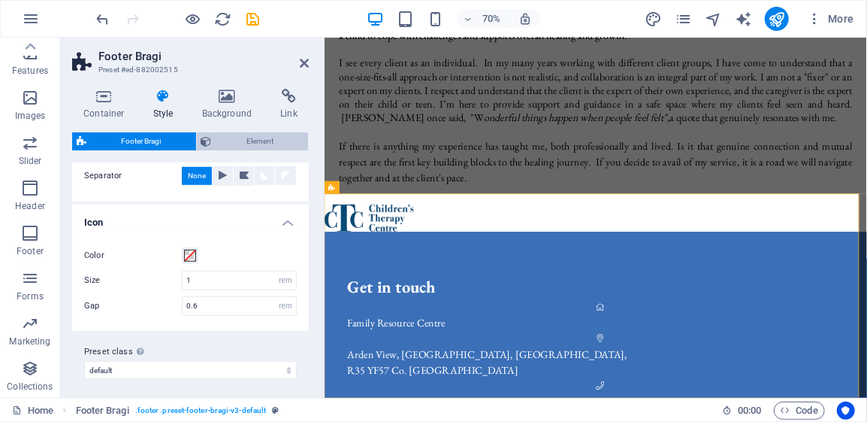
click at [257, 138] on span "Element" at bounding box center [260, 141] width 88 height 18
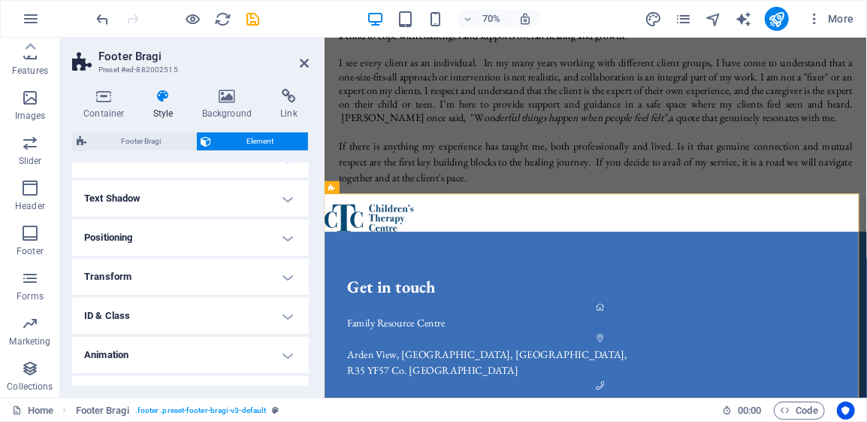
scroll to position [250, 0]
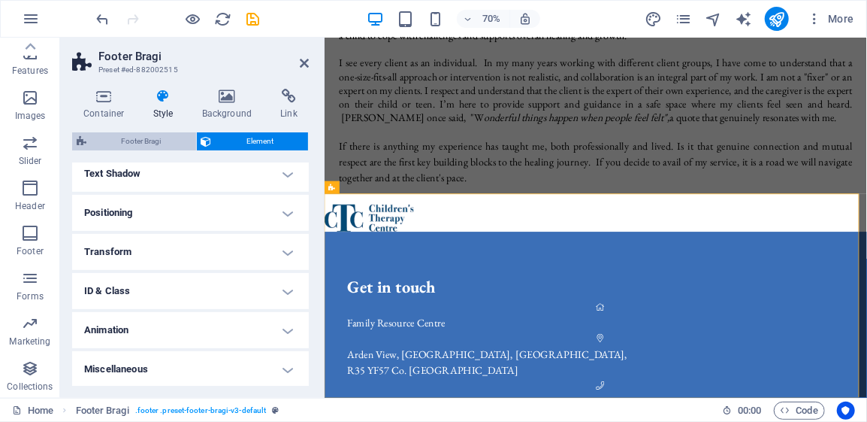
click at [125, 137] on span "Footer Bragi" at bounding box center [141, 141] width 101 height 18
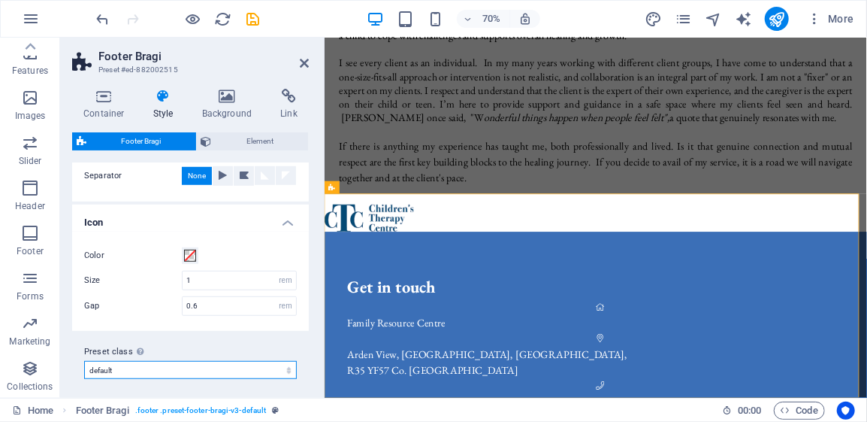
click at [285, 367] on select "default Add preset class" at bounding box center [190, 370] width 213 height 18
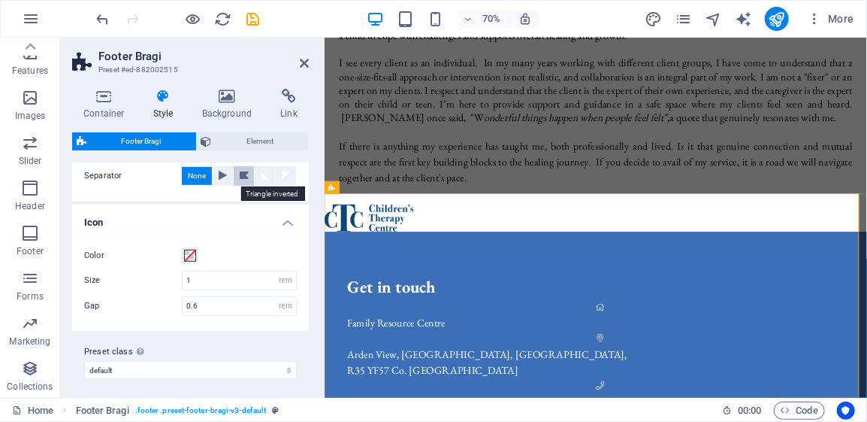
click at [242, 174] on icon at bounding box center [244, 175] width 18 height 8
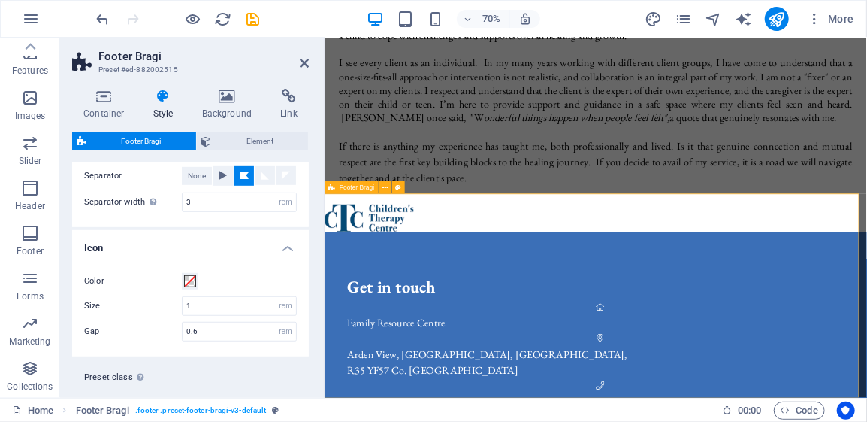
click at [305, 64] on icon at bounding box center [304, 63] width 9 height 12
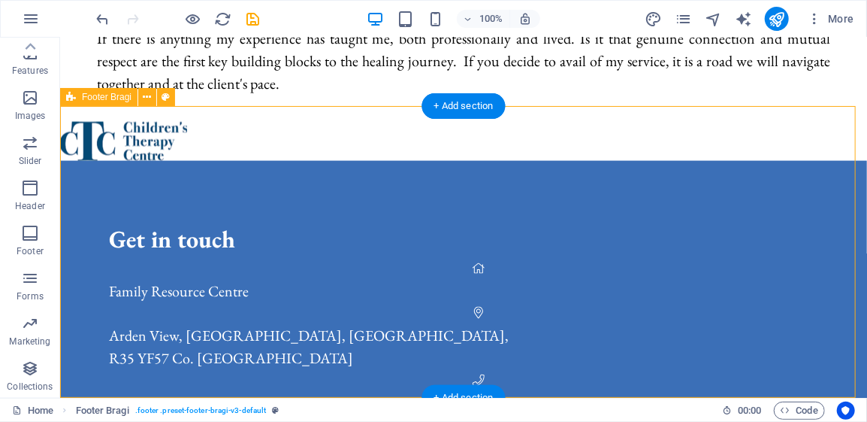
click at [627, 243] on div "Get in touch Family Resource Centre [GEOGRAPHIC_DATA], [GEOGRAPHIC_DATA], [GEOG…" at bounding box center [462, 362] width 807 height 404
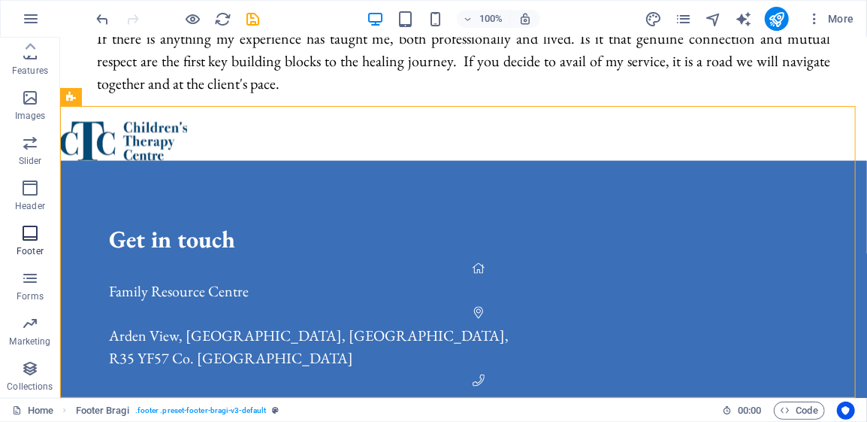
click at [30, 234] on icon "button" at bounding box center [30, 233] width 18 height 18
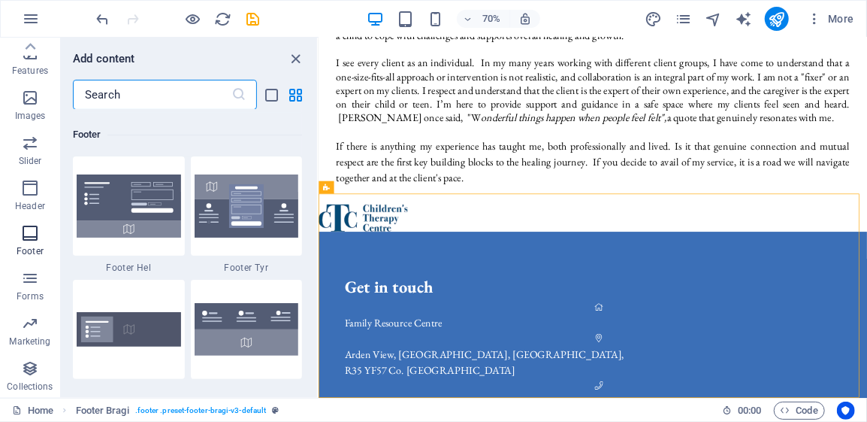
scroll to position [9947, 0]
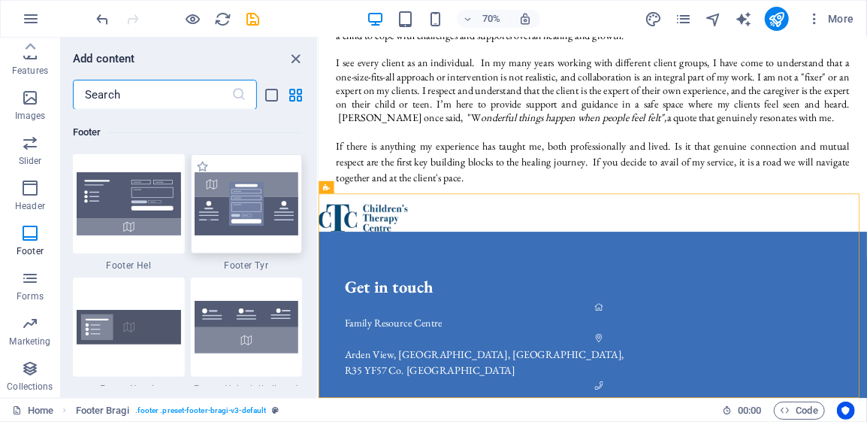
click at [265, 217] on img at bounding box center [247, 203] width 104 height 63
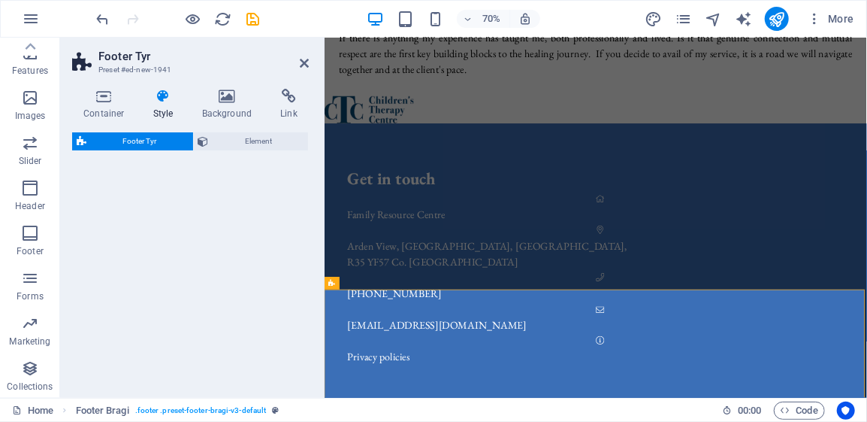
select select "rem"
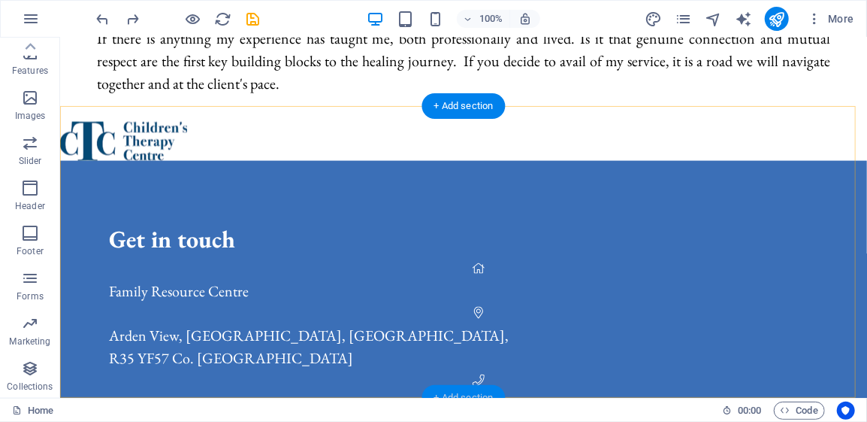
click at [478, 392] on div "+ Add section" at bounding box center [463, 398] width 83 height 26
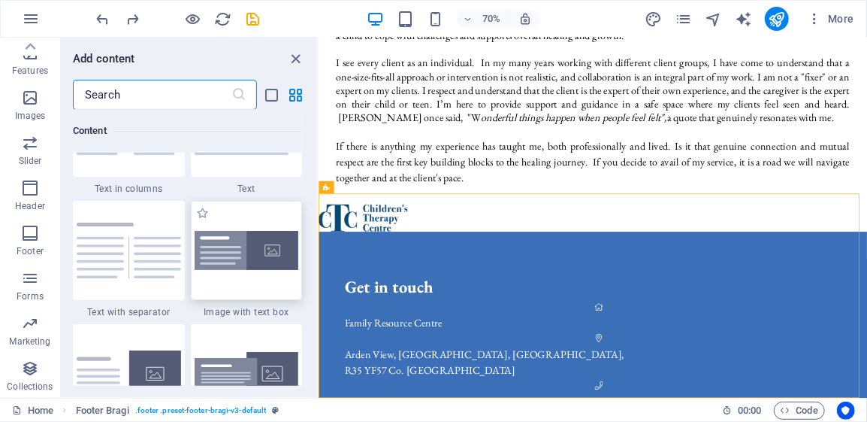
scroll to position [2780, 0]
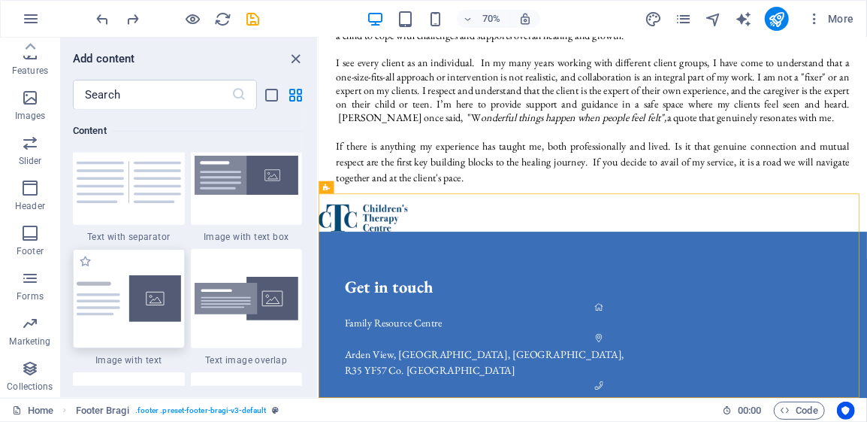
click at [150, 296] on img at bounding box center [129, 298] width 104 height 47
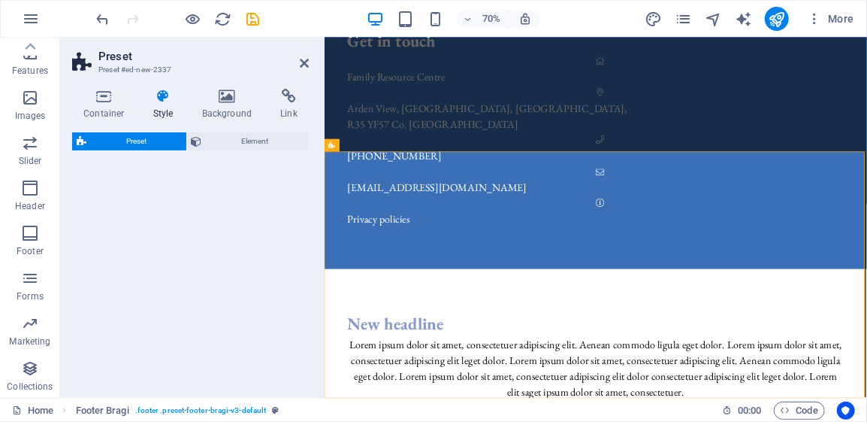
select select "rem"
select select "px"
select select "preset-text-with-image-v4-default"
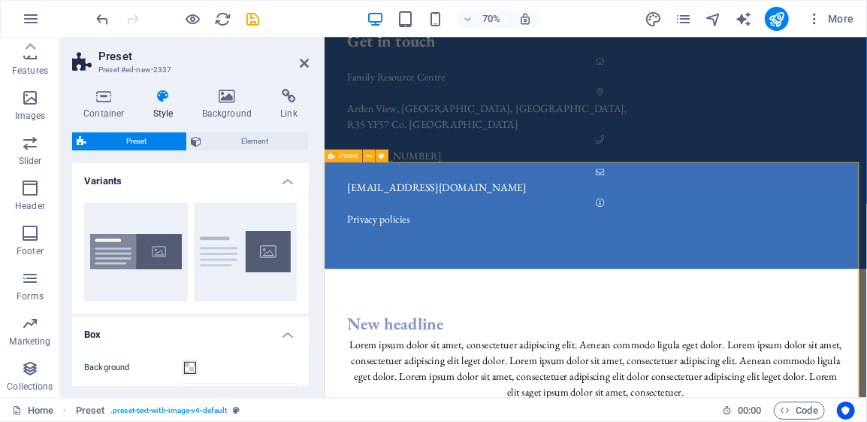
scroll to position [1112, 0]
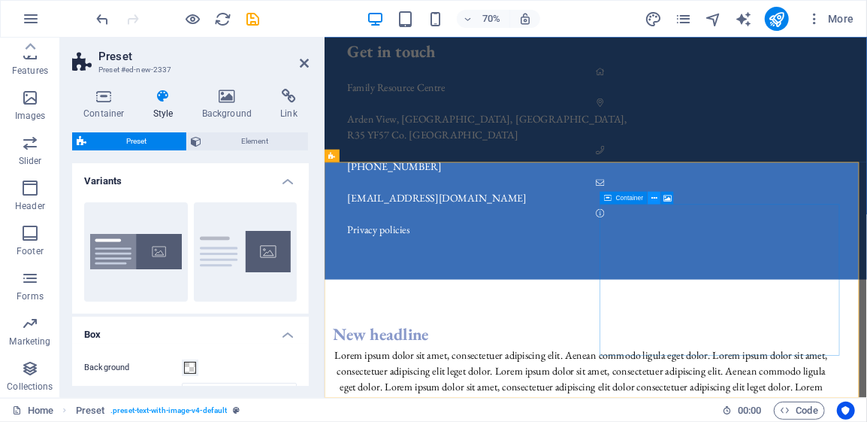
click at [655, 196] on icon at bounding box center [655, 197] width 6 height 11
click at [654, 200] on icon at bounding box center [655, 197] width 6 height 11
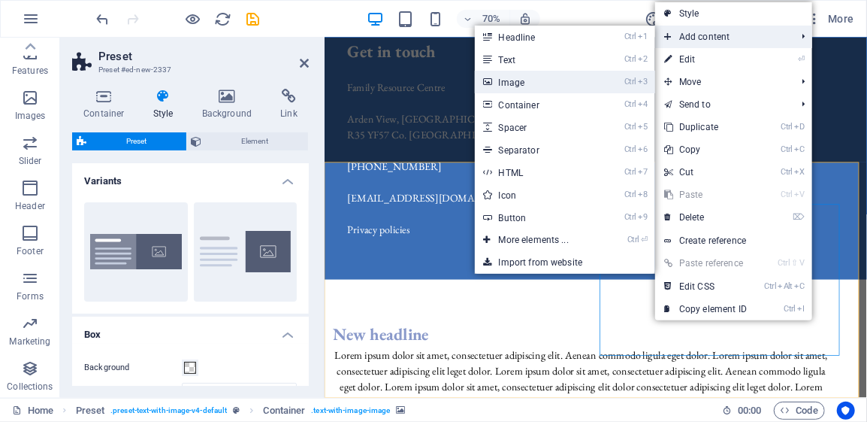
click at [513, 82] on link "Ctrl 3 Image" at bounding box center [537, 82] width 124 height 23
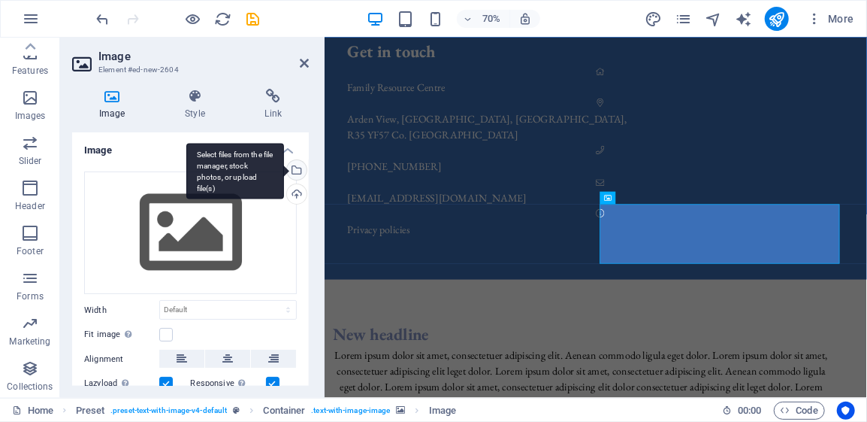
click at [284, 170] on div "Select files from the file manager, stock photos, or upload file(s)" at bounding box center [235, 171] width 98 height 56
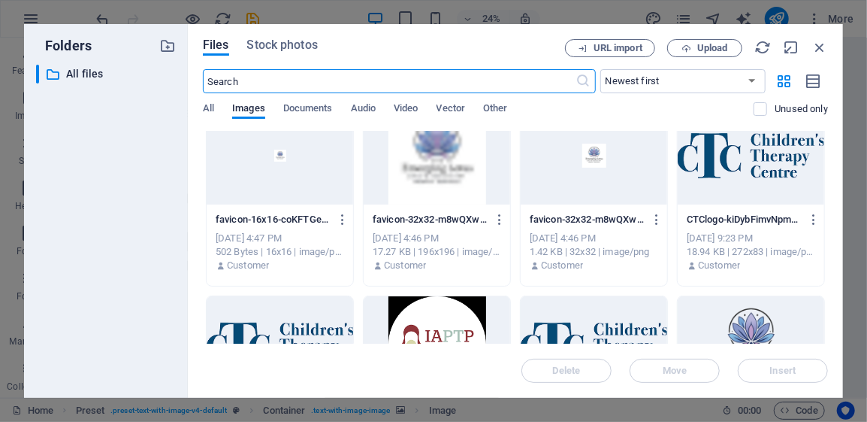
scroll to position [225, 0]
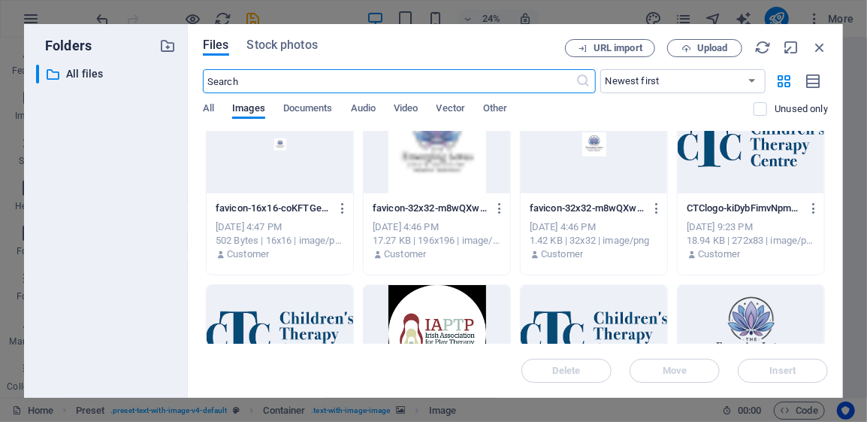
click at [310, 314] on div at bounding box center [280, 334] width 147 height 98
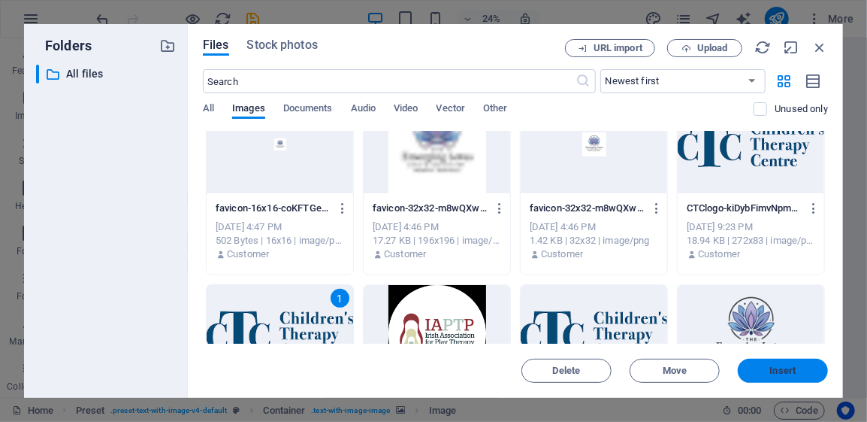
click at [799, 368] on span "Insert" at bounding box center [783, 370] width 78 height 9
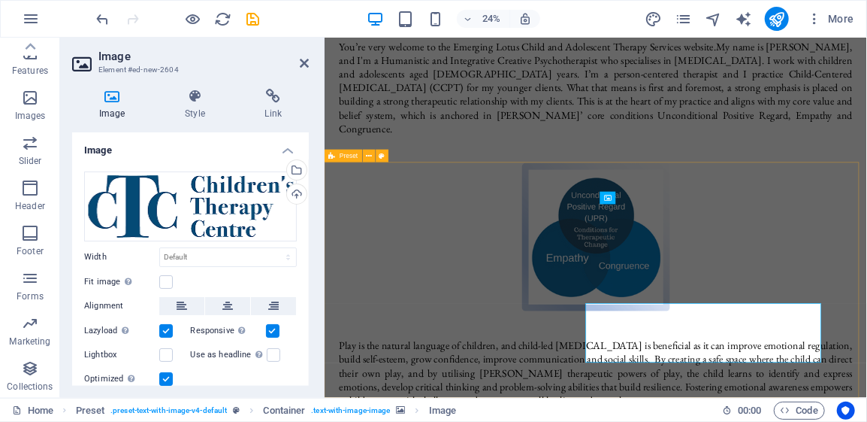
scroll to position [1112, 0]
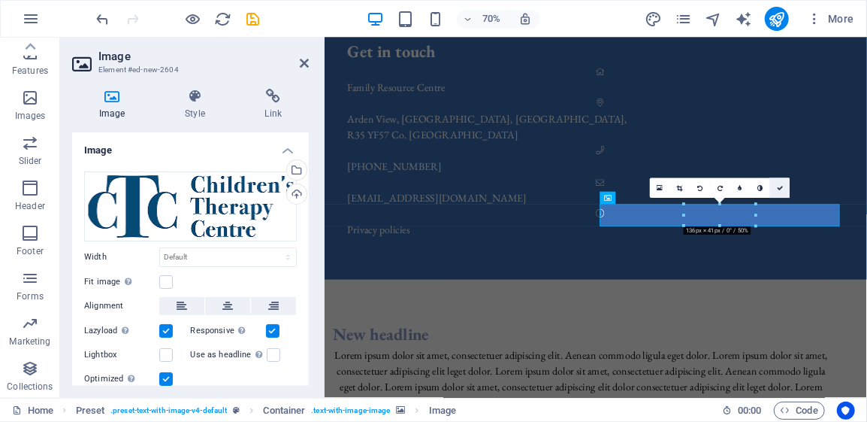
click at [781, 187] on icon at bounding box center [780, 188] width 6 height 6
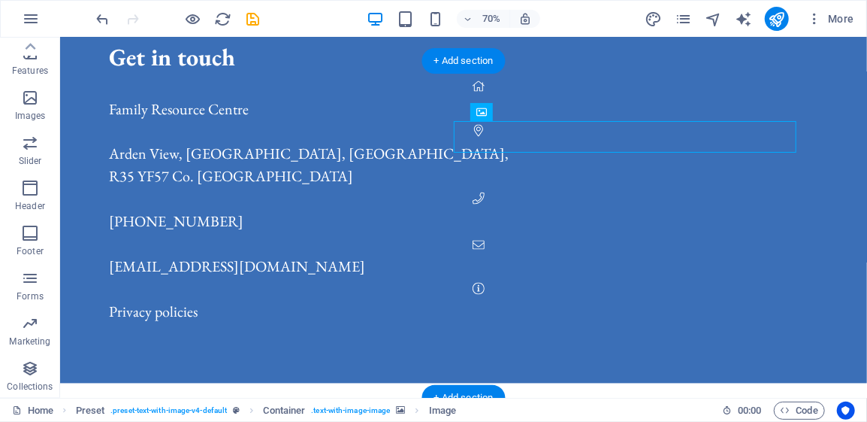
scroll to position [1267, 0]
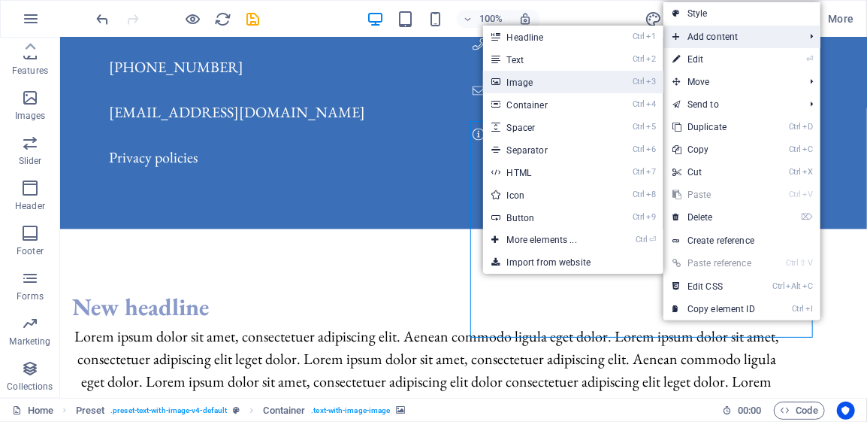
click at [555, 83] on link "Ctrl 3 Image" at bounding box center [545, 82] width 124 height 23
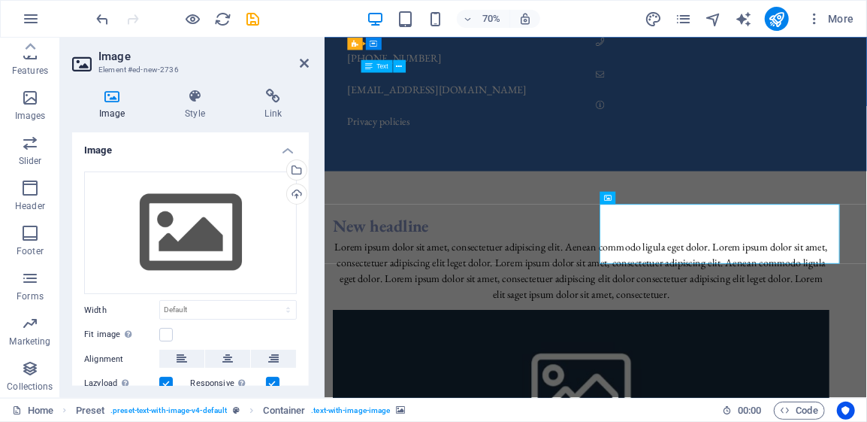
scroll to position [1112, 0]
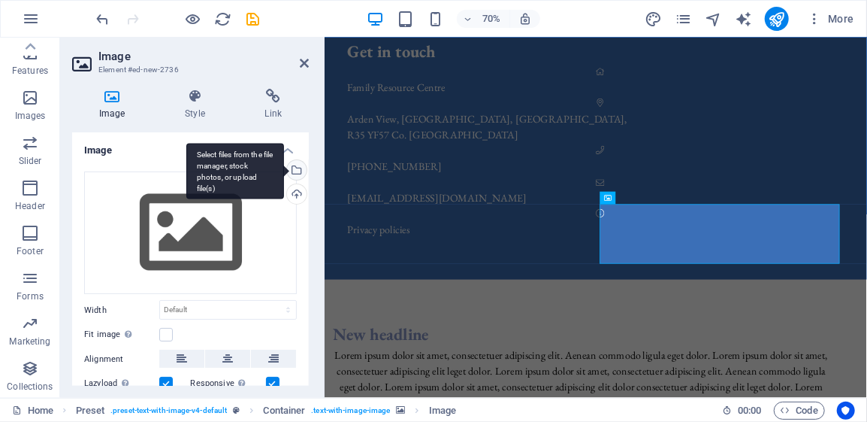
click at [295, 171] on div "Select files from the file manager, stock photos, or upload file(s)" at bounding box center [295, 171] width 23 height 23
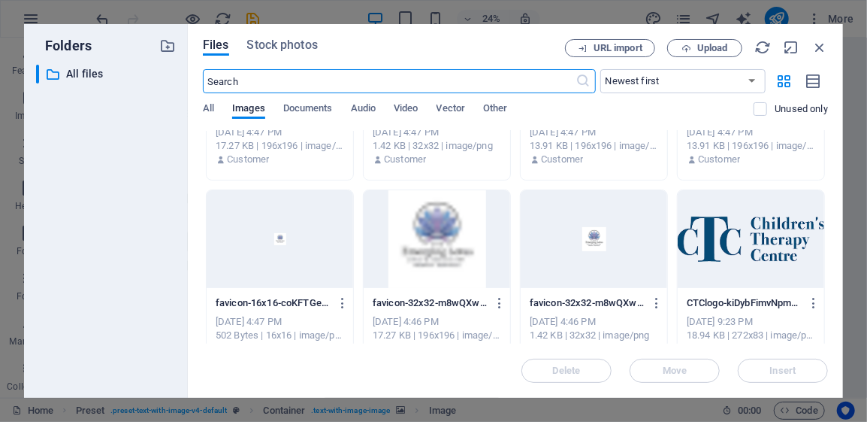
scroll to position [301, 0]
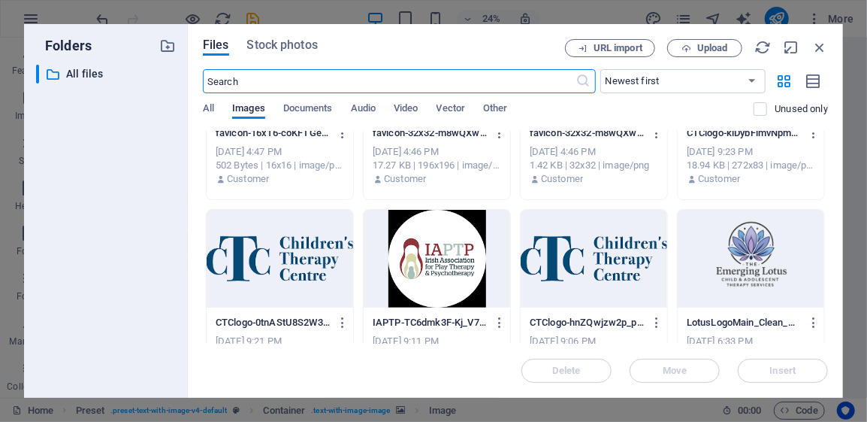
click at [443, 260] on div at bounding box center [437, 259] width 147 height 98
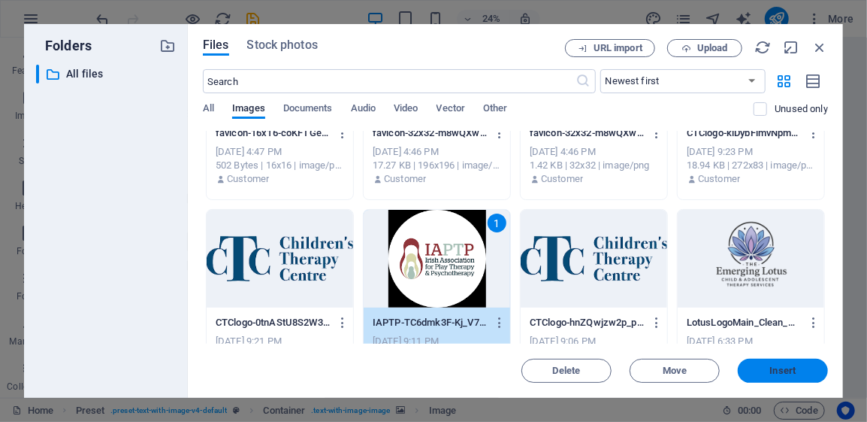
click at [783, 370] on span "Insert" at bounding box center [783, 370] width 26 height 9
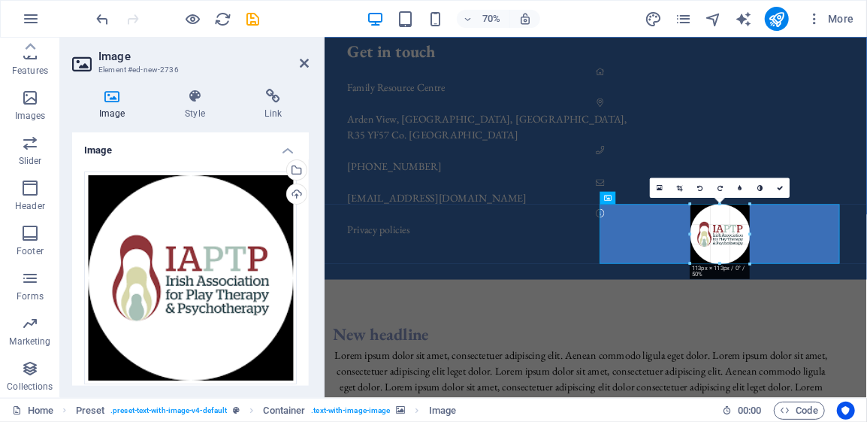
drag, startPoint x: 751, startPoint y: 265, endPoint x: 588, endPoint y: 304, distance: 167.7
type input "114"
select select "px"
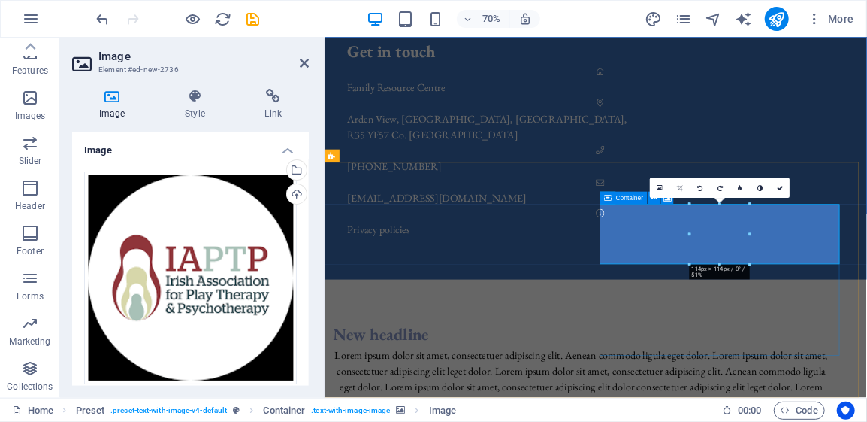
scroll to position [1267, 0]
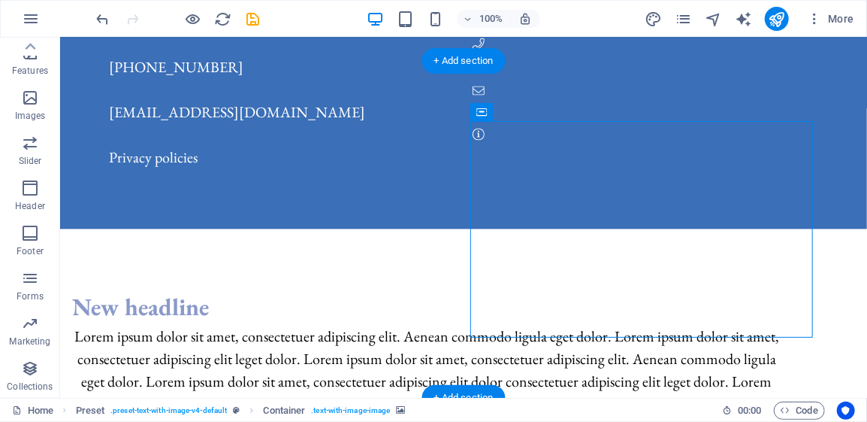
drag, startPoint x: 667, startPoint y: 234, endPoint x: 607, endPoint y: 293, distance: 84.0
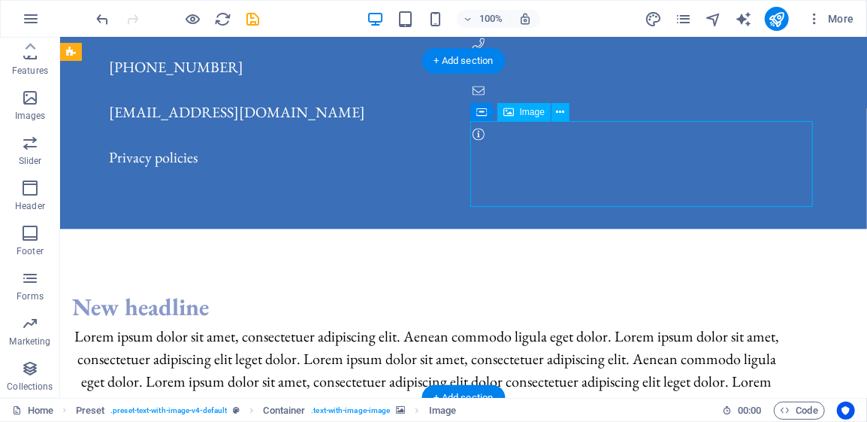
drag, startPoint x: 648, startPoint y: 165, endPoint x: 767, endPoint y: 171, distance: 119.6
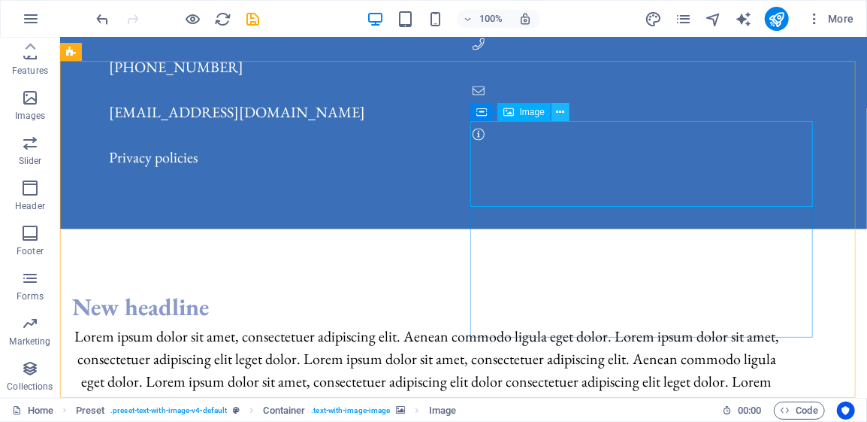
click at [562, 114] on icon at bounding box center [561, 112] width 8 height 16
click at [559, 116] on icon at bounding box center [561, 112] width 8 height 16
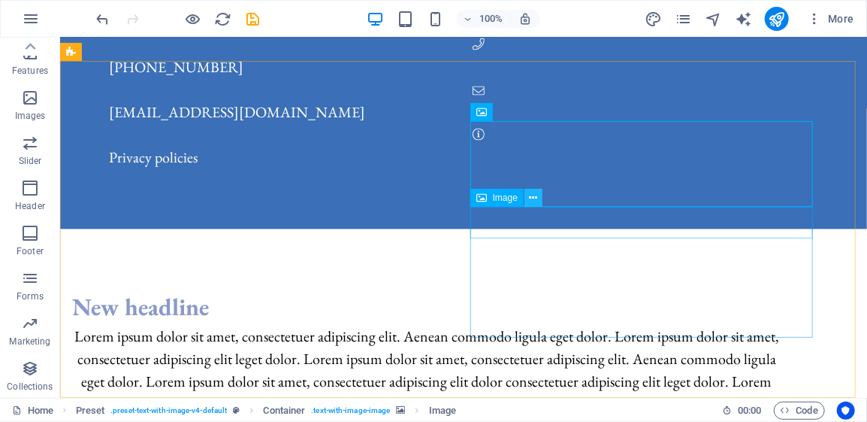
click at [534, 202] on icon at bounding box center [534, 198] width 8 height 16
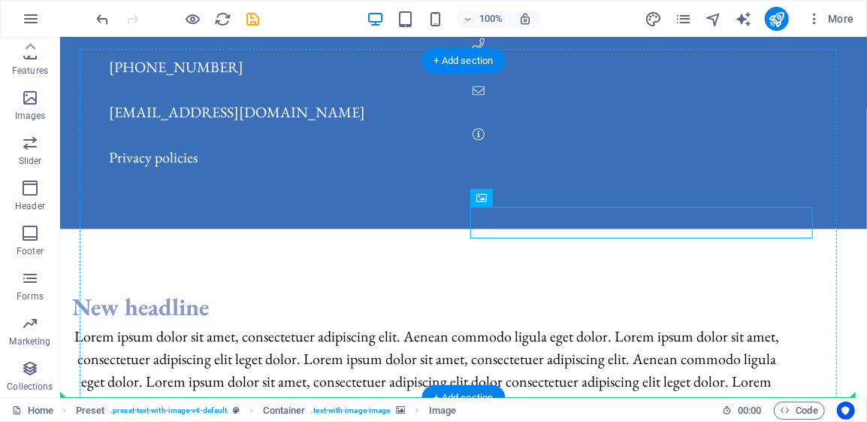
drag, startPoint x: 664, startPoint y: 225, endPoint x: 505, endPoint y: 289, distance: 171.2
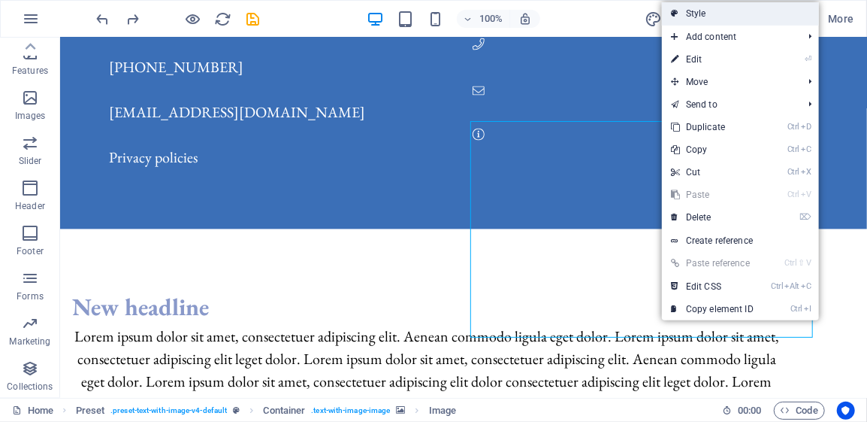
click at [706, 19] on link "Style" at bounding box center [740, 13] width 157 height 23
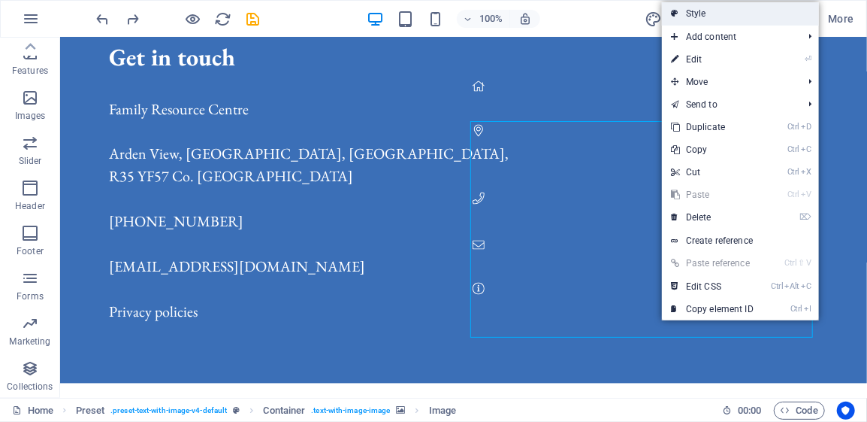
select select "rem"
select select "px"
select select "preset-text-with-image-v4-default"
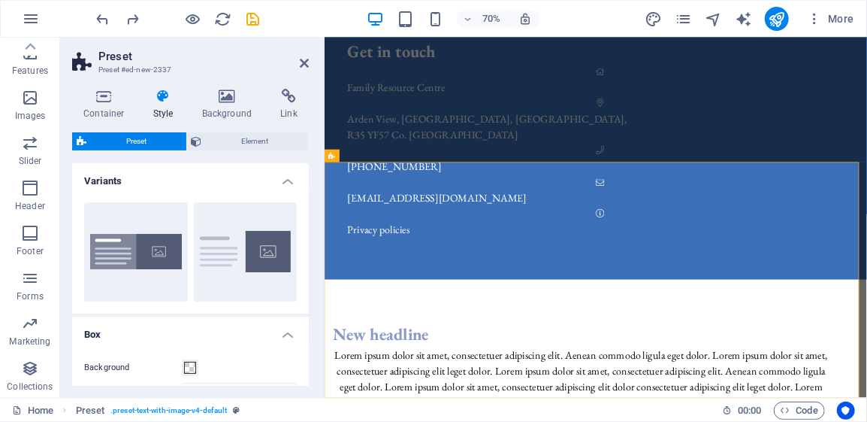
click at [163, 92] on icon at bounding box center [163, 96] width 43 height 15
click at [228, 101] on icon at bounding box center [227, 96] width 73 height 15
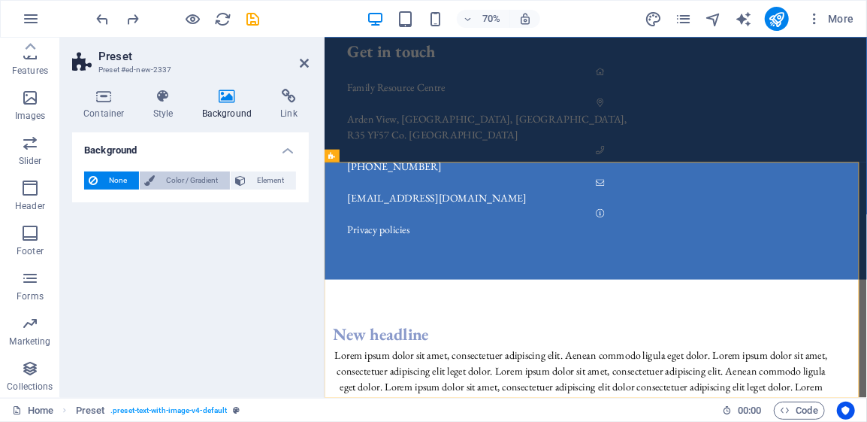
click at [201, 181] on span "Color / Gradient" at bounding box center [192, 180] width 66 height 18
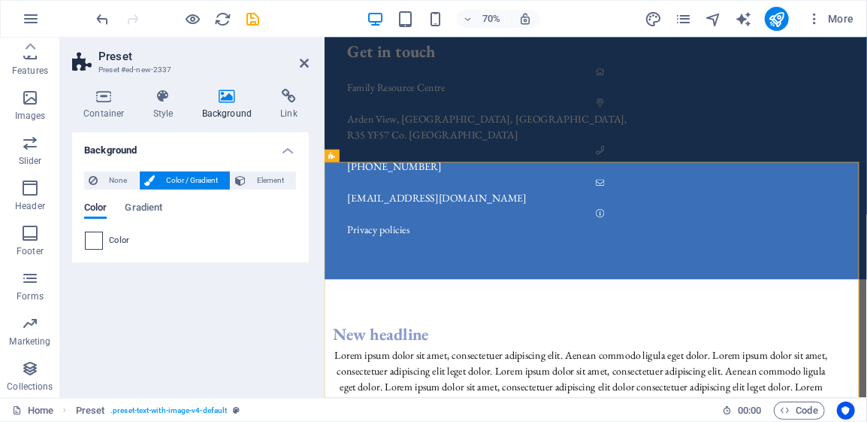
click at [97, 236] on span at bounding box center [94, 240] width 17 height 17
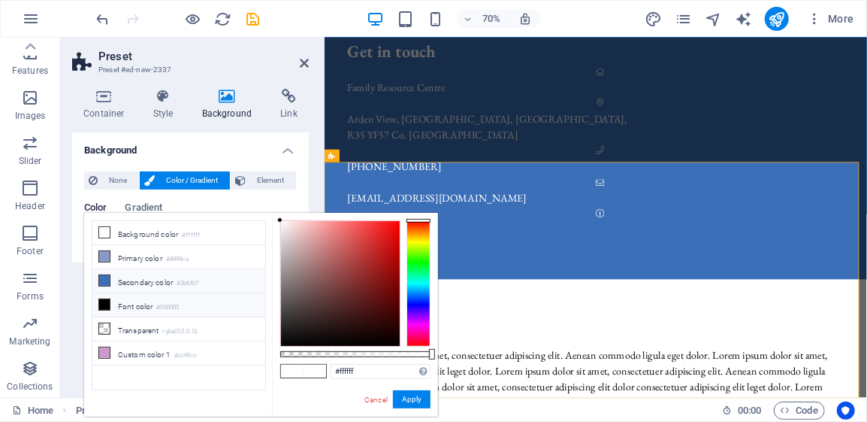
click at [104, 275] on icon at bounding box center [104, 280] width 11 height 11
type input "#3b6fb7"
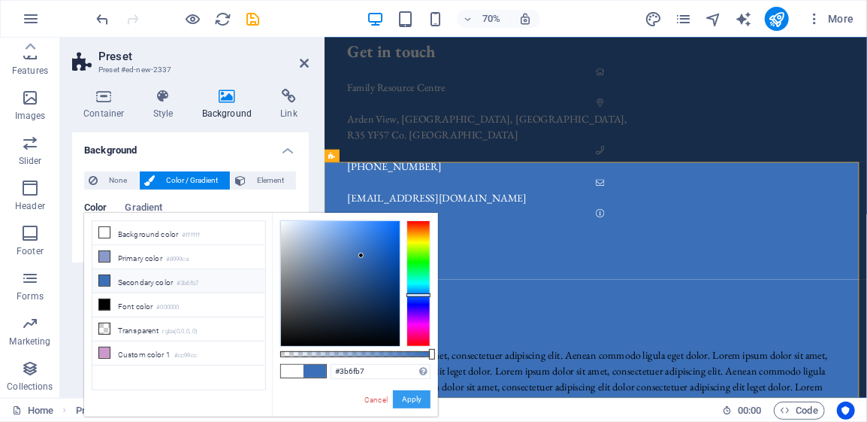
click at [416, 397] on button "Apply" at bounding box center [412, 399] width 38 height 18
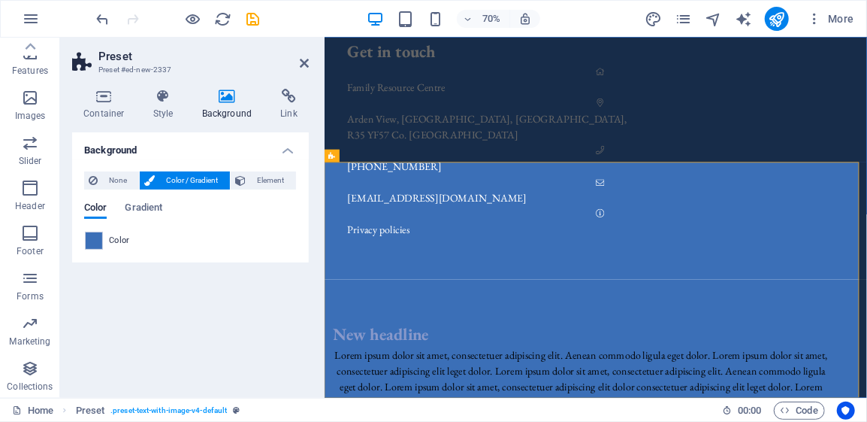
click at [232, 104] on h4 "Background" at bounding box center [230, 105] width 79 height 32
click at [108, 101] on icon at bounding box center [104, 96] width 64 height 15
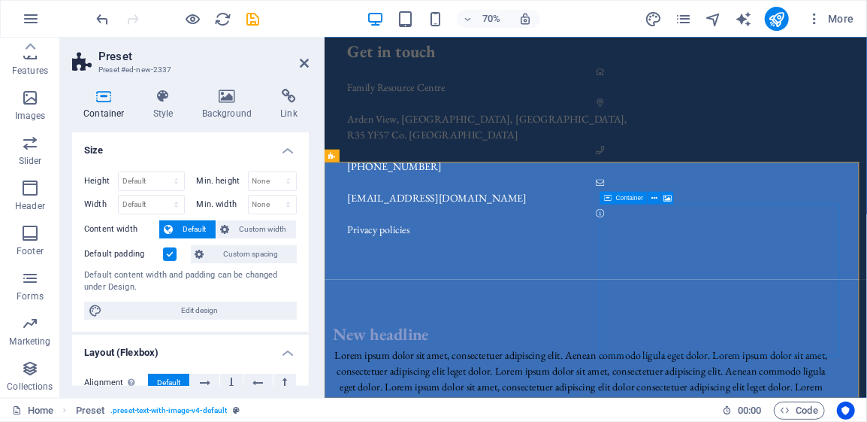
click at [665, 200] on icon at bounding box center [664, 197] width 6 height 11
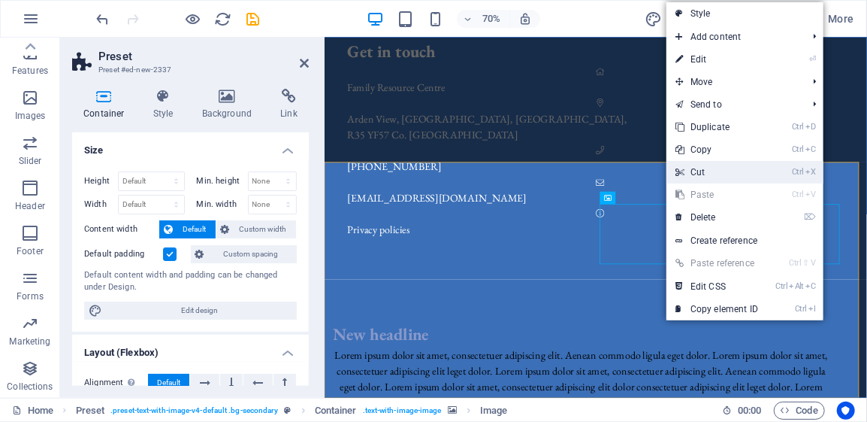
click at [709, 171] on link "Ctrl X Cut" at bounding box center [717, 172] width 101 height 23
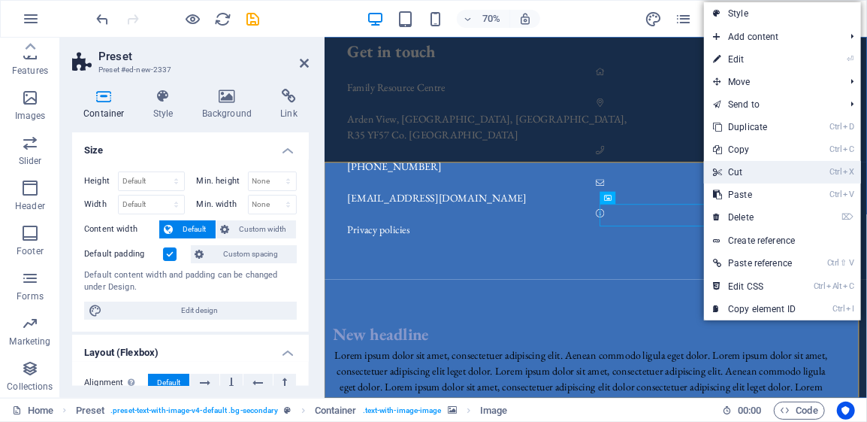
click at [764, 173] on link "Ctrl X Cut" at bounding box center [754, 172] width 101 height 23
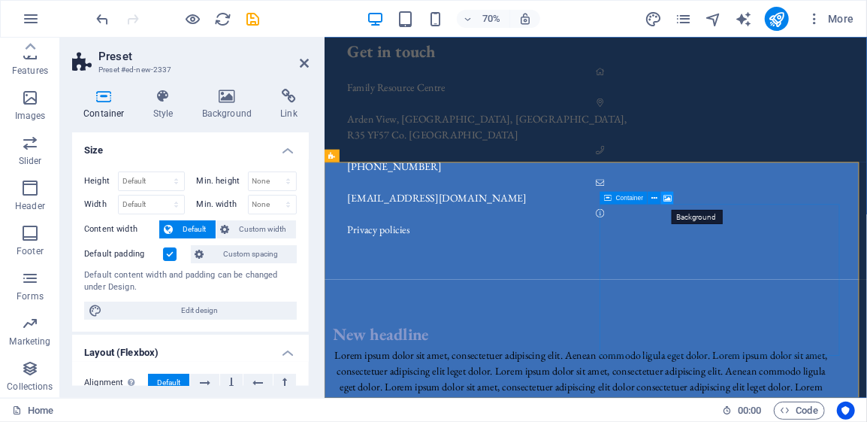
click at [666, 198] on icon at bounding box center [668, 197] width 8 height 11
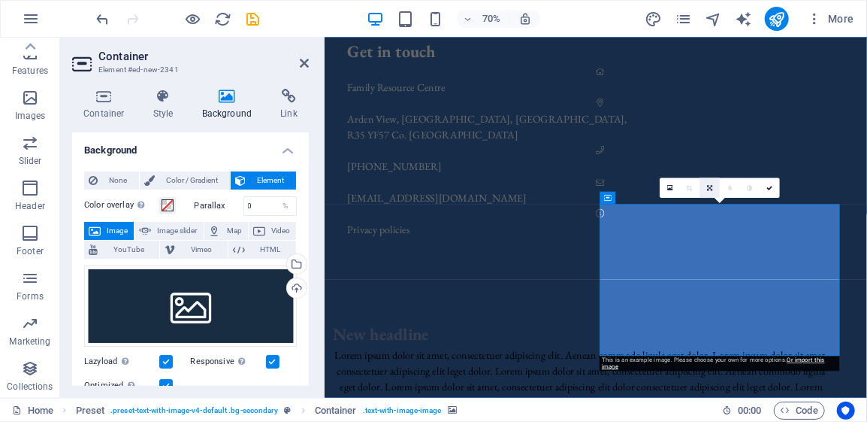
click at [710, 189] on icon at bounding box center [710, 188] width 5 height 6
click at [711, 207] on icon at bounding box center [710, 208] width 6 height 6
click at [712, 189] on icon at bounding box center [710, 188] width 6 height 6
click at [711, 187] on icon at bounding box center [710, 188] width 5 height 6
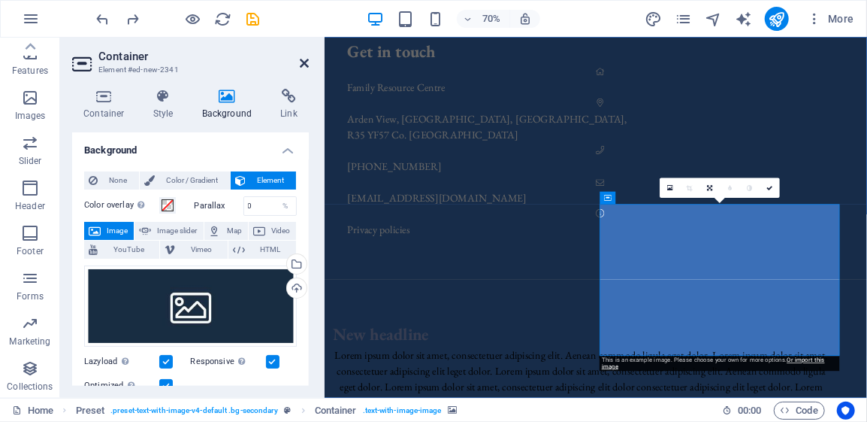
click at [302, 59] on icon at bounding box center [304, 63] width 9 height 12
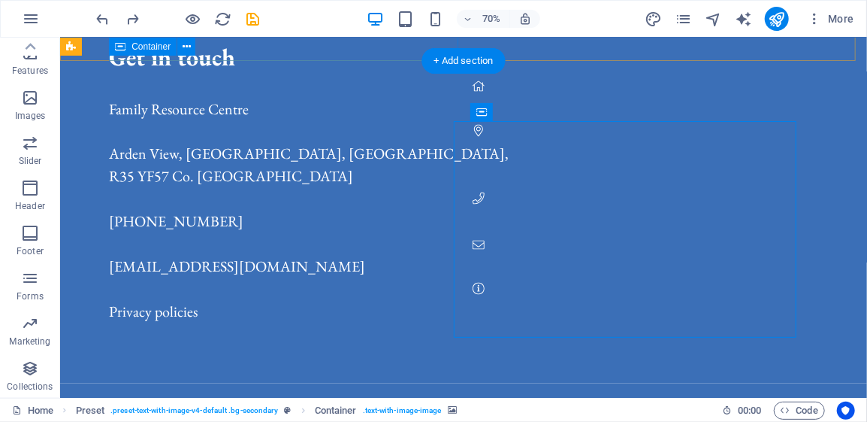
scroll to position [1267, 0]
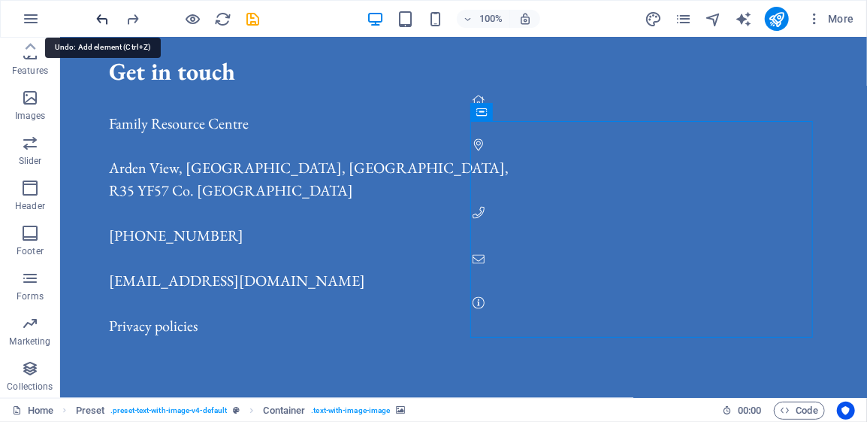
scroll to position [930, 0]
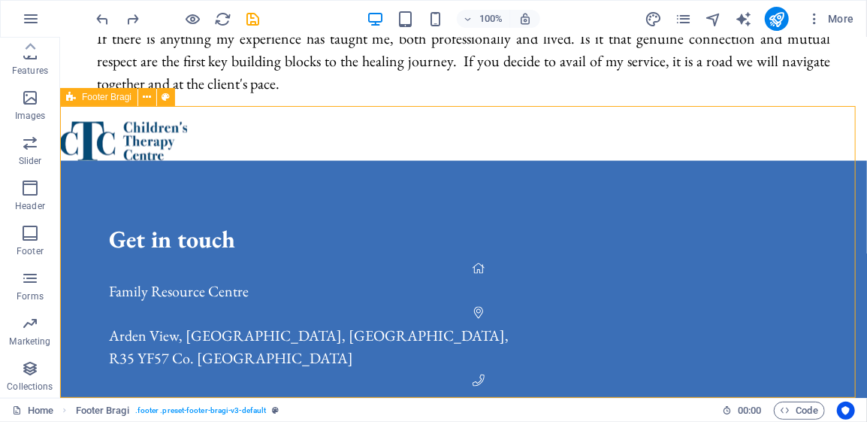
click at [68, 97] on icon at bounding box center [71, 97] width 10 height 18
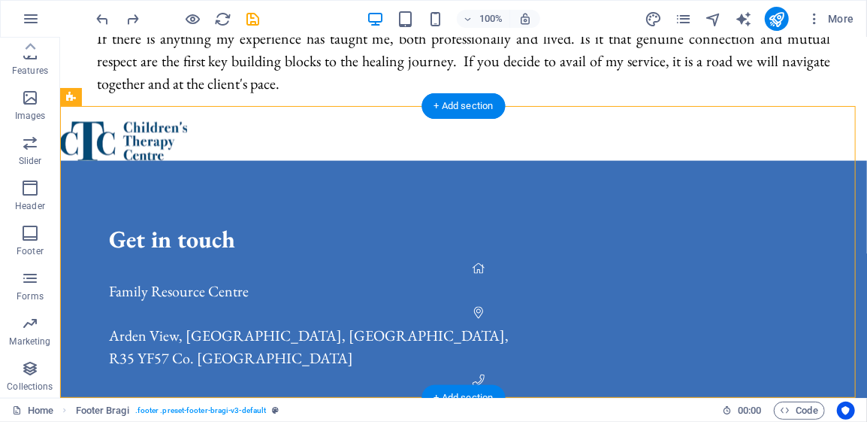
drag, startPoint x: 128, startPoint y: 134, endPoint x: 68, endPoint y: 124, distance: 60.9
drag, startPoint x: 404, startPoint y: 359, endPoint x: 464, endPoint y: 390, distance: 67.6
click at [464, 390] on div "+ Add section" at bounding box center [463, 398] width 83 height 26
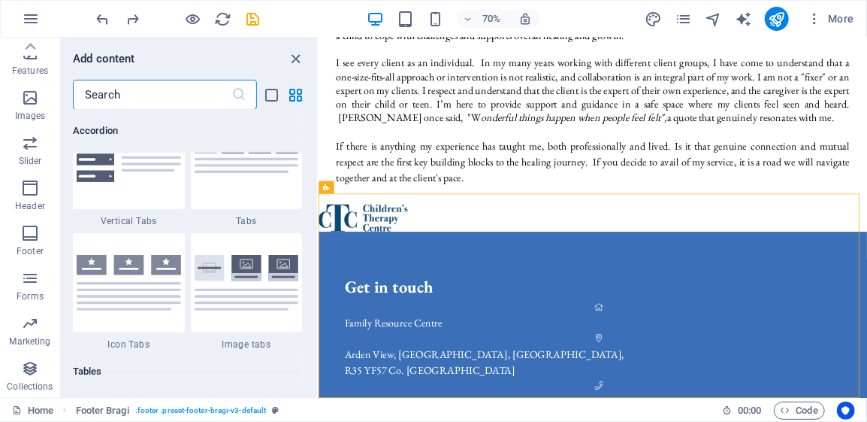
scroll to position [4884, 0]
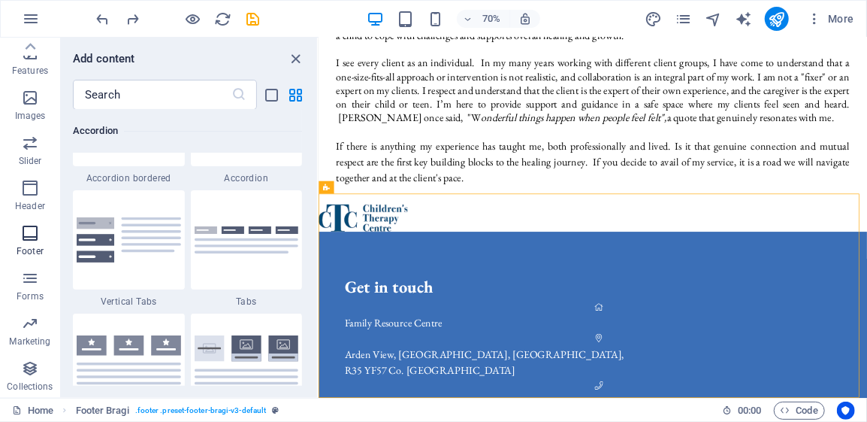
click at [35, 235] on icon "button" at bounding box center [30, 233] width 18 height 18
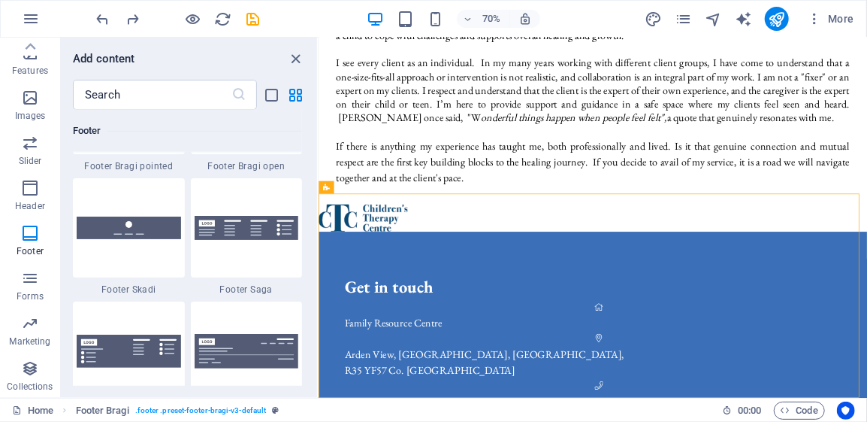
scroll to position [10474, 0]
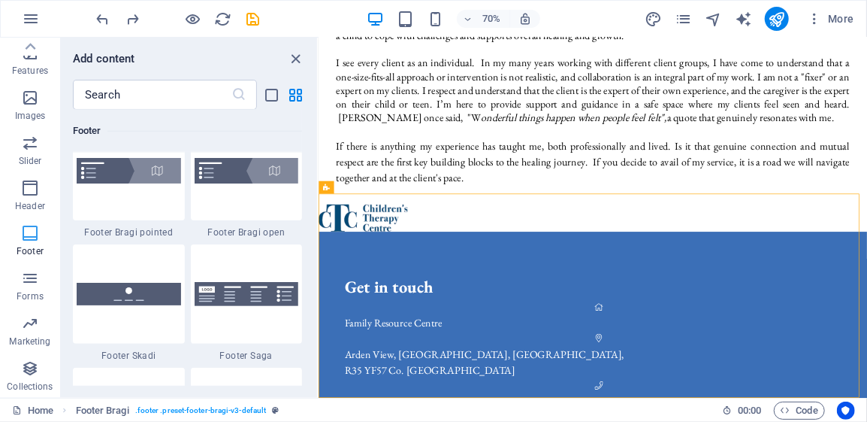
click at [26, 231] on icon "button" at bounding box center [30, 233] width 18 height 18
click at [295, 59] on icon "close panel" at bounding box center [296, 58] width 17 height 17
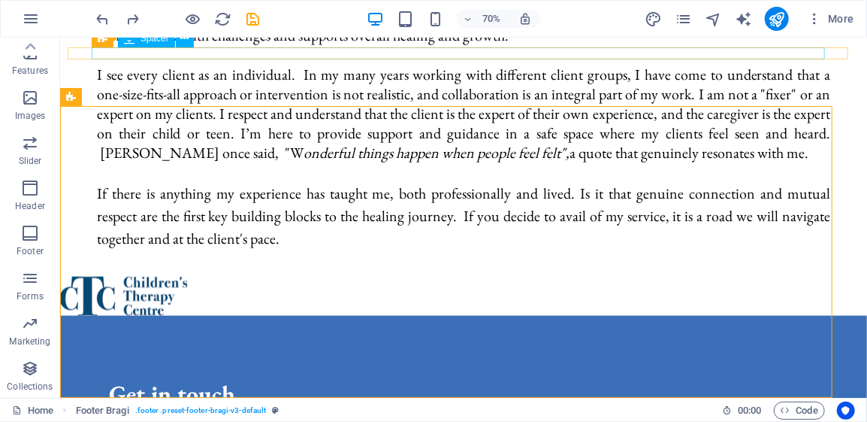
scroll to position [930, 0]
